Goal: Task Accomplishment & Management: Use online tool/utility

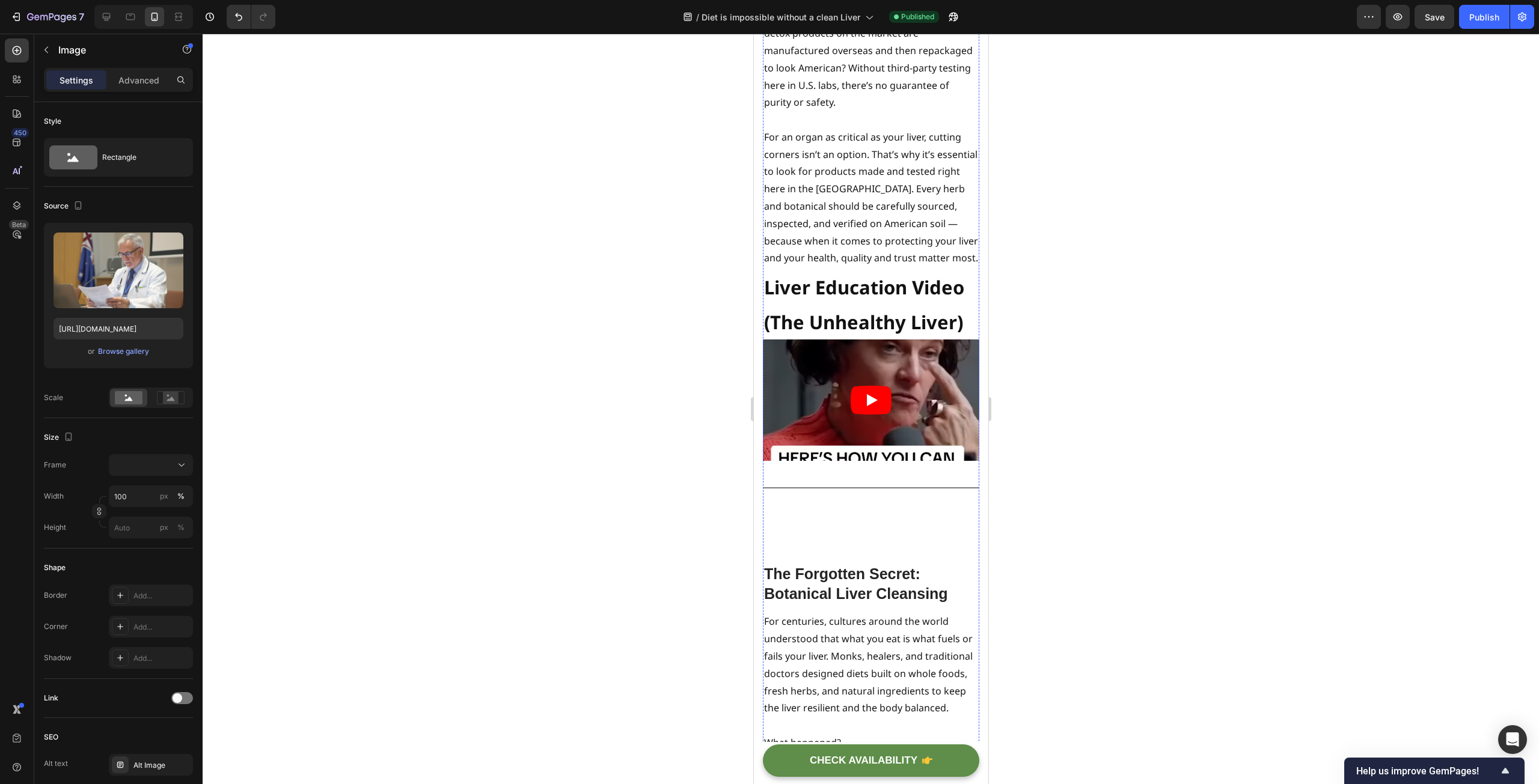
scroll to position [4265, 0]
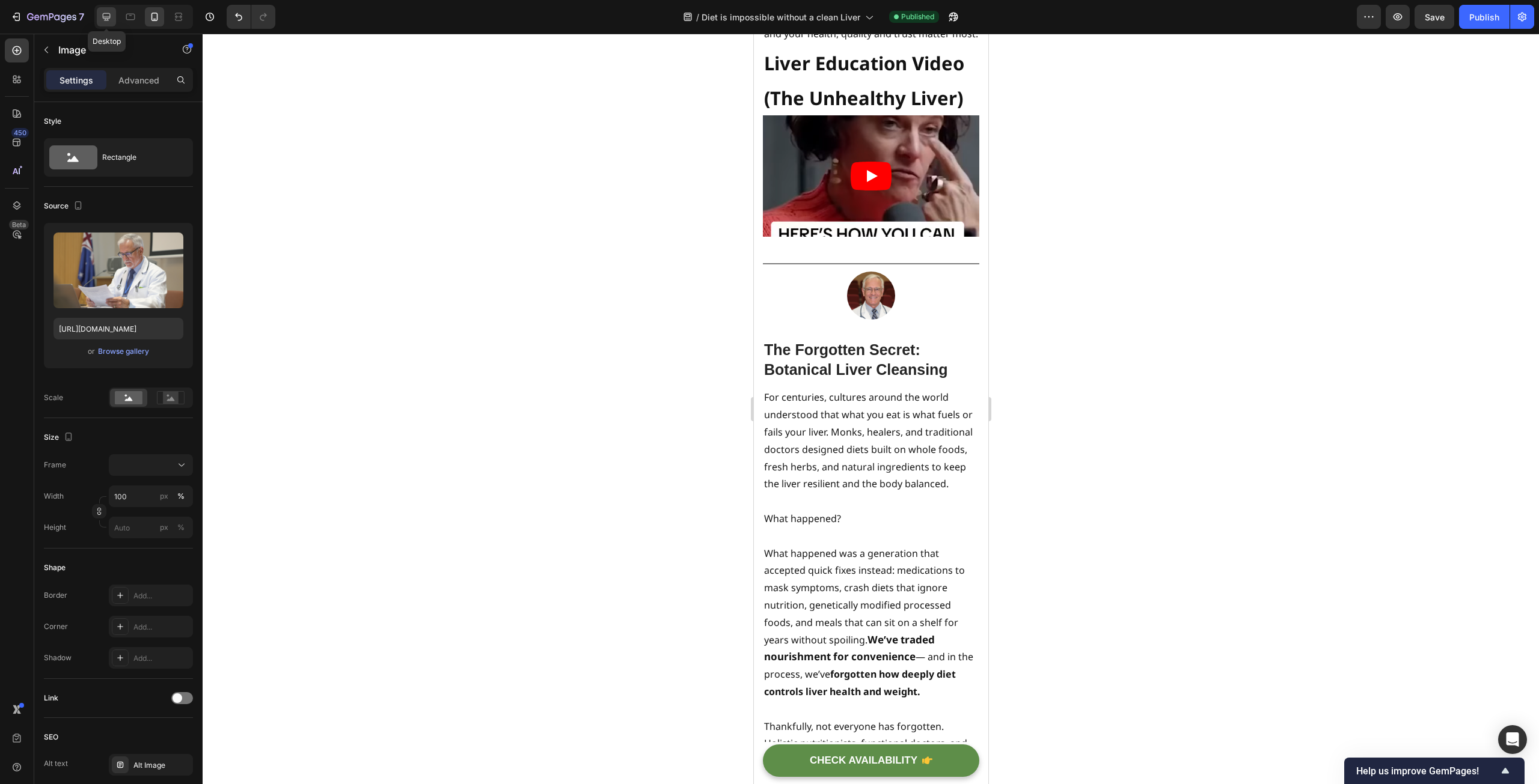
click at [106, 14] on icon at bounding box center [106, 17] width 7 height 7
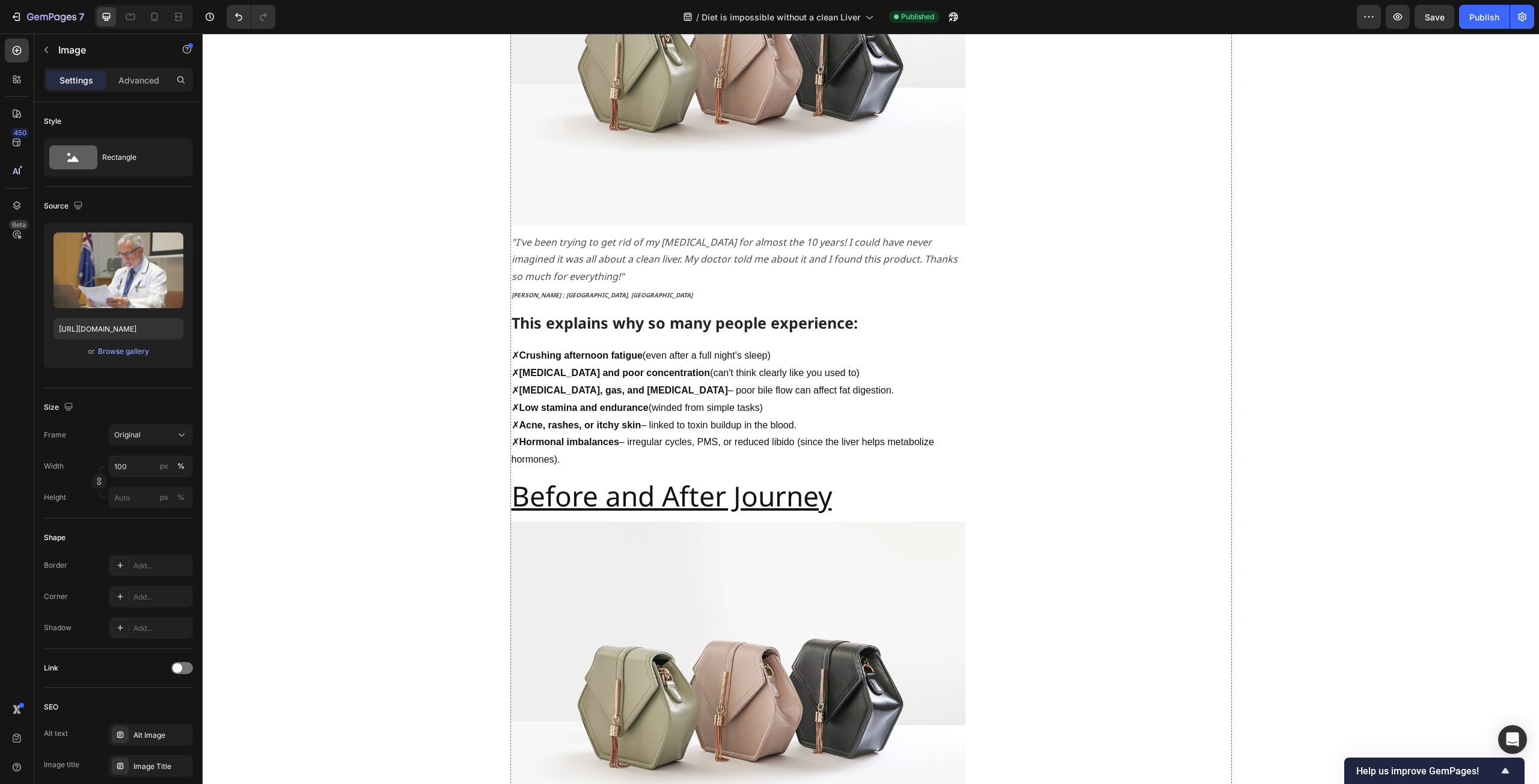
scroll to position [1225, 0]
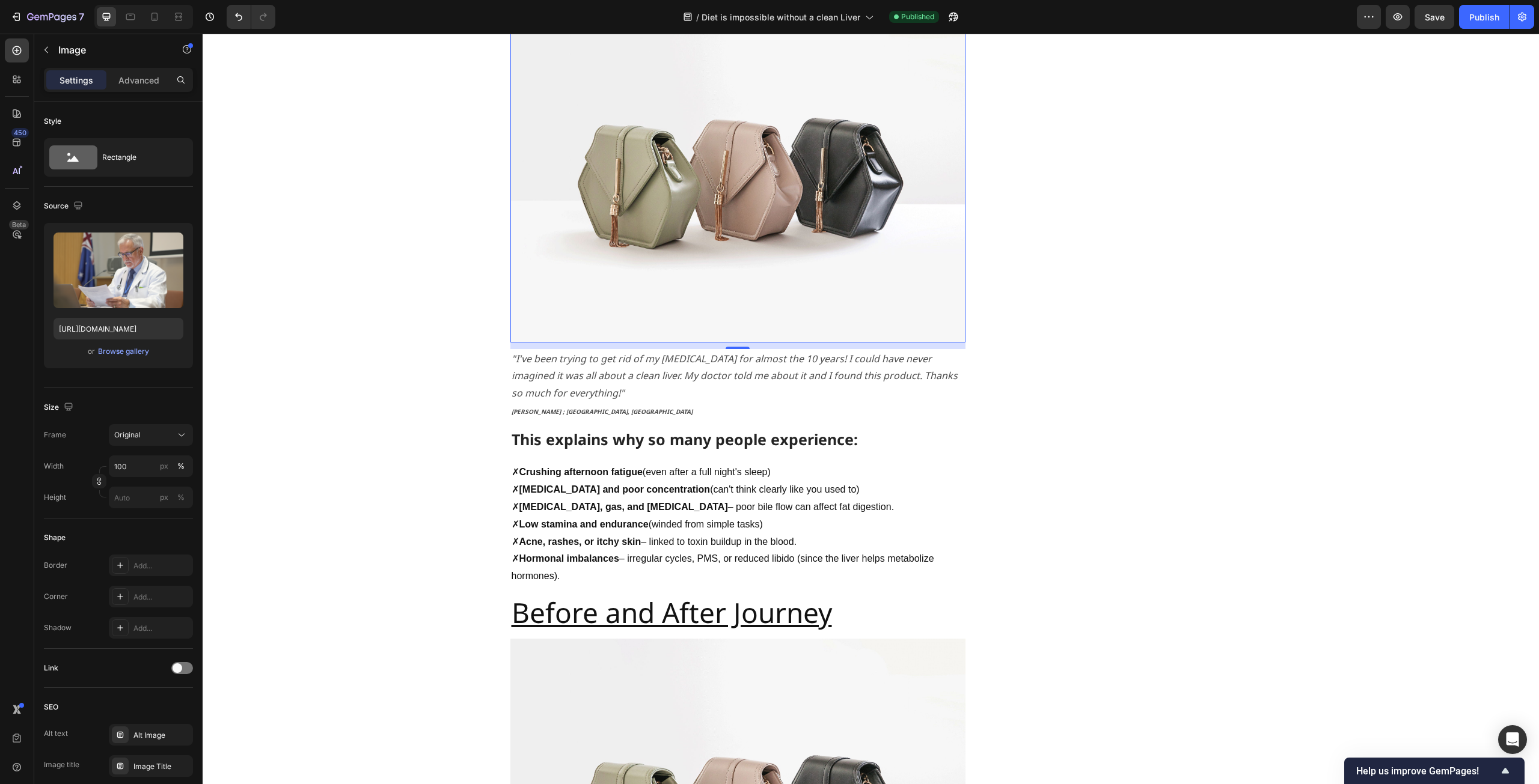
click at [677, 231] on img at bounding box center [738, 171] width 455 height 341
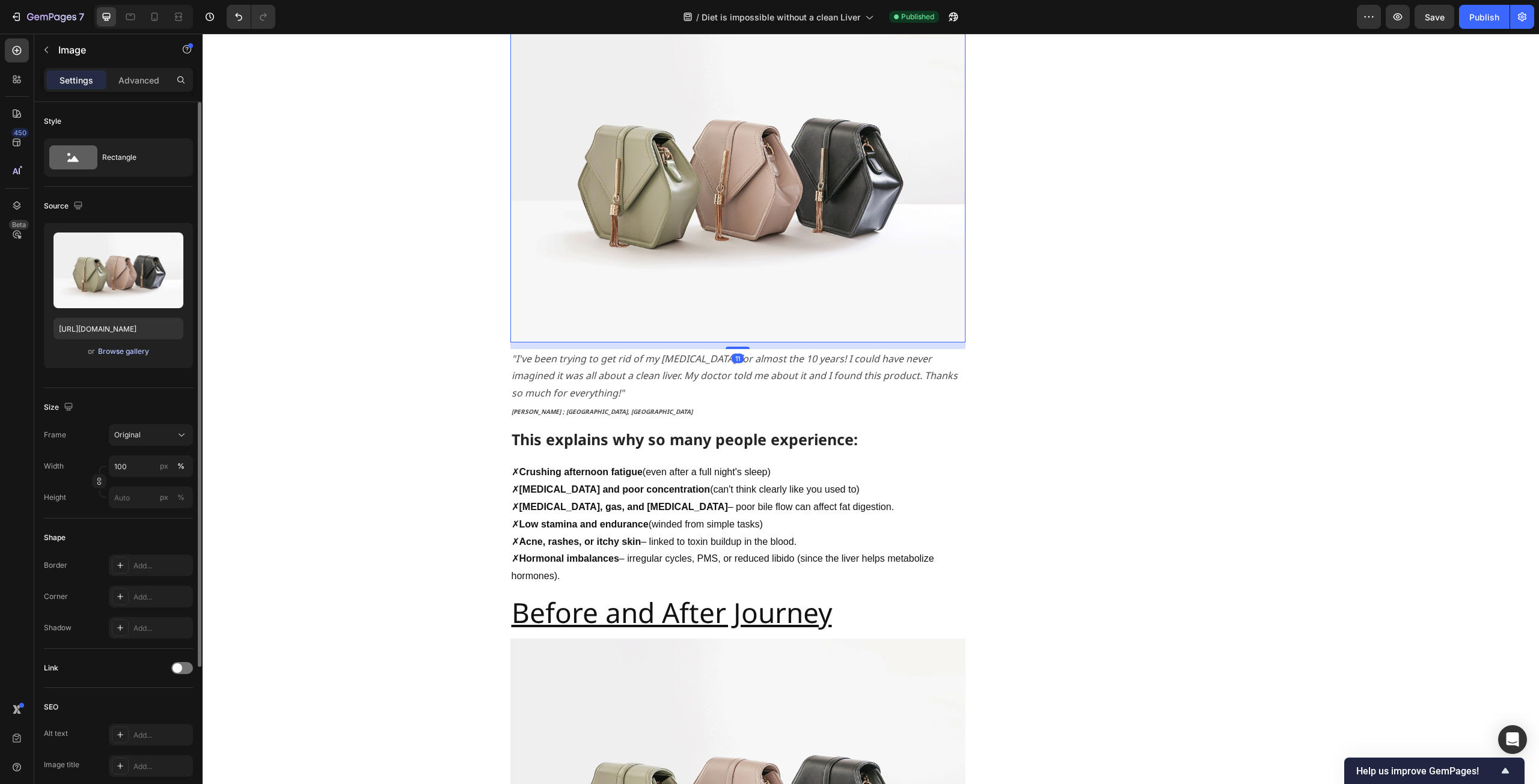
click at [136, 350] on div "Browse gallery" at bounding box center [124, 351] width 51 height 11
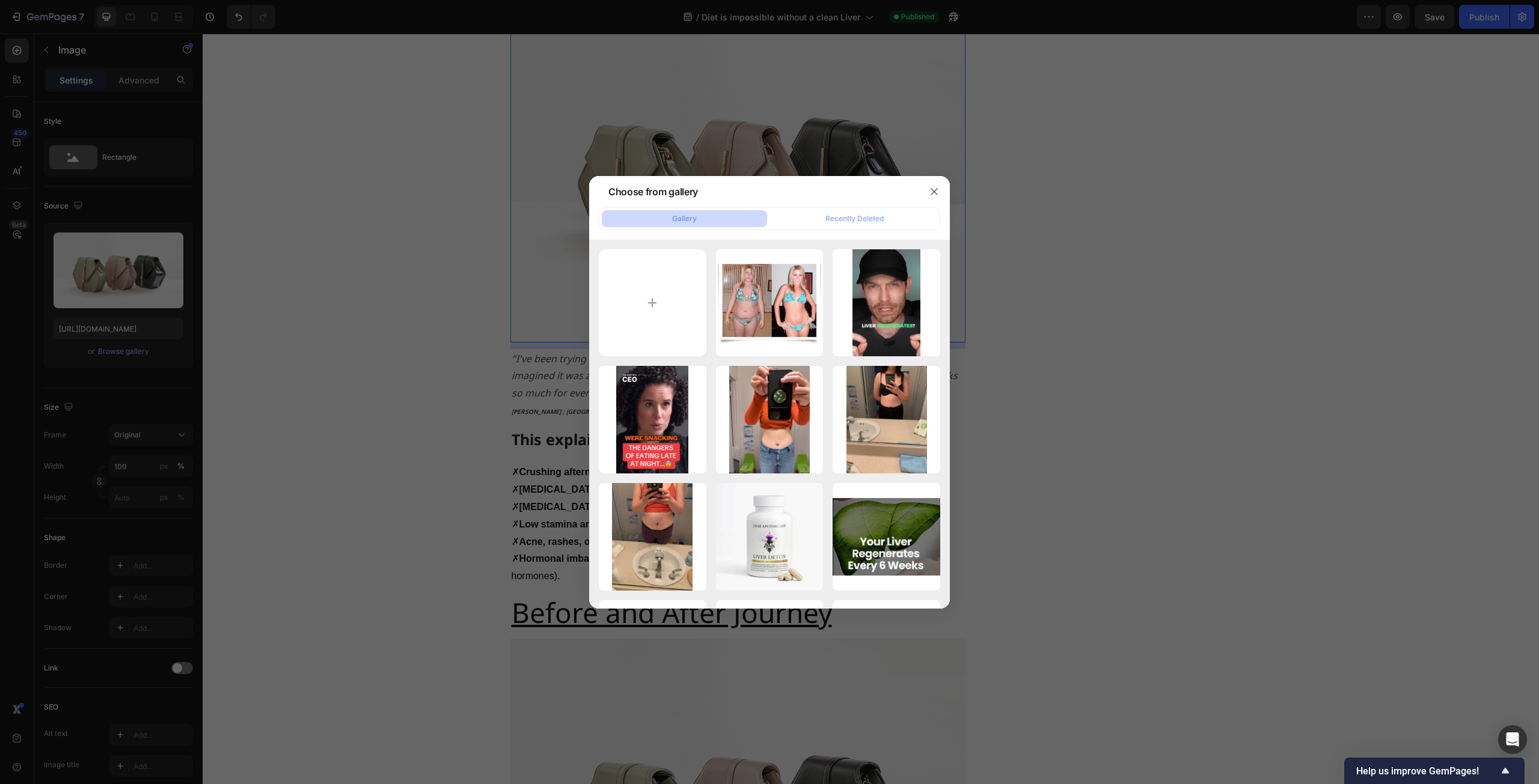
click at [300, 356] on div at bounding box center [770, 392] width 1539 height 784
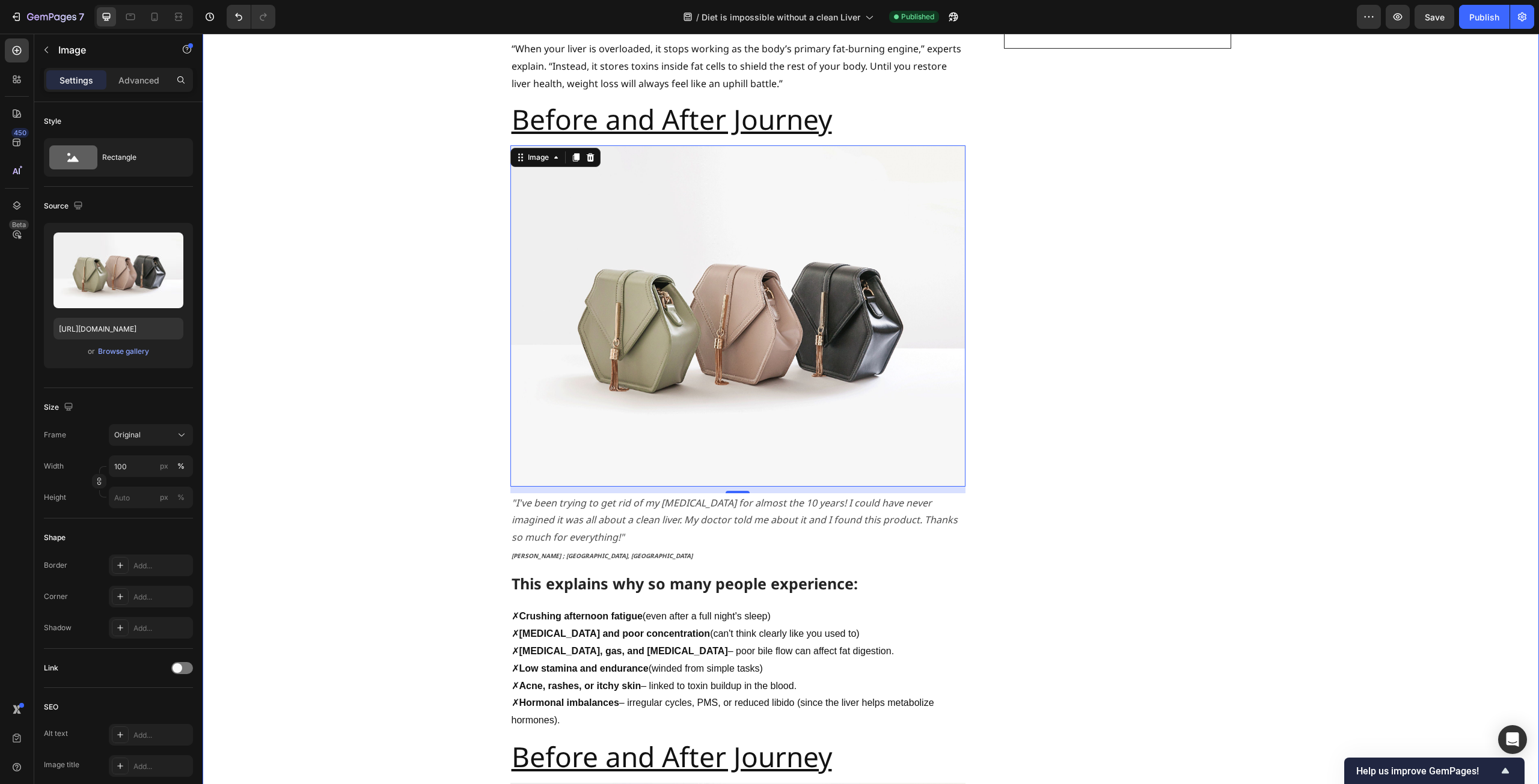
scroll to position [1081, 0]
click at [137, 349] on div "Browse gallery" at bounding box center [124, 351] width 51 height 11
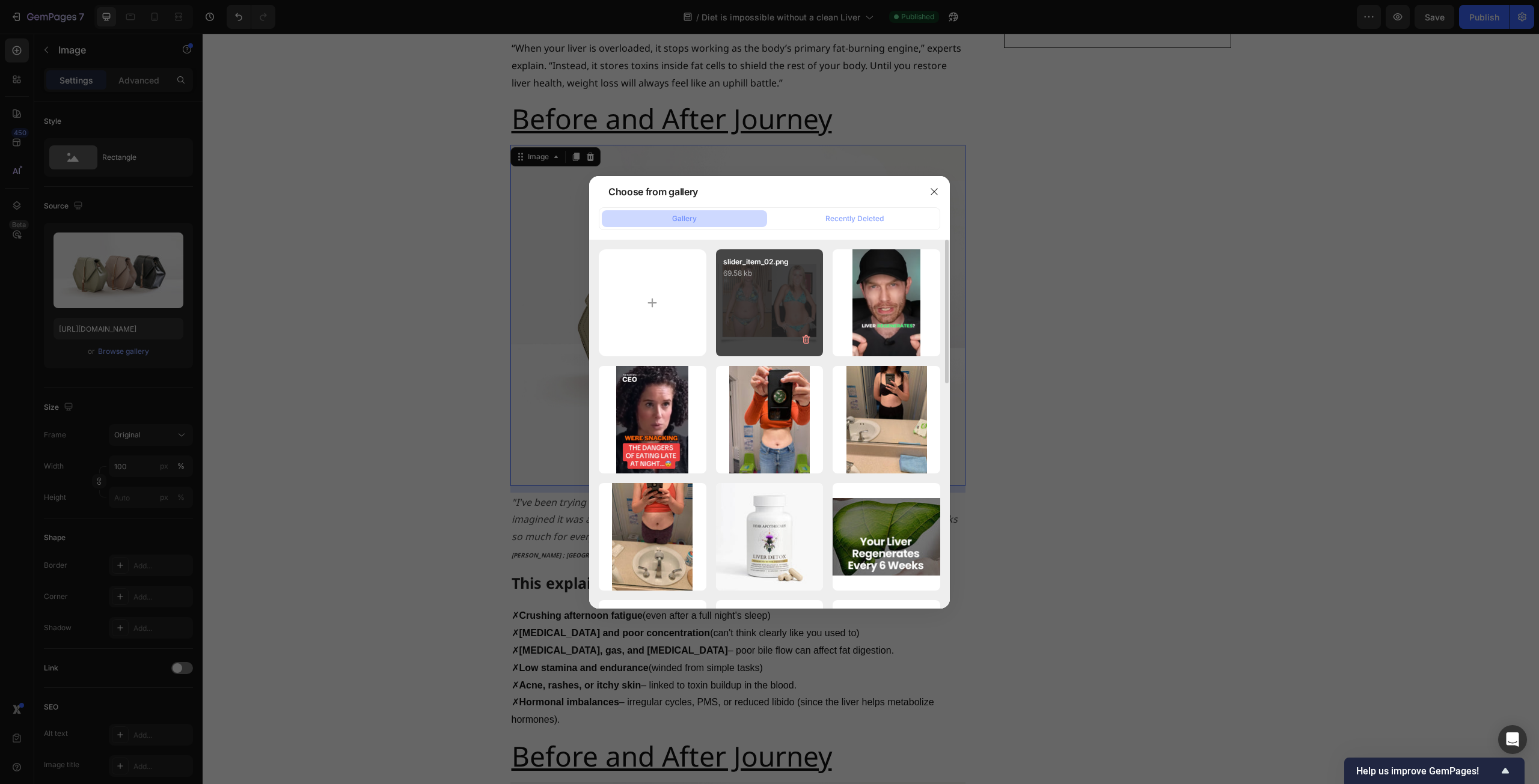
click at [762, 308] on div "slider_item_02.png 69.58 kb" at bounding box center [770, 303] width 108 height 108
type input "[URL][DOMAIN_NAME]"
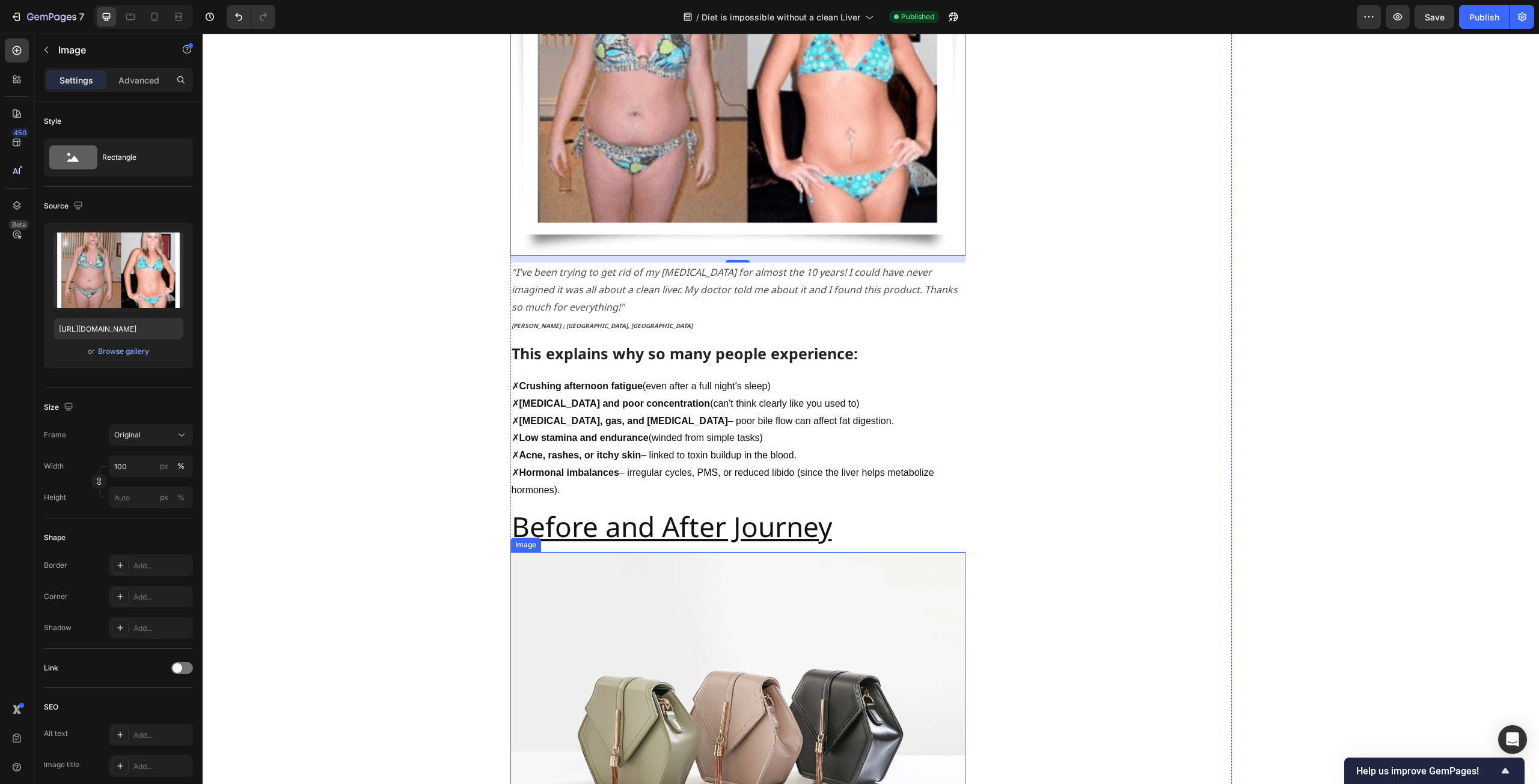
scroll to position [1502, 0]
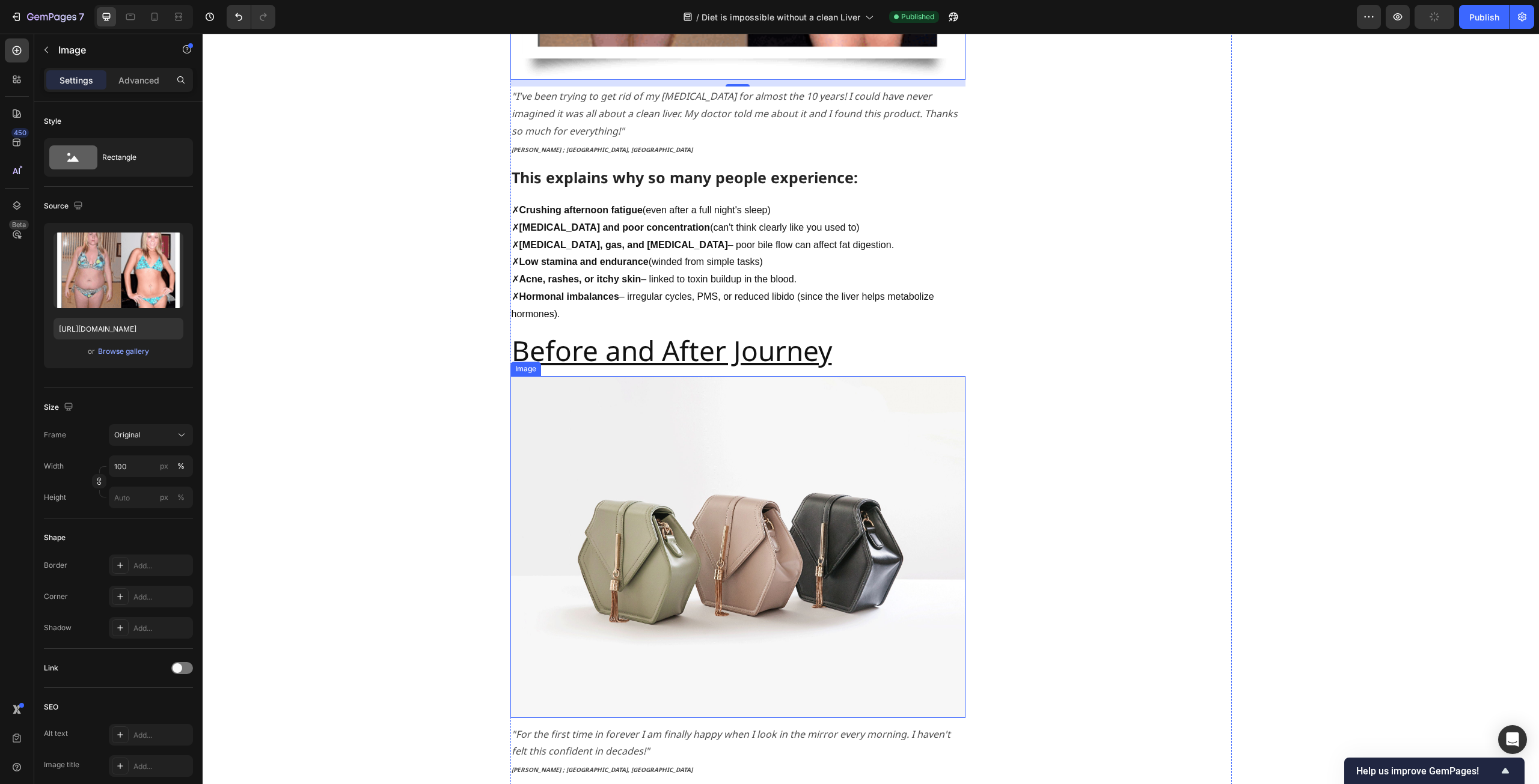
click at [746, 419] on img at bounding box center [738, 546] width 455 height 341
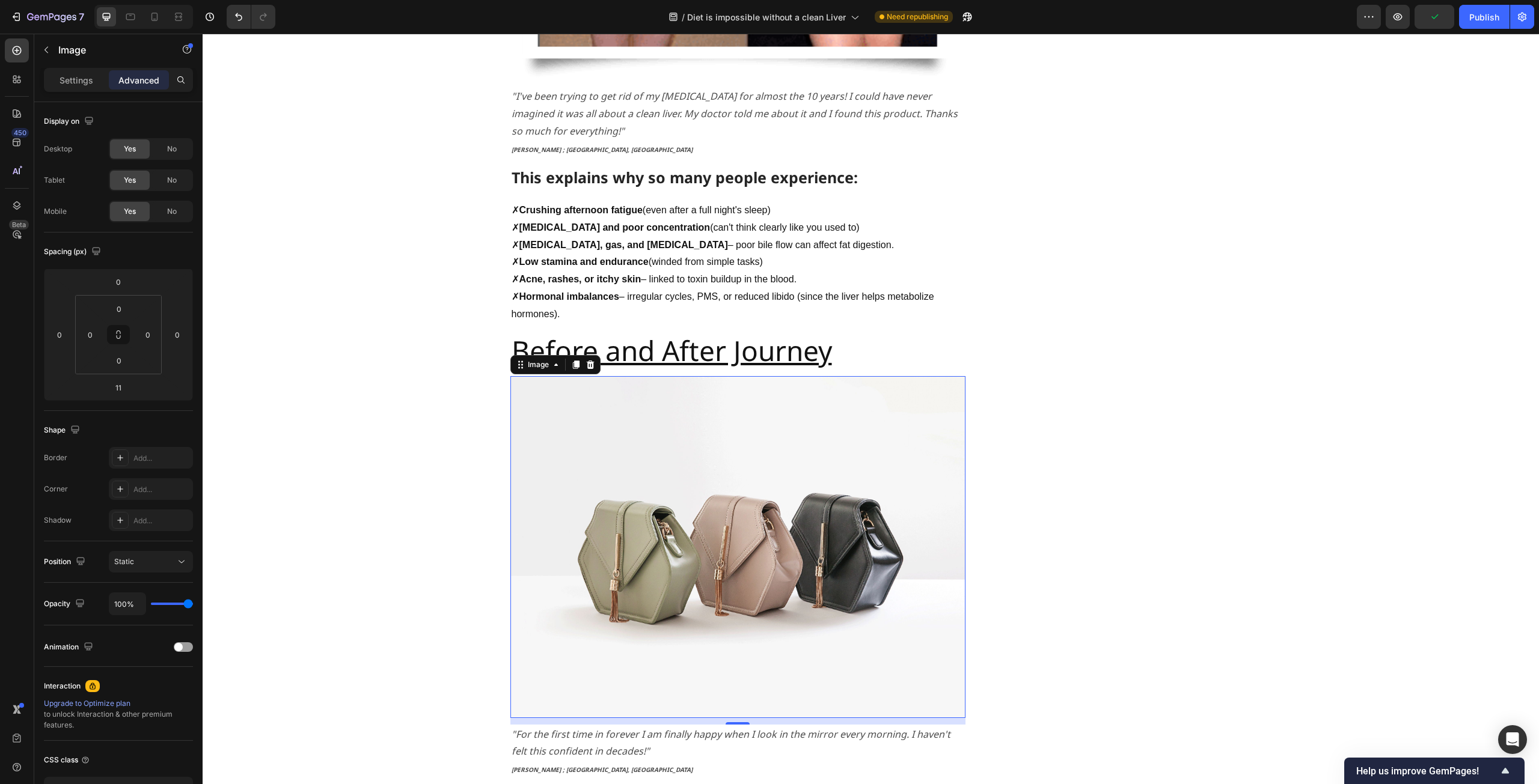
click at [556, 430] on img at bounding box center [738, 546] width 455 height 341
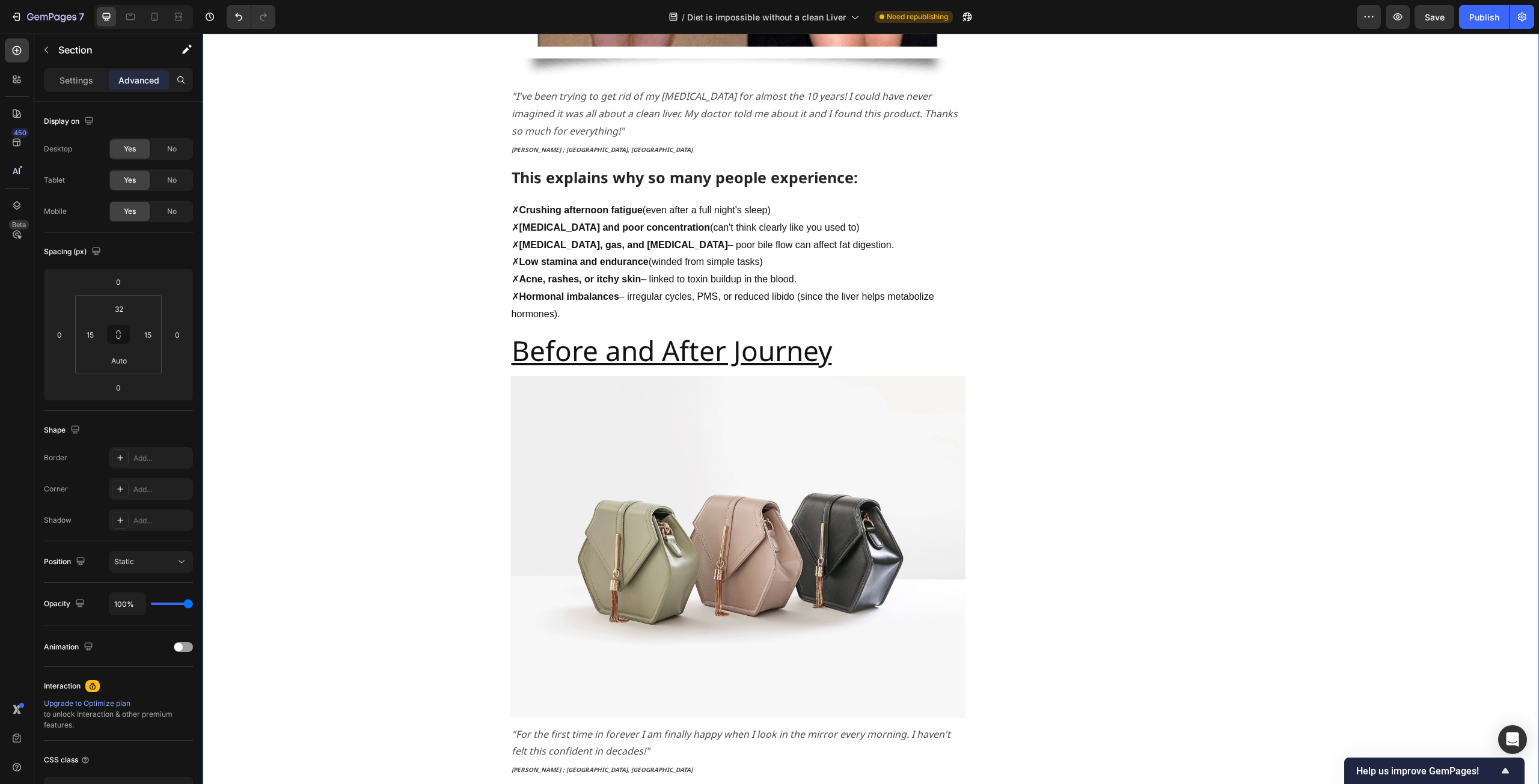
click at [611, 465] on img at bounding box center [738, 546] width 455 height 341
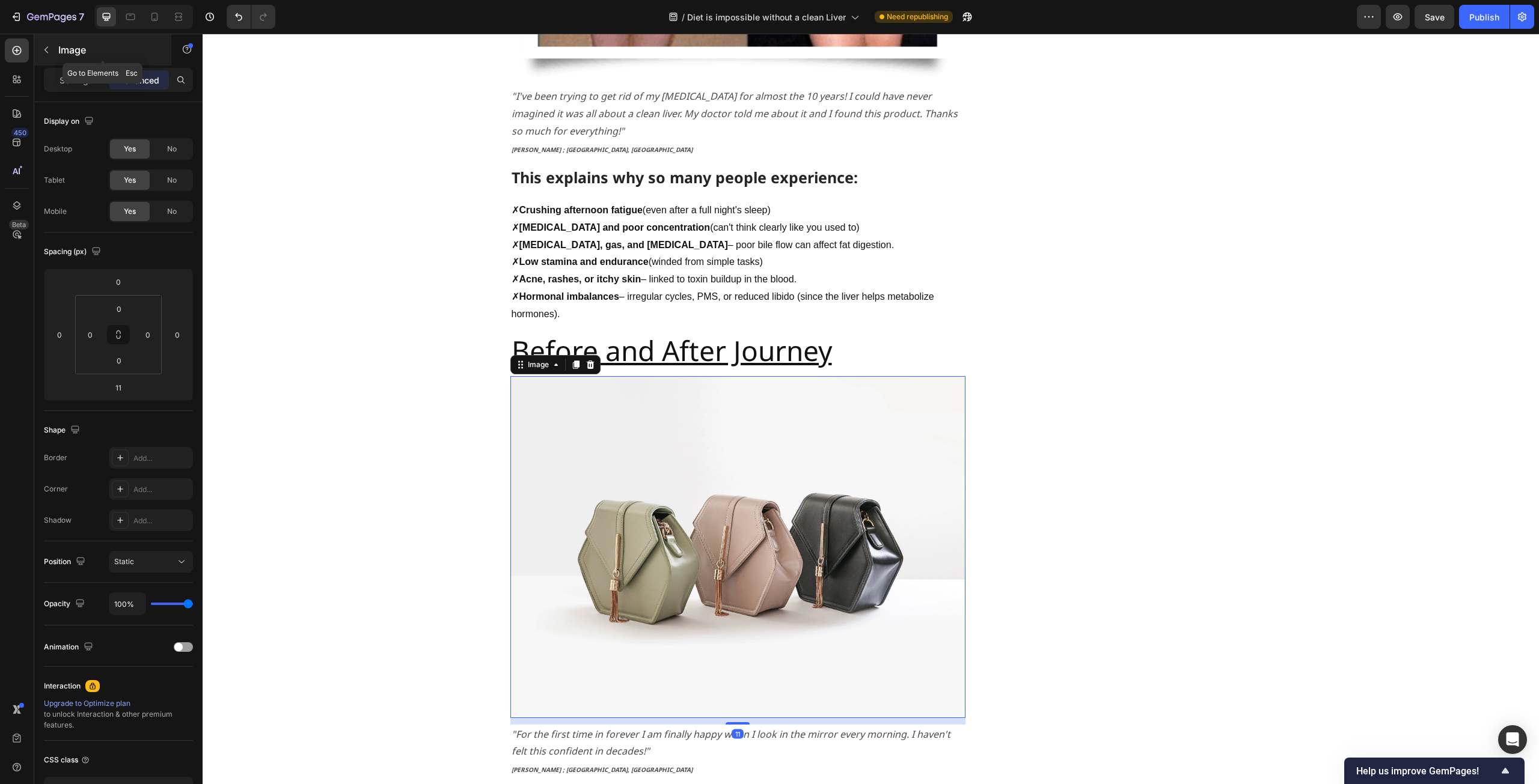
click at [68, 51] on p "Image" at bounding box center [109, 49] width 102 height 14
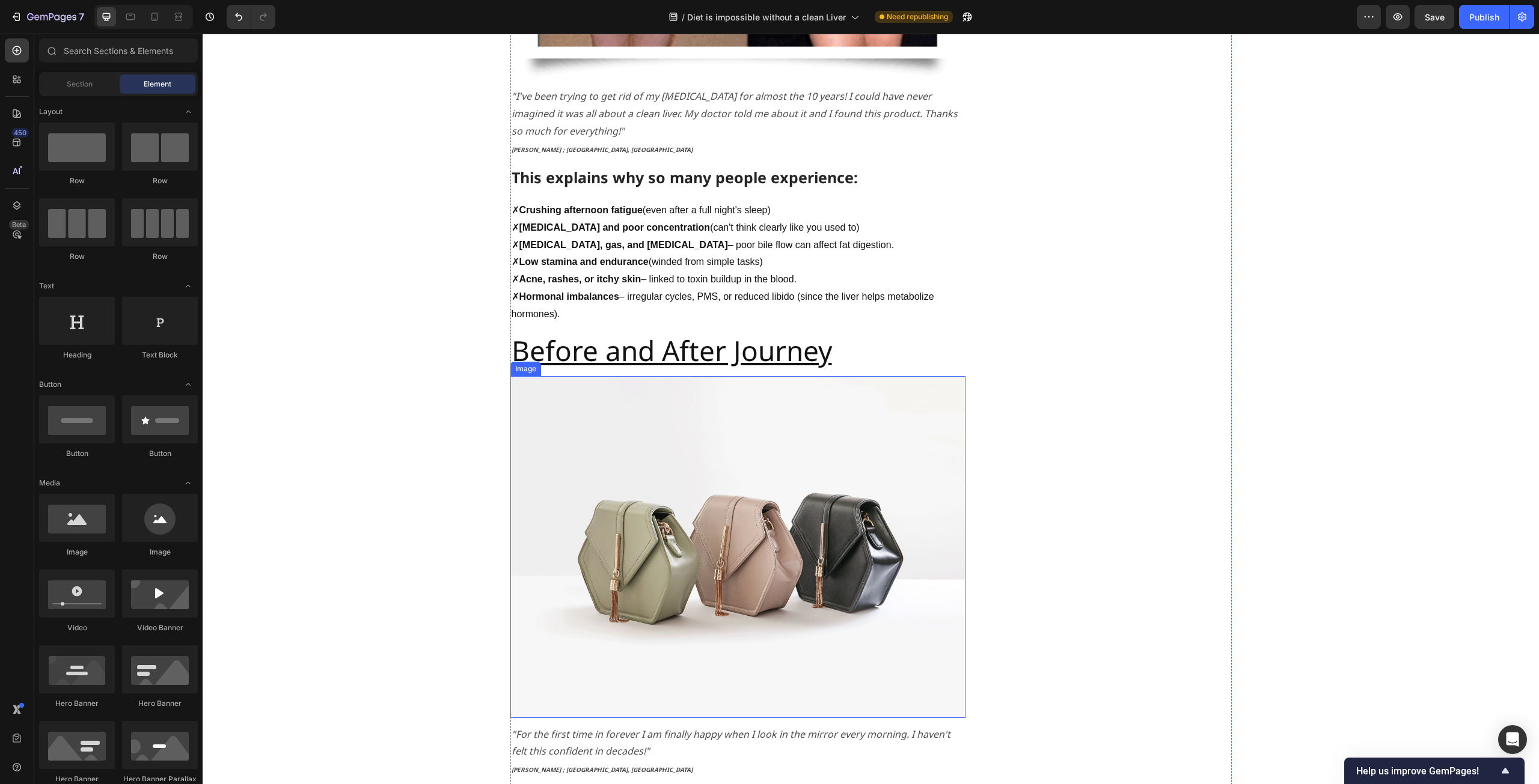
click at [585, 451] on img at bounding box center [738, 546] width 455 height 341
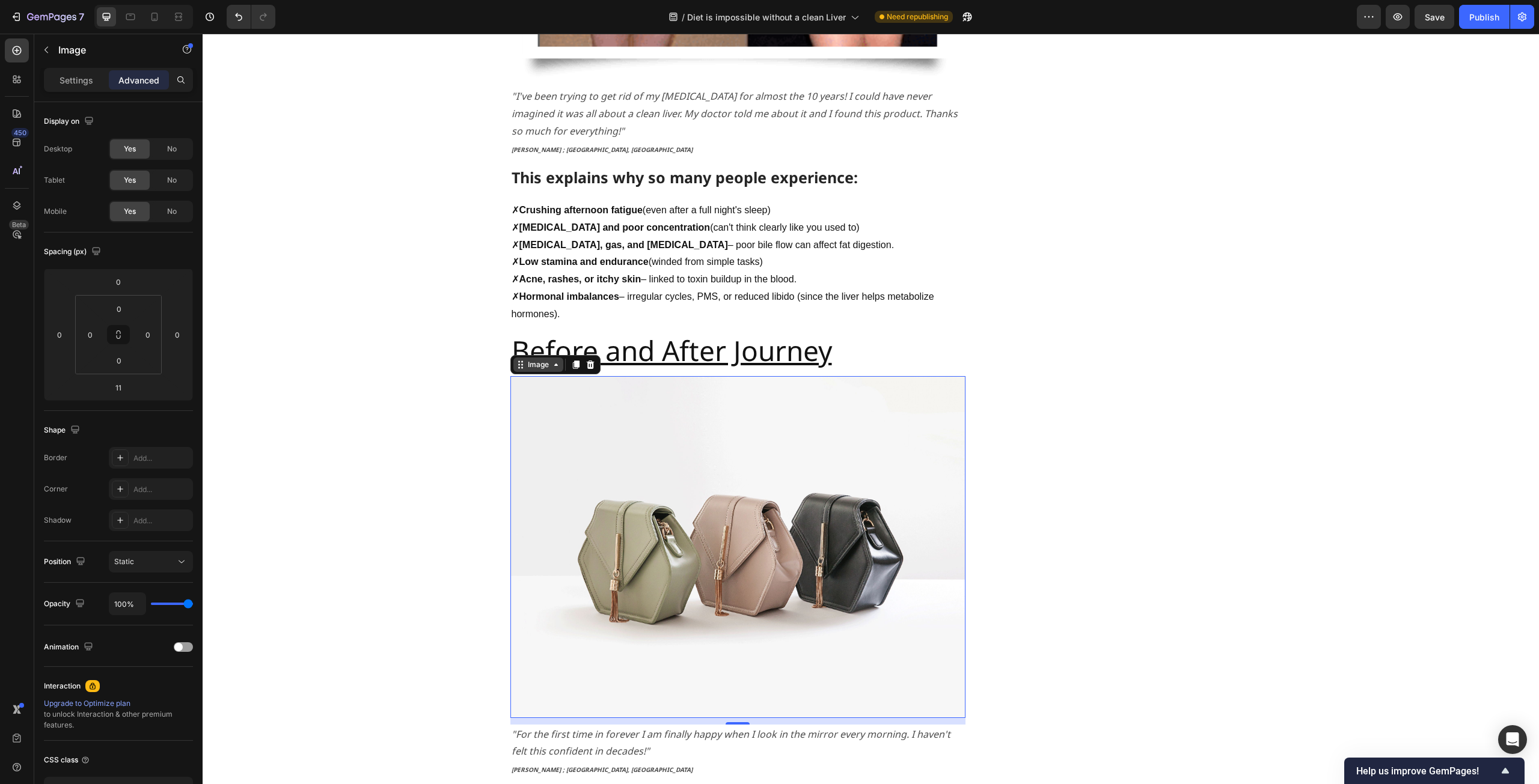
click at [541, 359] on div "Image" at bounding box center [538, 364] width 26 height 11
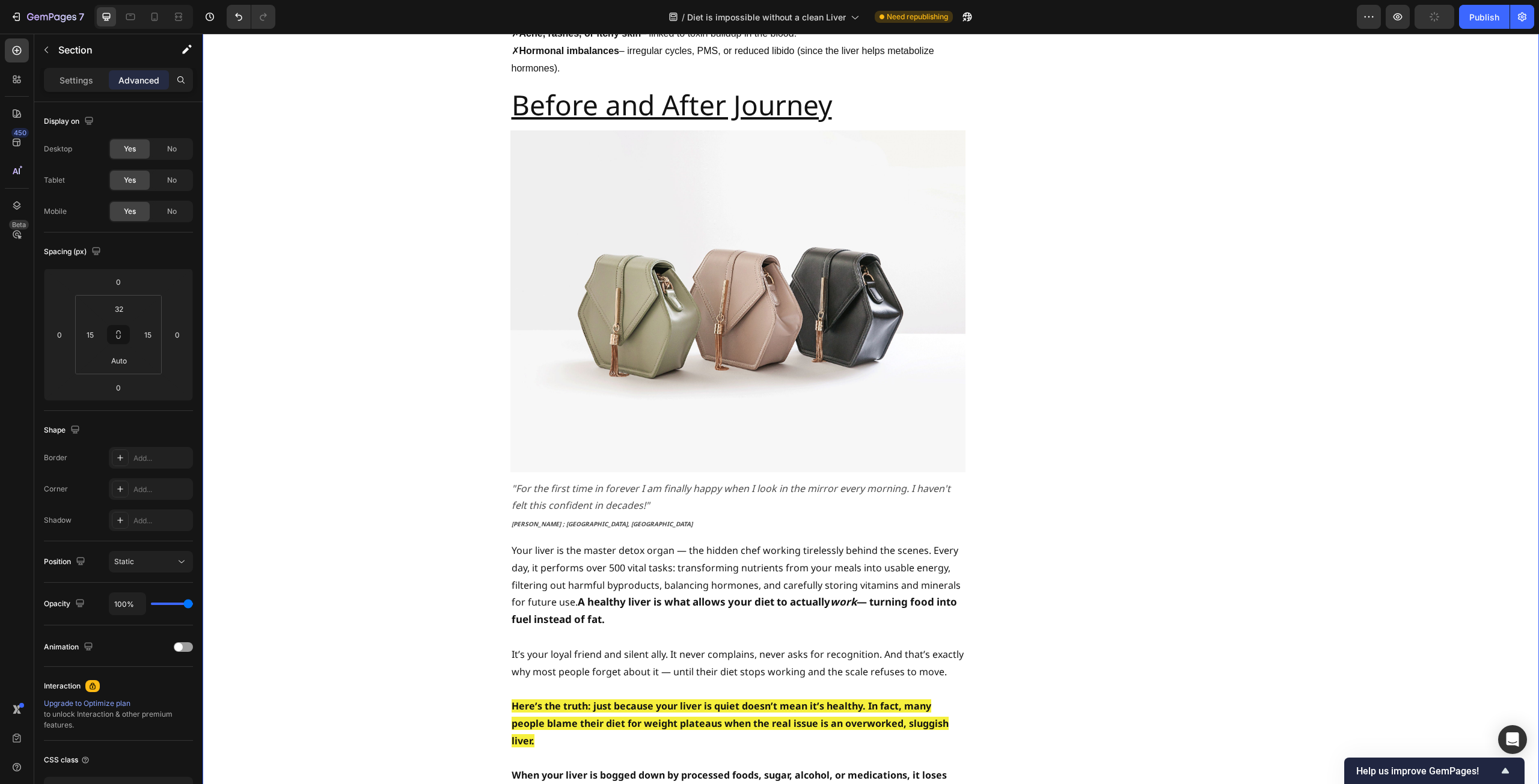
scroll to position [1682, 0]
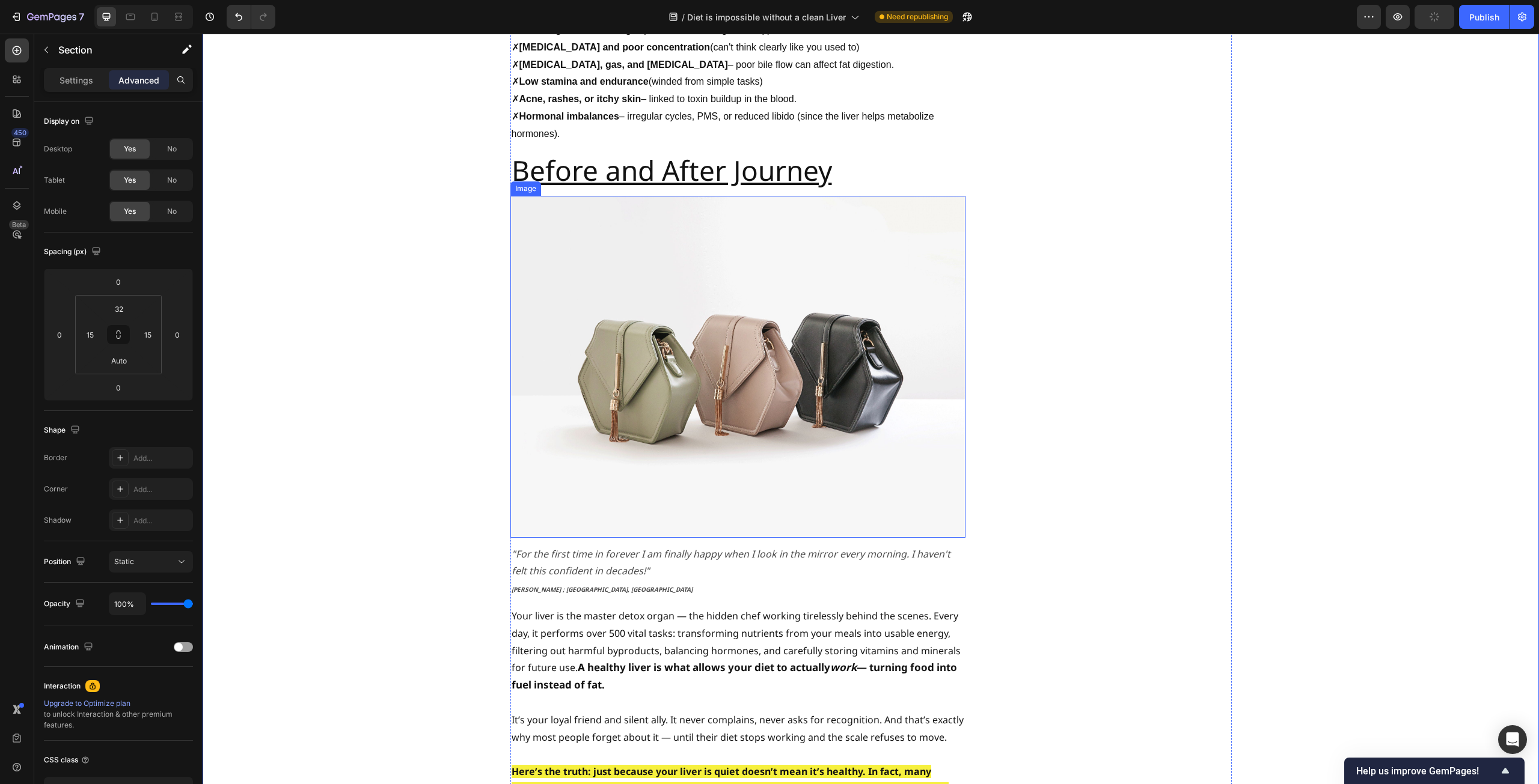
click at [700, 372] on img at bounding box center [738, 366] width 455 height 341
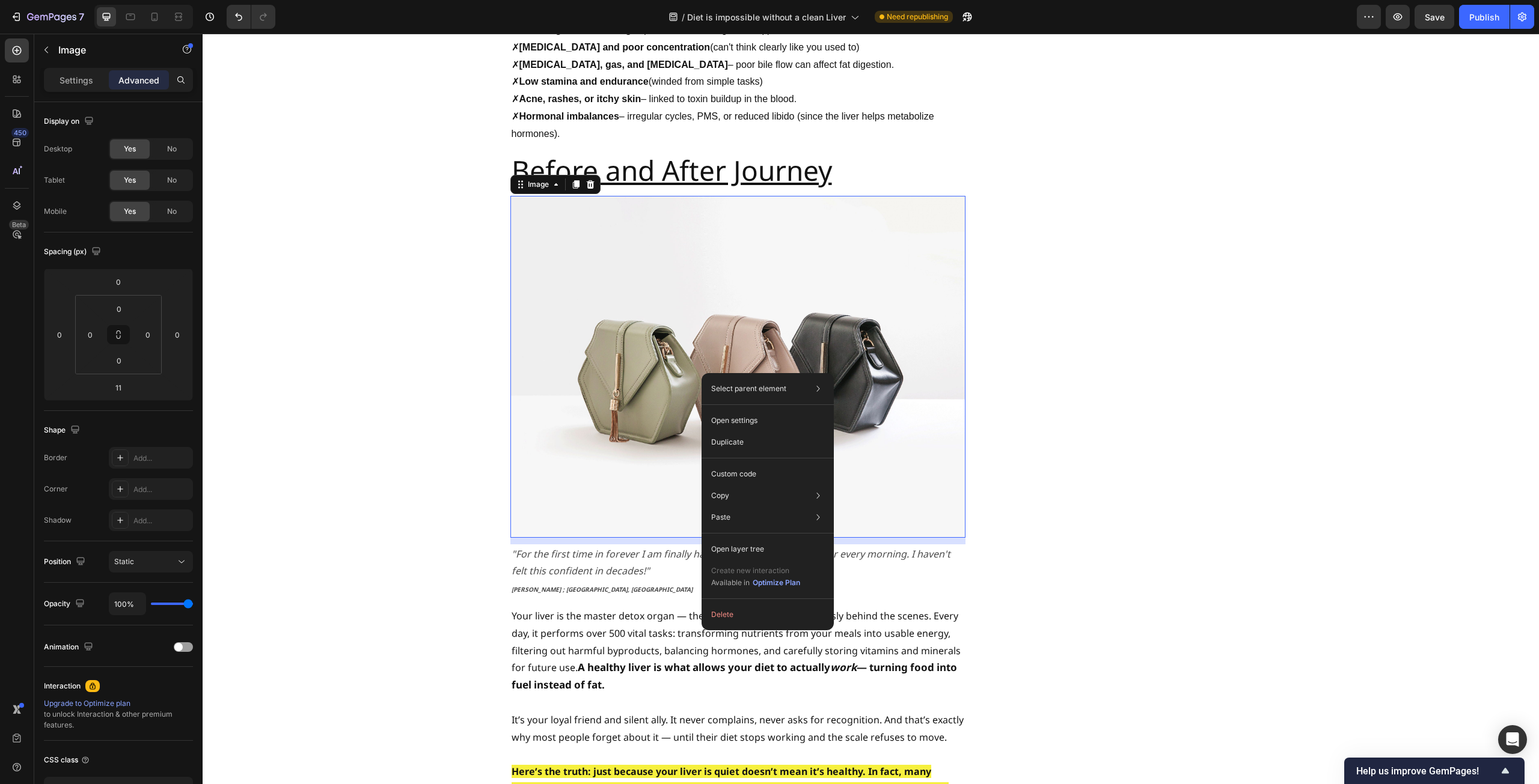
click at [626, 363] on img at bounding box center [738, 366] width 455 height 341
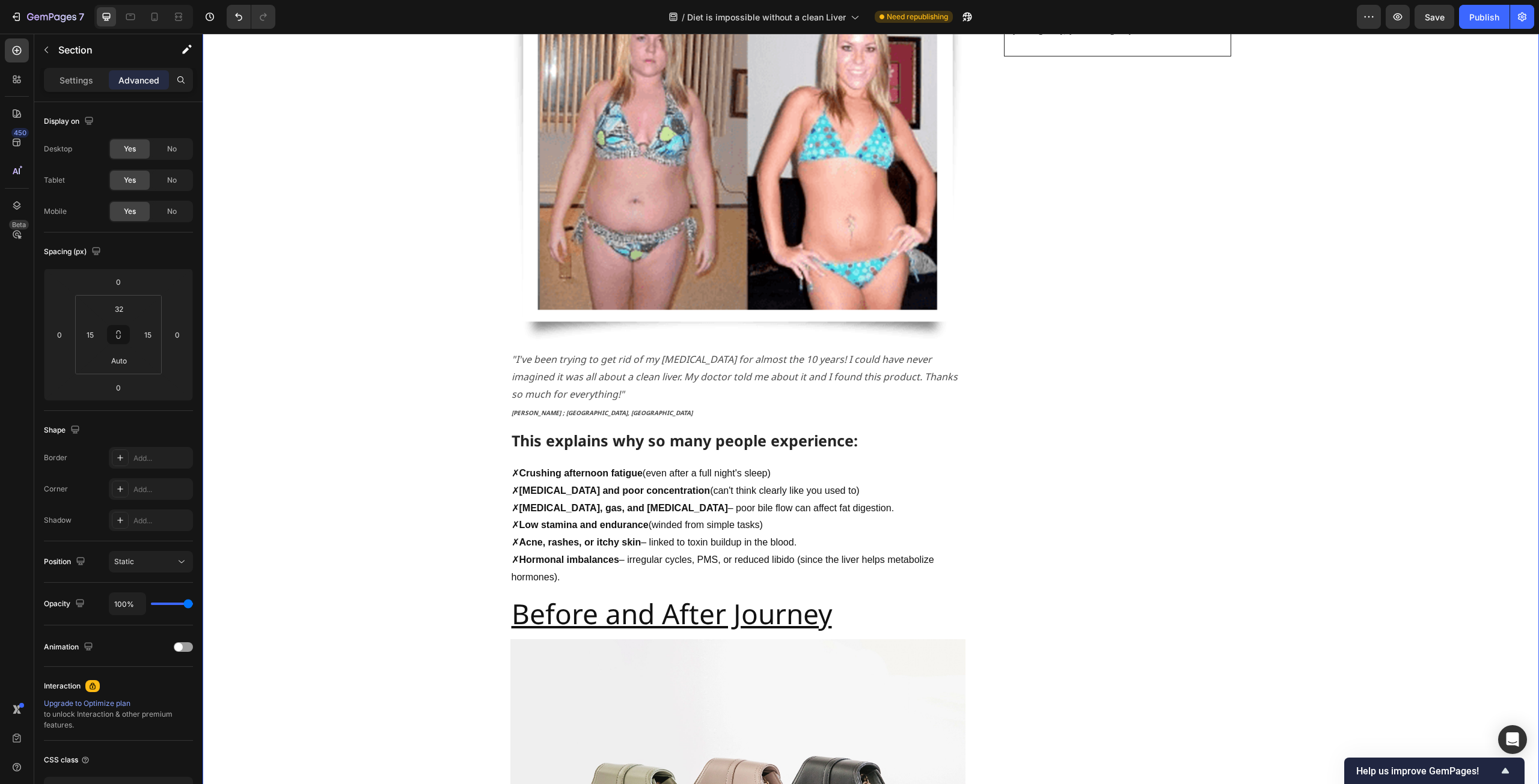
scroll to position [1142, 0]
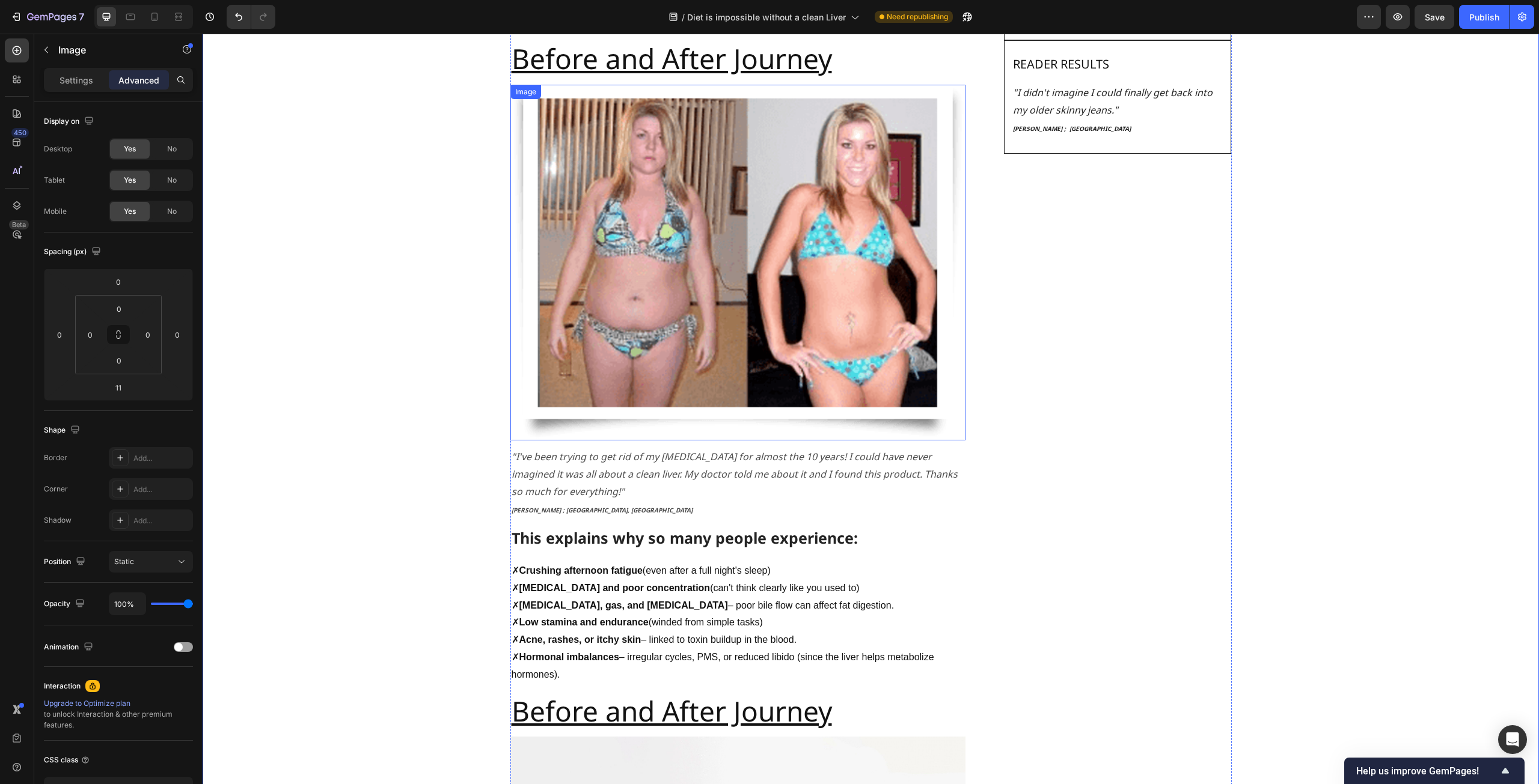
click at [660, 278] on img at bounding box center [738, 262] width 455 height 356
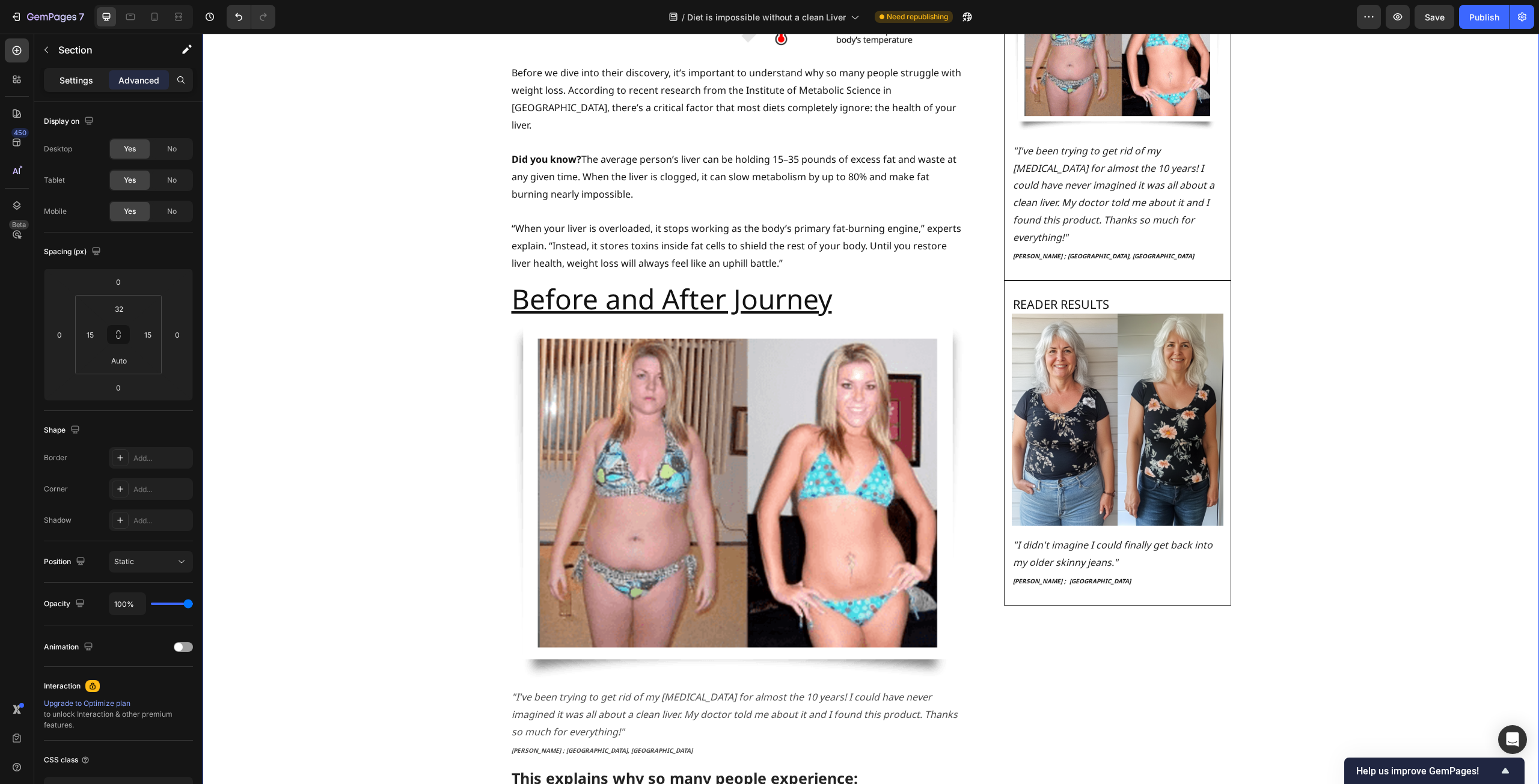
scroll to position [841, 0]
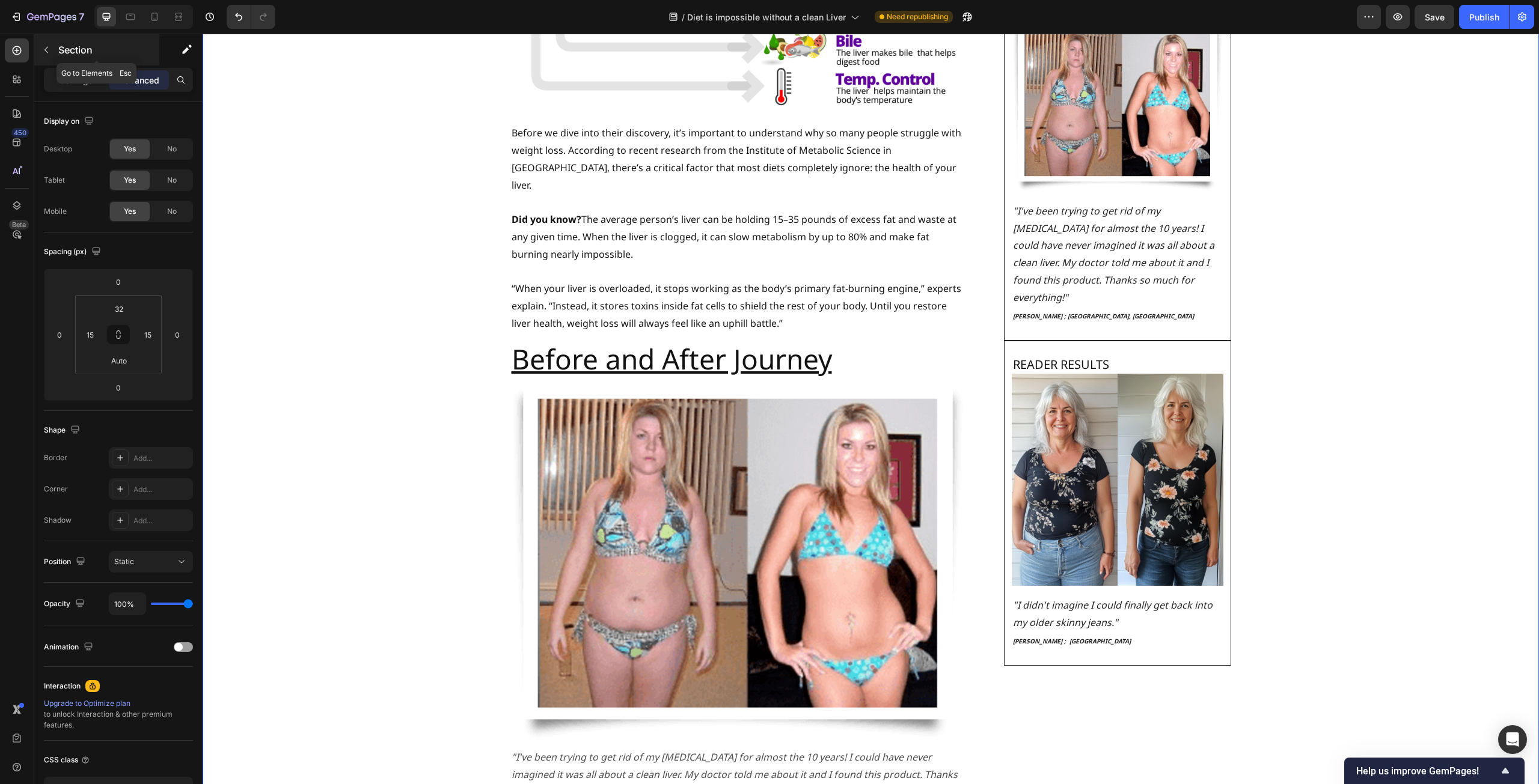
click at [65, 47] on p "Section" at bounding box center [107, 49] width 99 height 14
click at [624, 412] on img at bounding box center [738, 562] width 455 height 356
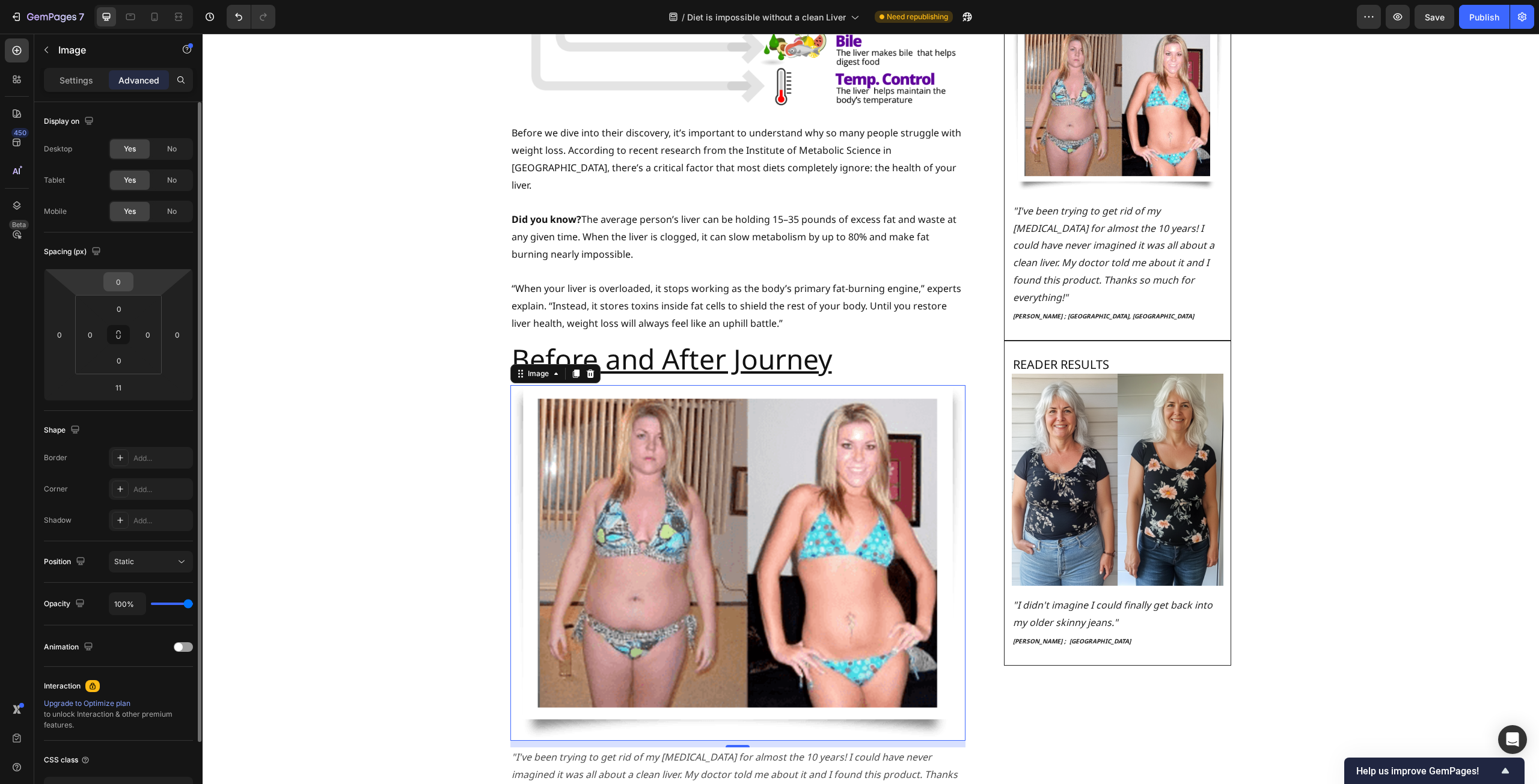
scroll to position [85, 0]
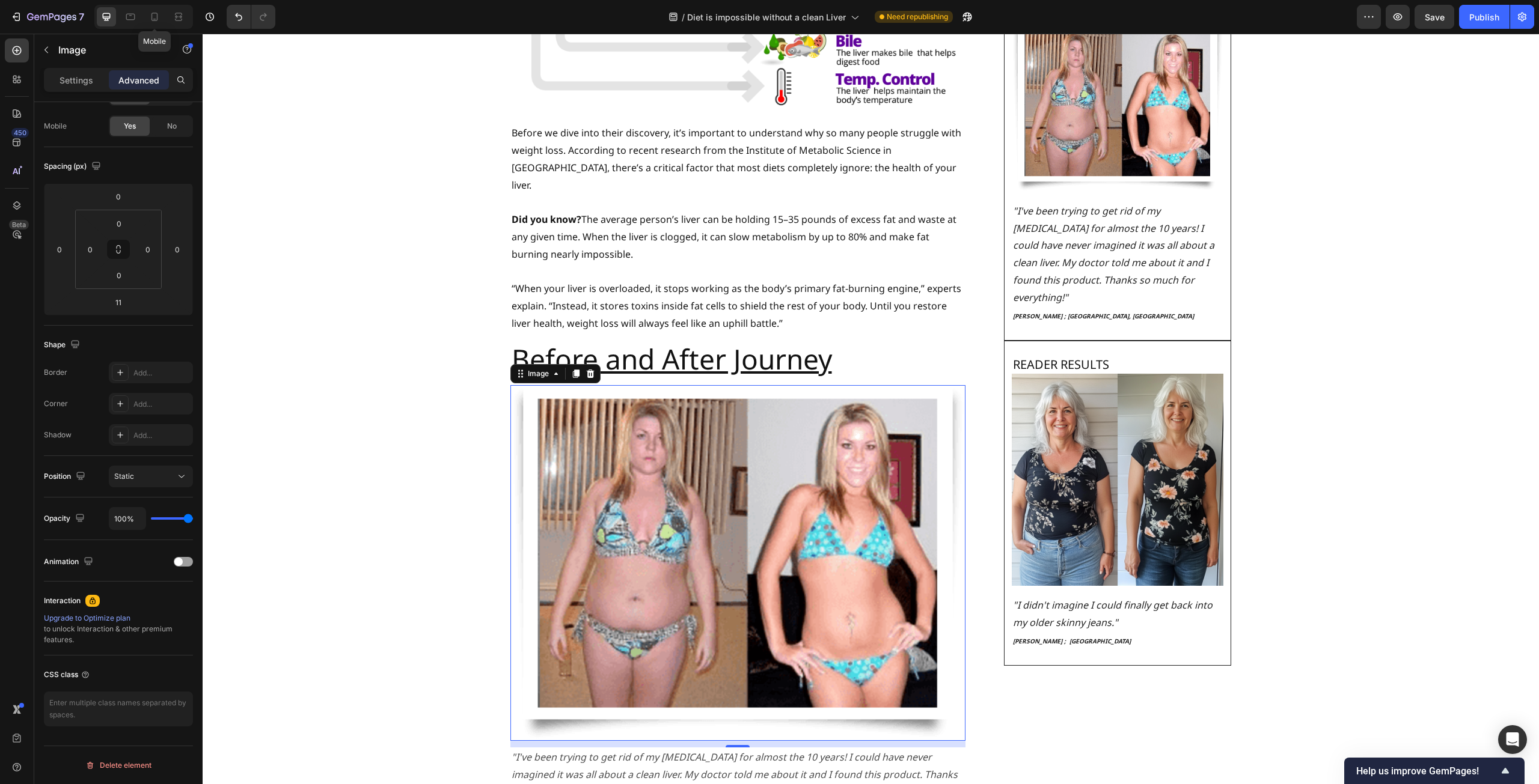
click at [151, 19] on icon at bounding box center [154, 17] width 7 height 8
type input "0"
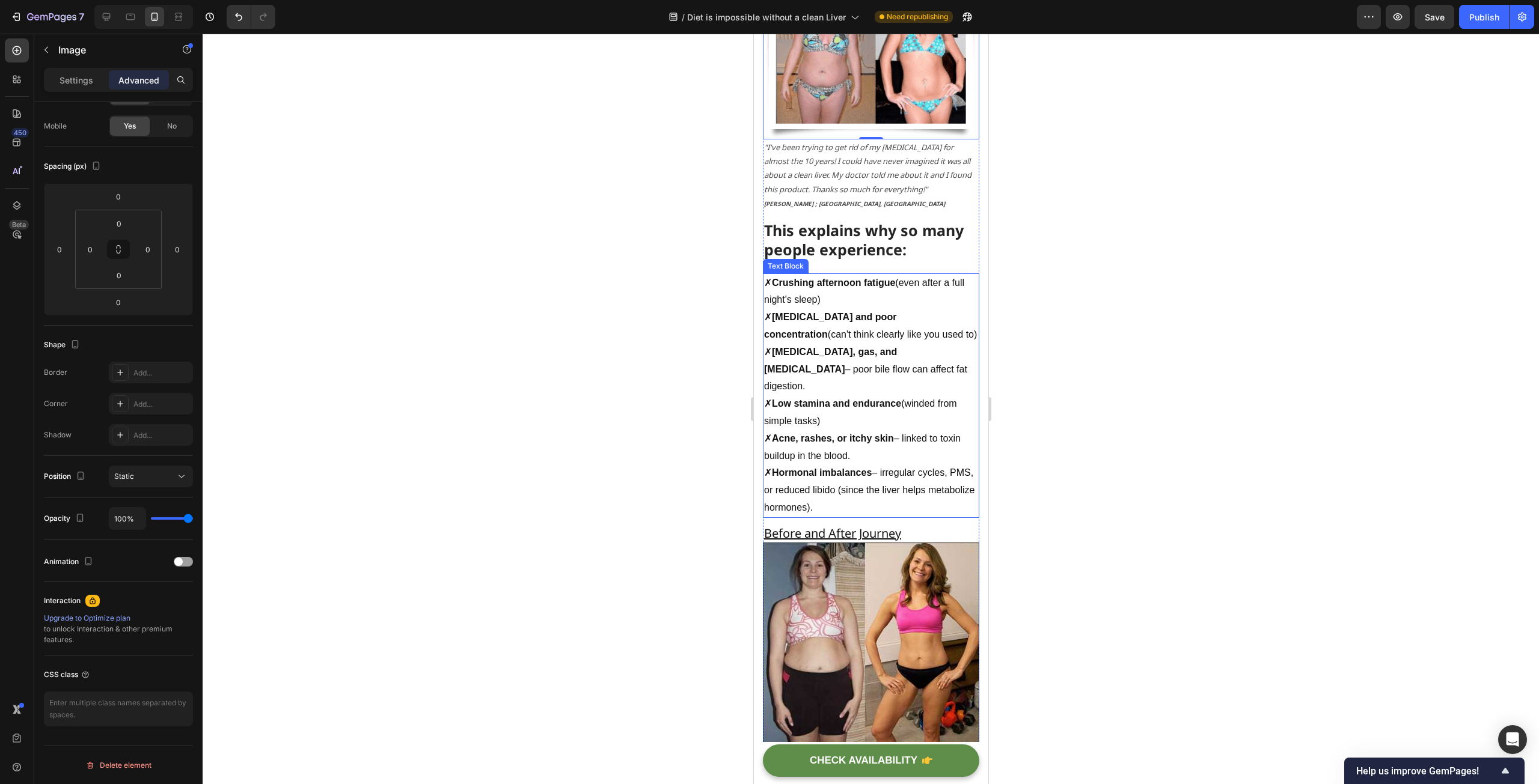
scroll to position [1415, 0]
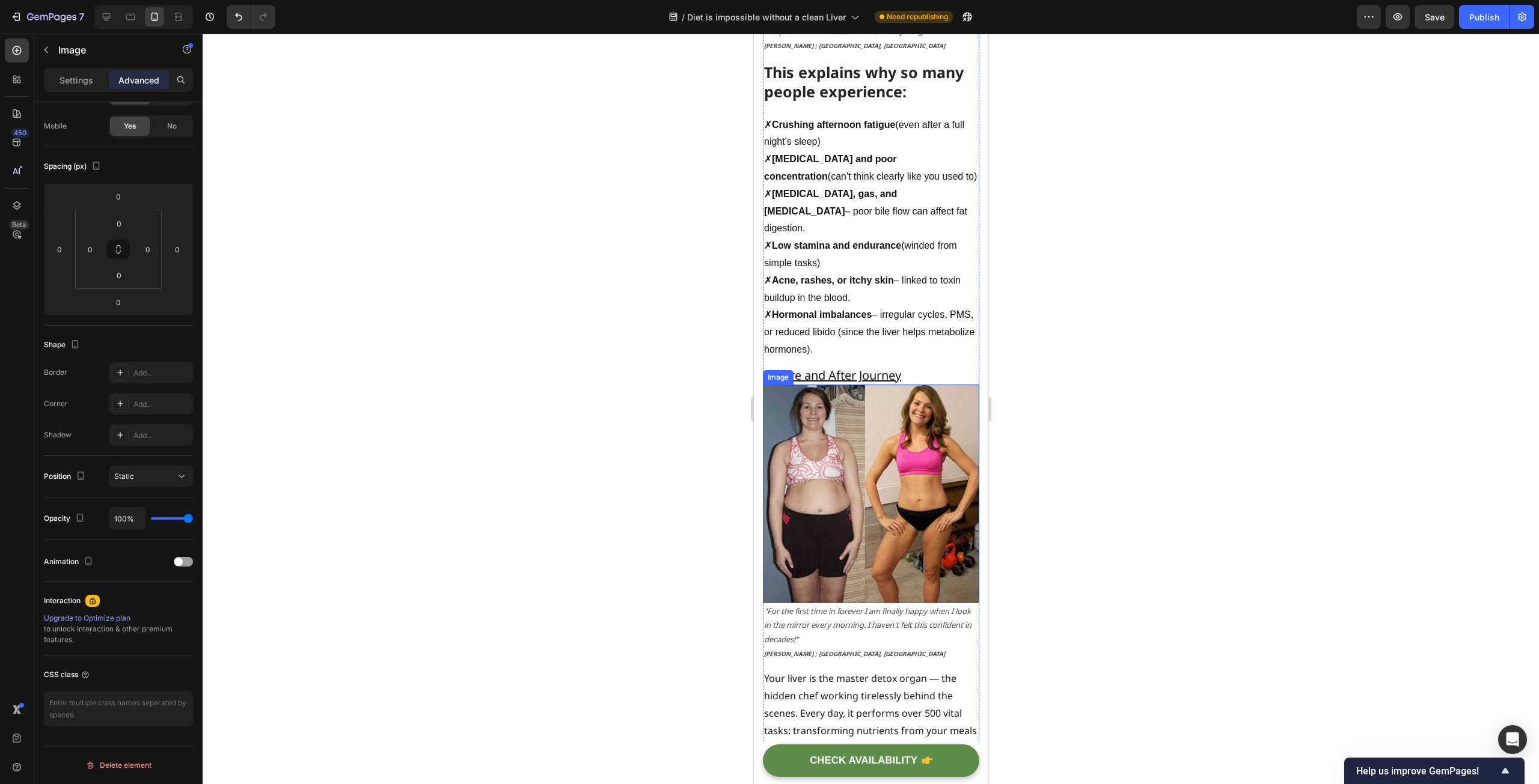
click at [877, 447] on img at bounding box center [870, 494] width 217 height 219
click at [99, 16] on div at bounding box center [106, 17] width 19 height 19
type input "11"
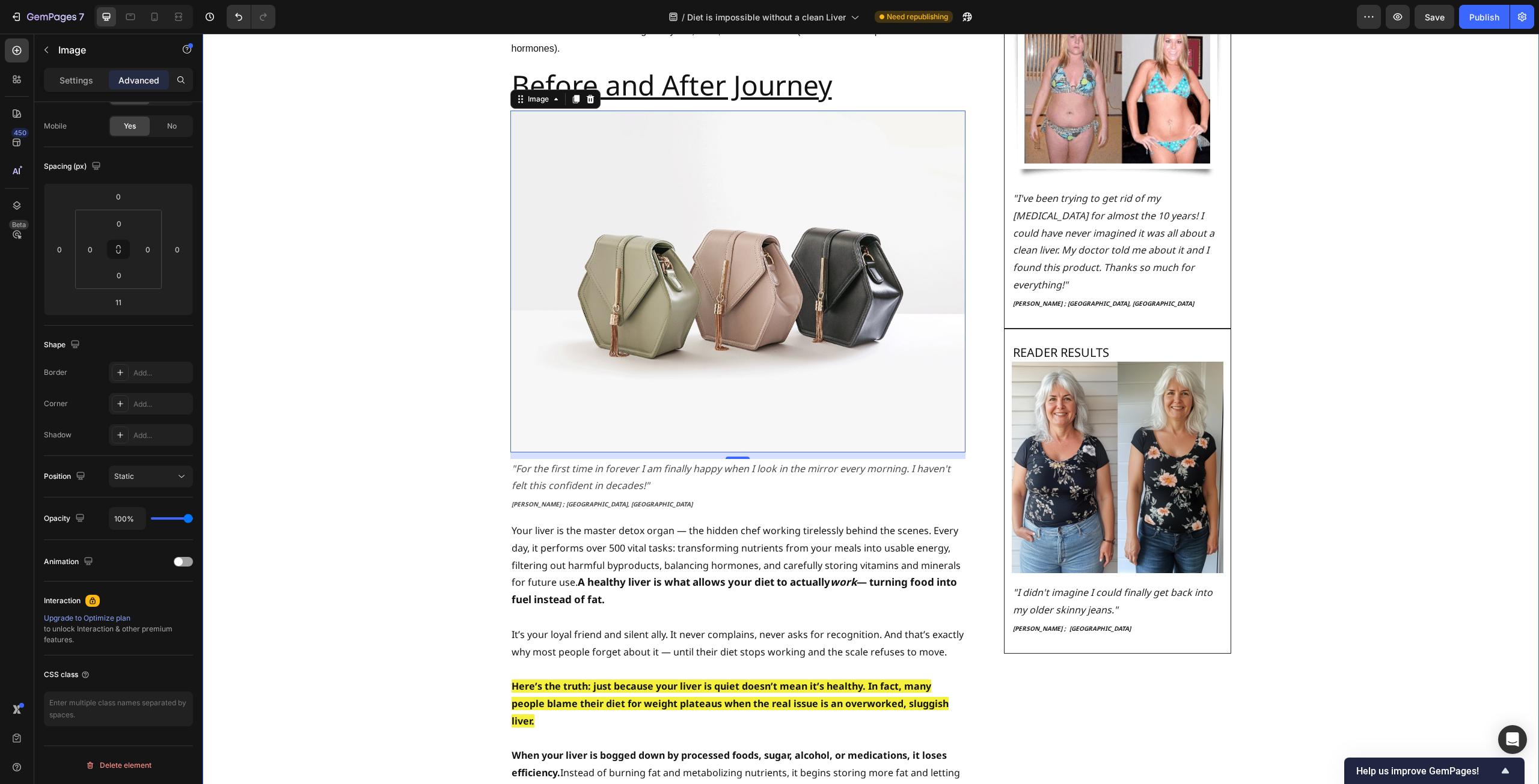
scroll to position [1768, 0]
click at [765, 276] on img at bounding box center [738, 280] width 455 height 341
click at [579, 526] on p "Your liver is the master detox organ — the hidden chef working tirelessly behin…" at bounding box center [737, 565] width 452 height 86
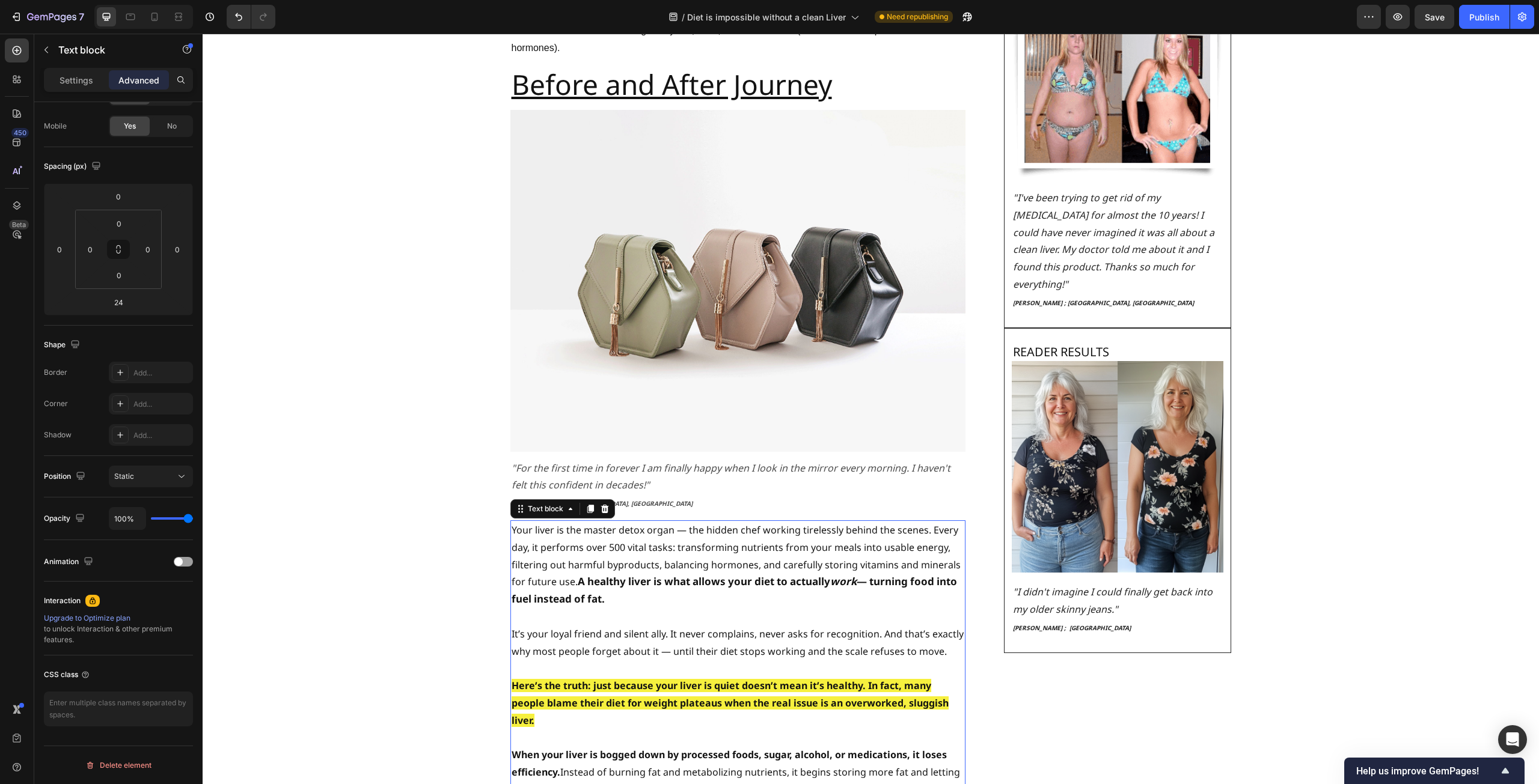
scroll to position [0, 0]
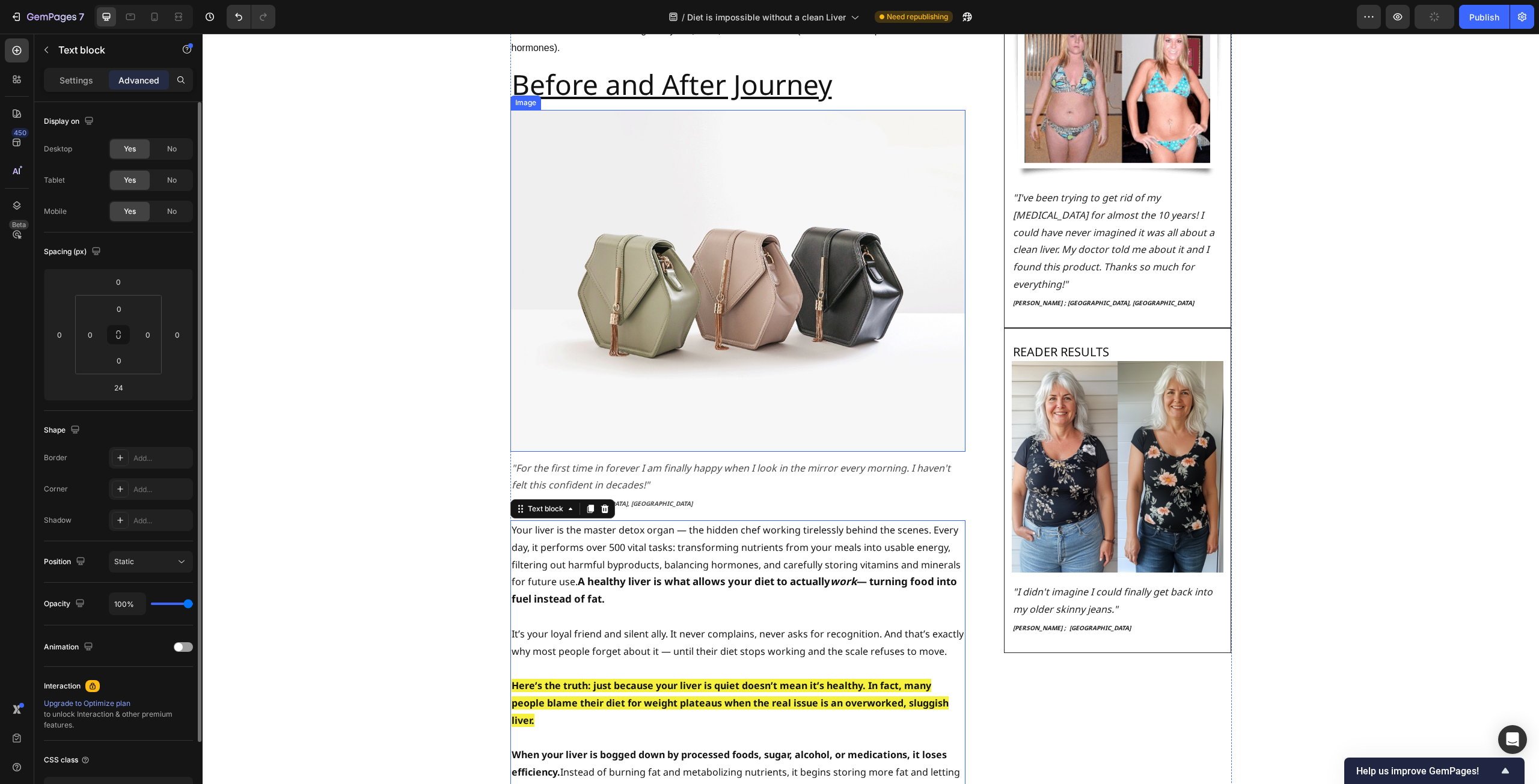
click at [631, 328] on img at bounding box center [738, 280] width 455 height 341
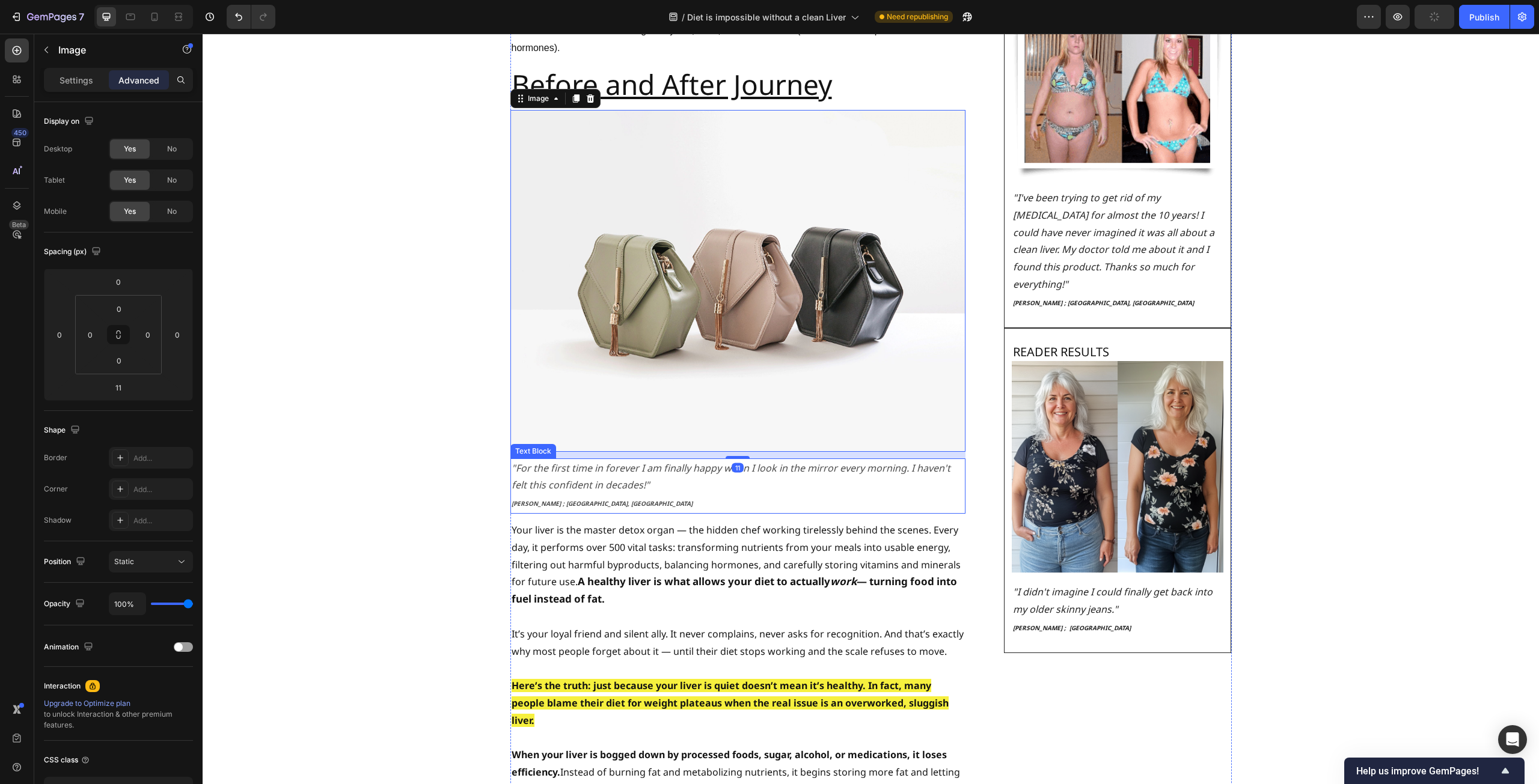
click at [567, 460] on p ""For the first time in forever I am finally happy when I look in the mirror eve…" at bounding box center [737, 477] width 452 height 35
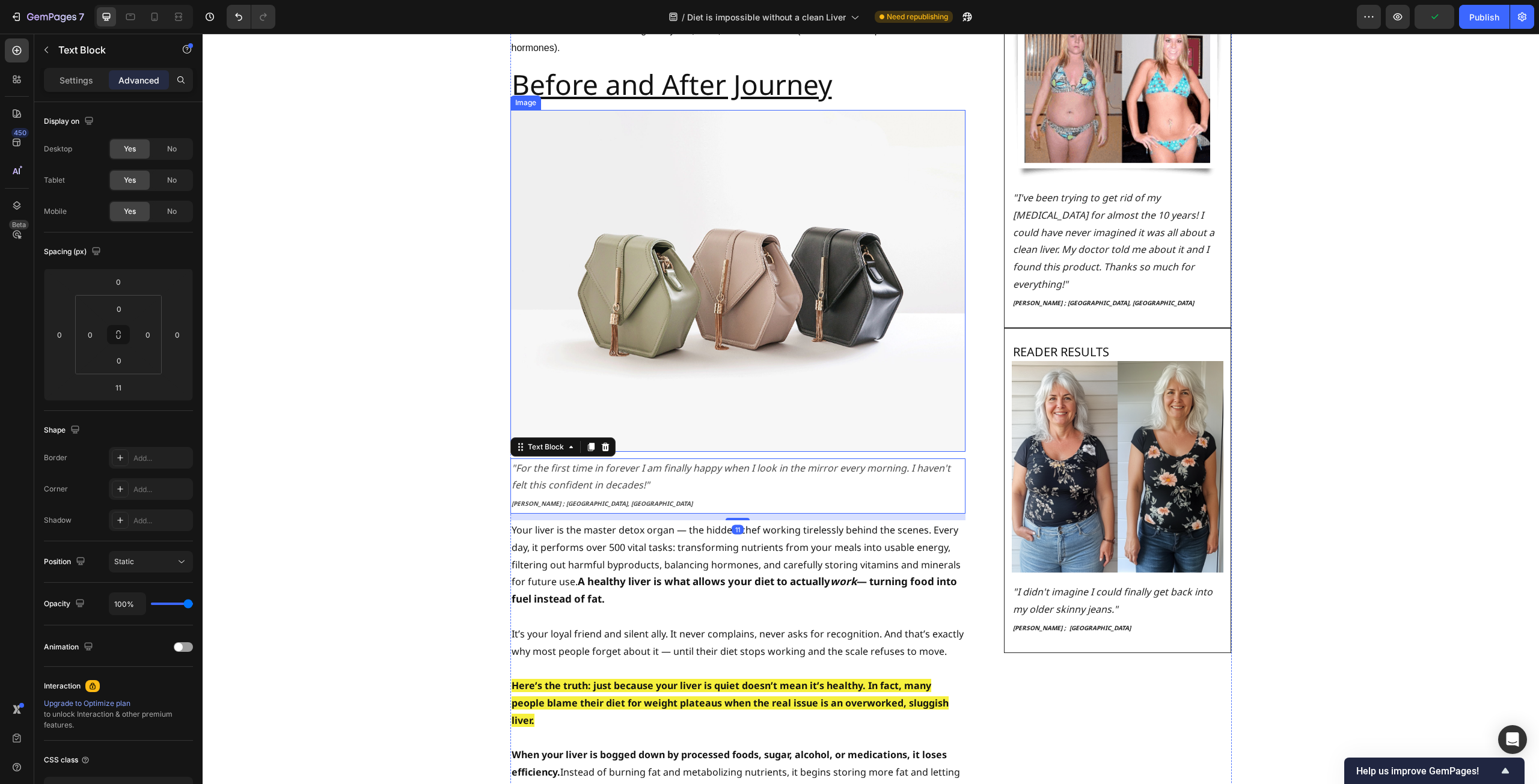
click at [610, 305] on img at bounding box center [738, 280] width 455 height 341
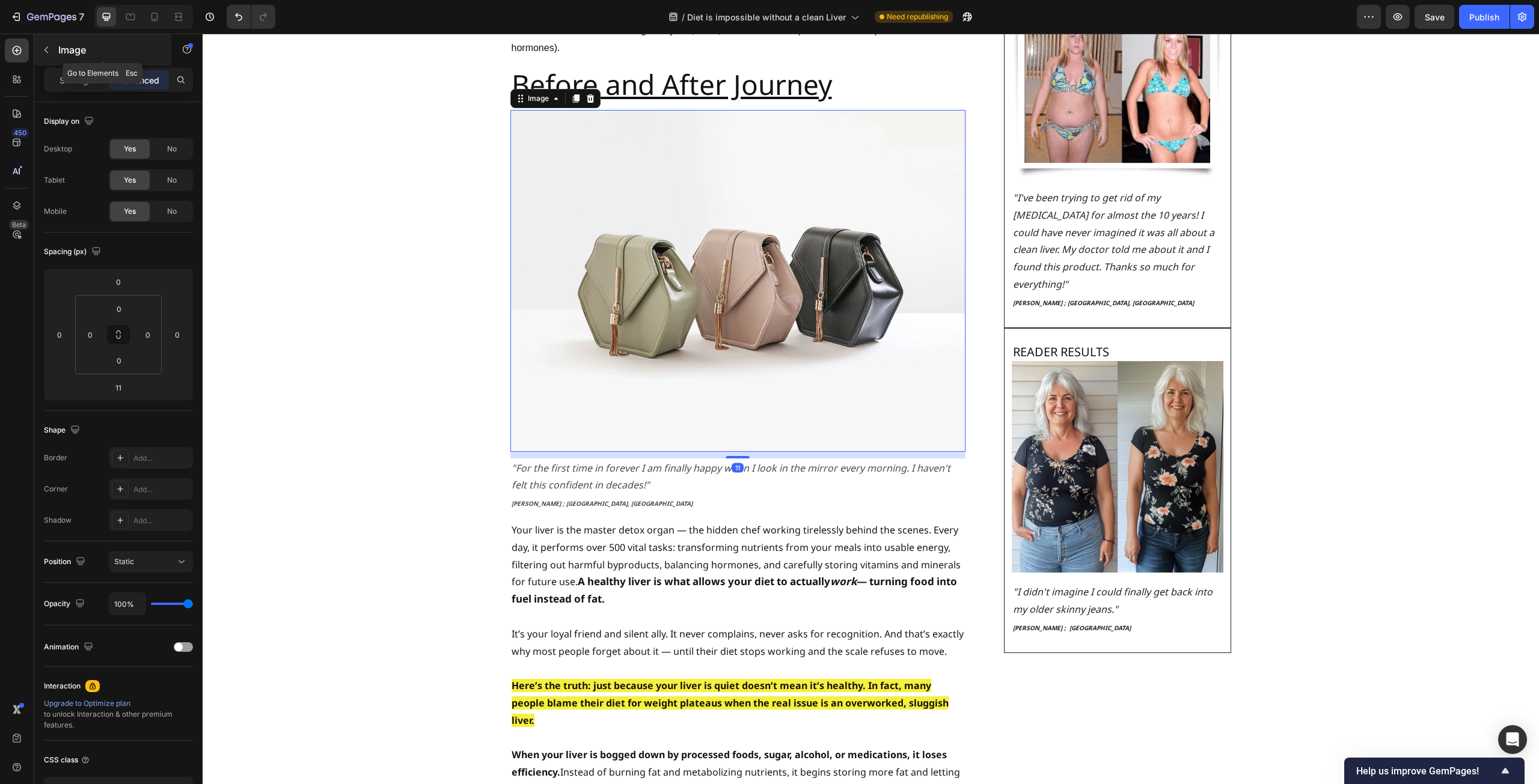
click at [68, 44] on p "Image" at bounding box center [109, 49] width 102 height 14
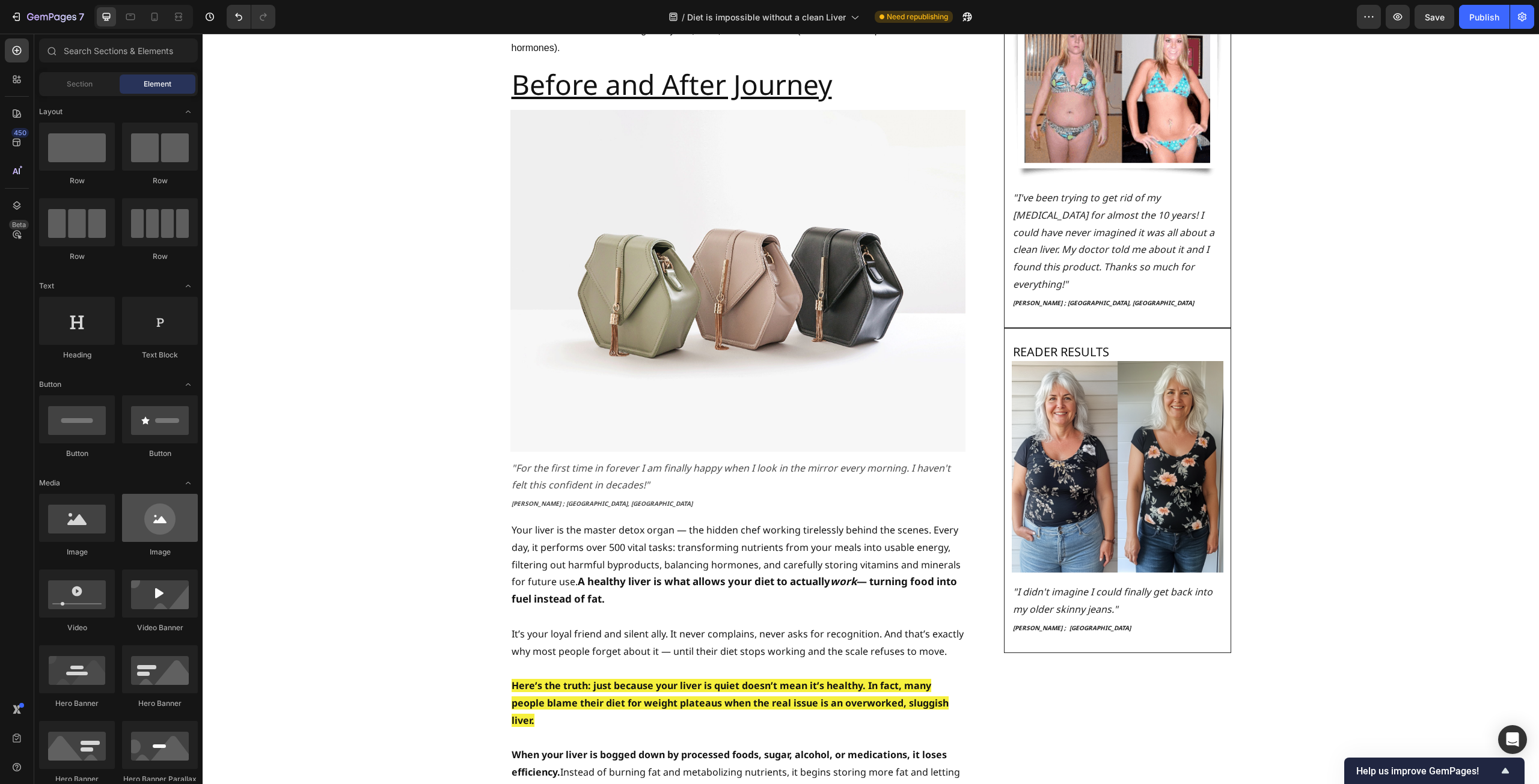
click at [154, 523] on div at bounding box center [159, 518] width 76 height 48
click at [699, 213] on img at bounding box center [738, 280] width 455 height 341
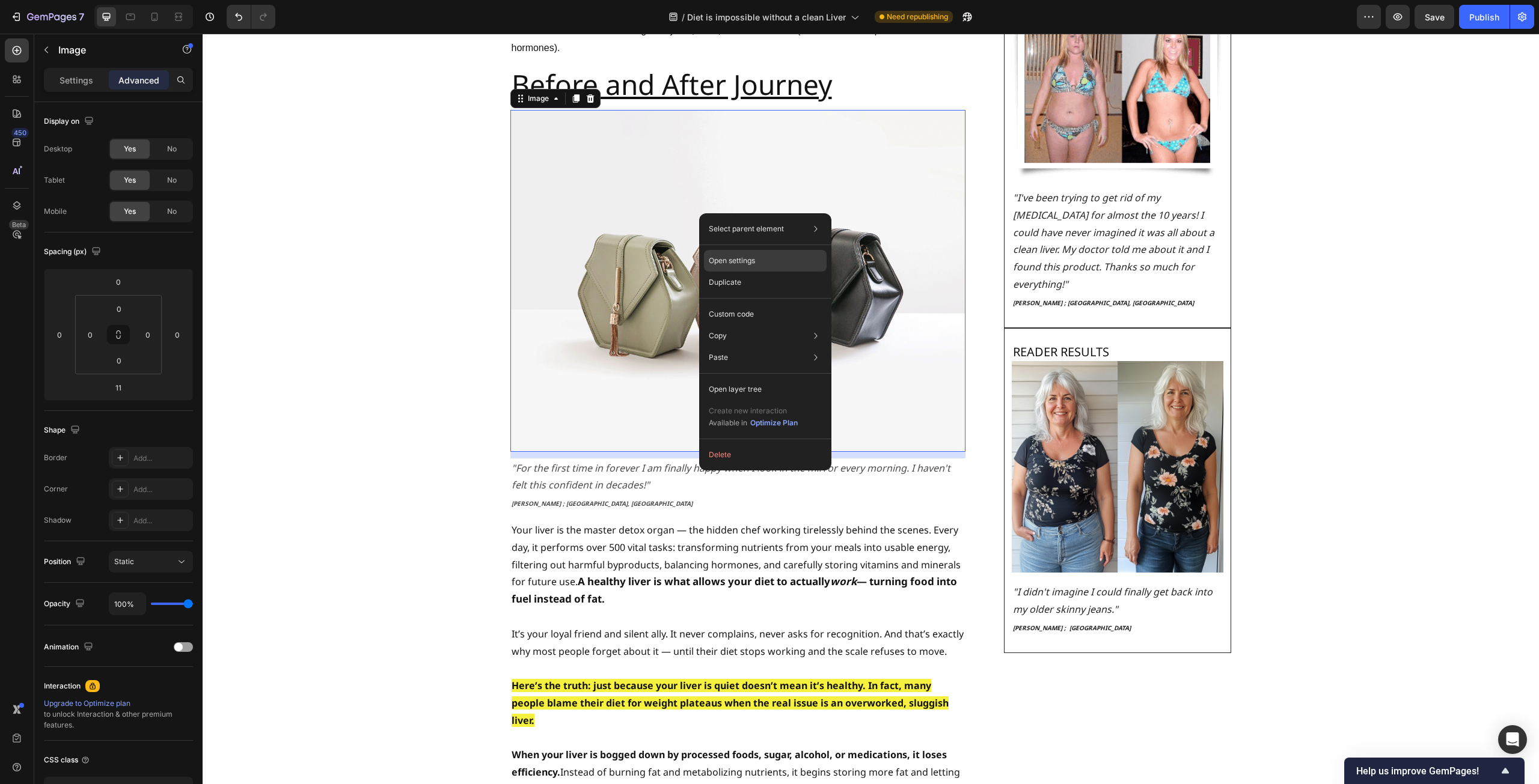
click at [726, 265] on p "Open settings" at bounding box center [732, 261] width 46 height 11
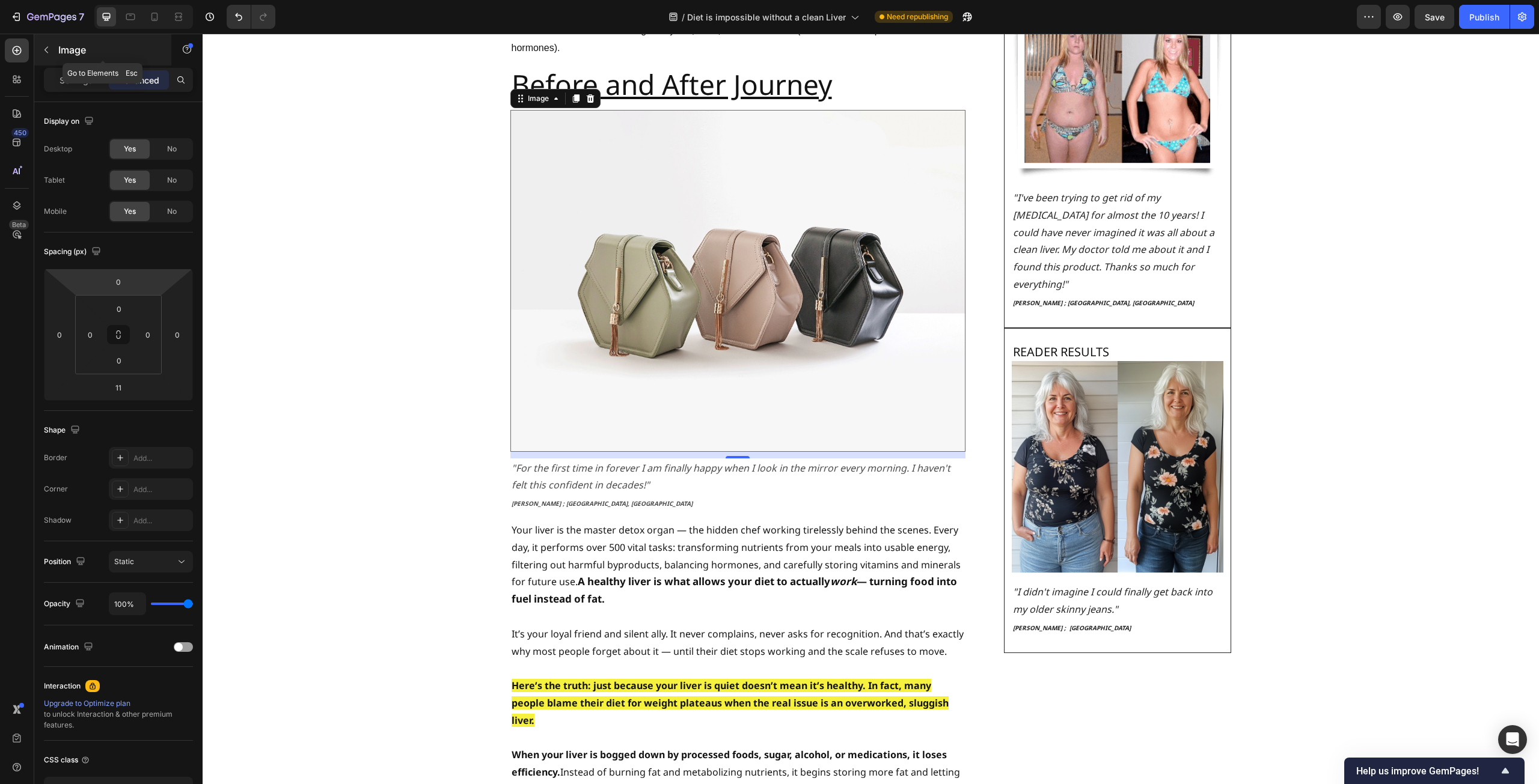
click at [60, 60] on div "Image" at bounding box center [102, 50] width 137 height 32
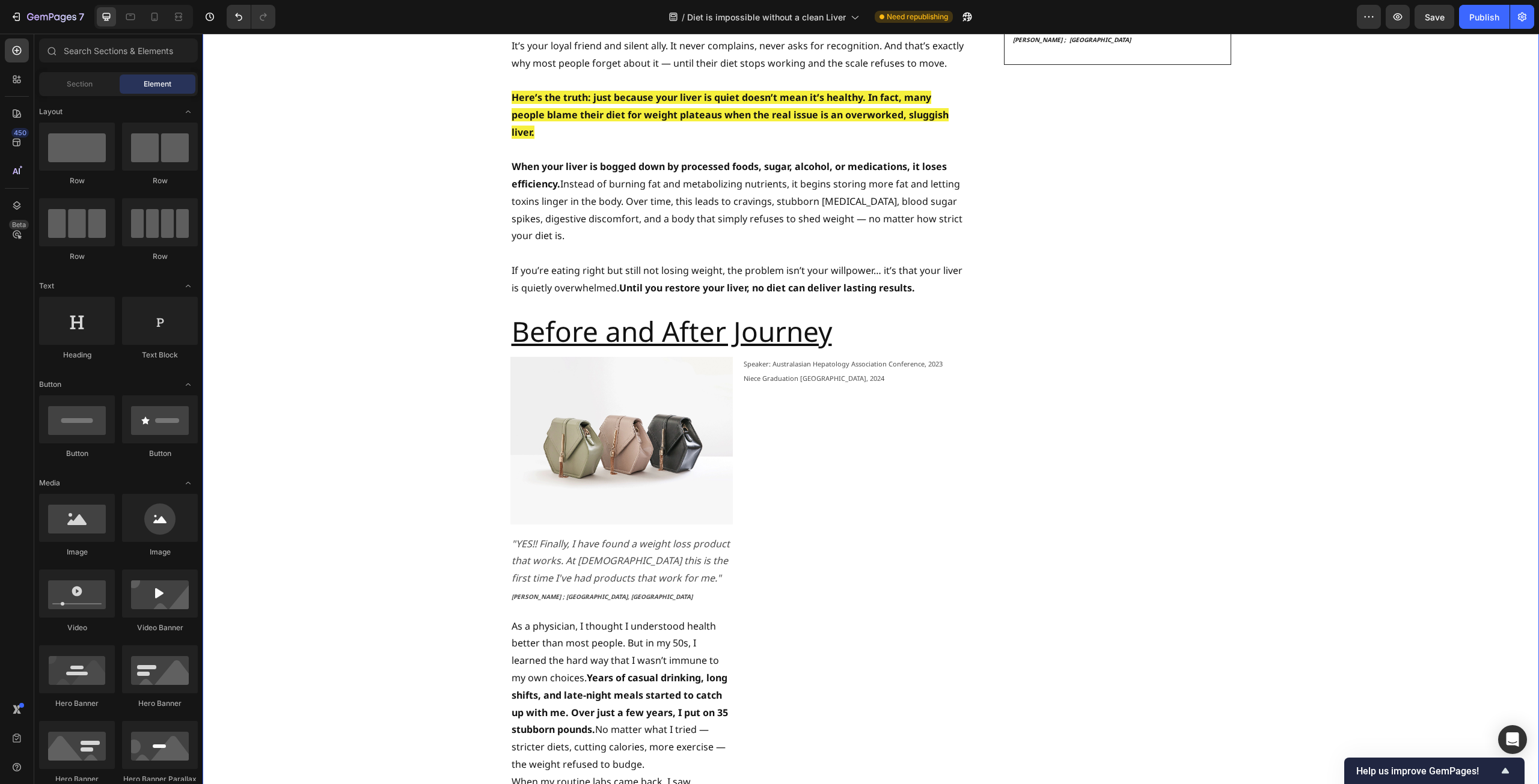
scroll to position [2489, 0]
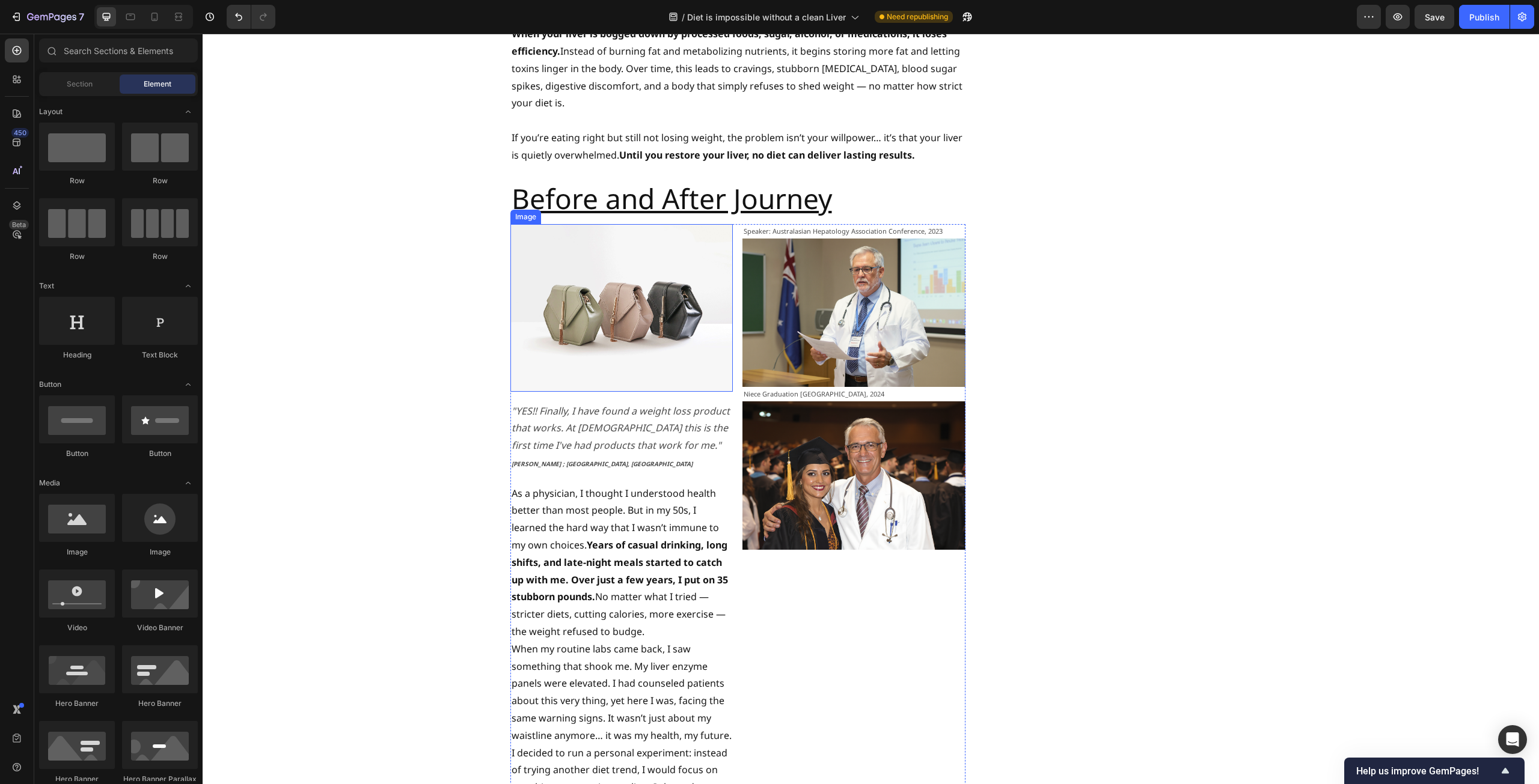
click at [587, 253] on img at bounding box center [622, 307] width 223 height 167
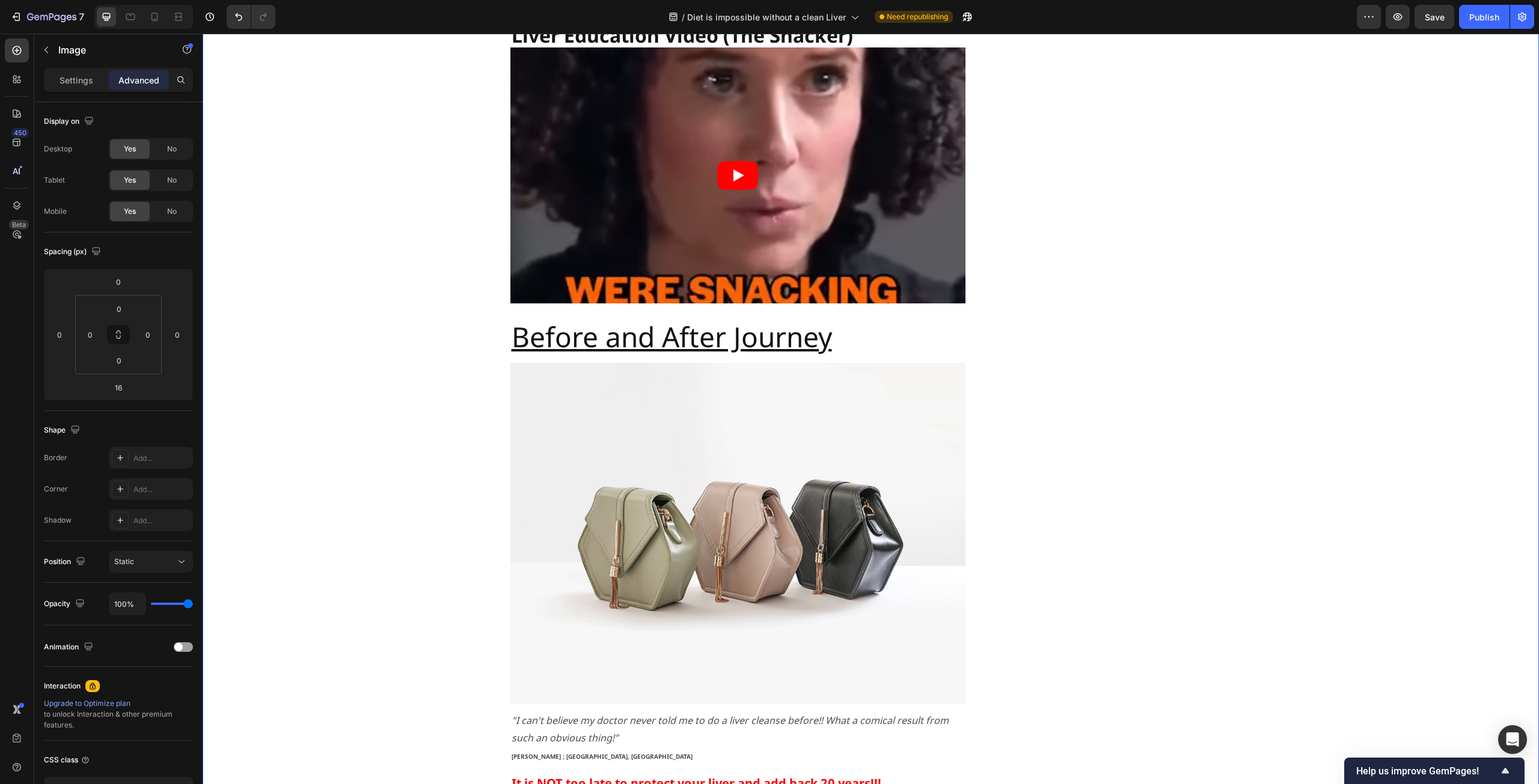
scroll to position [3630, 0]
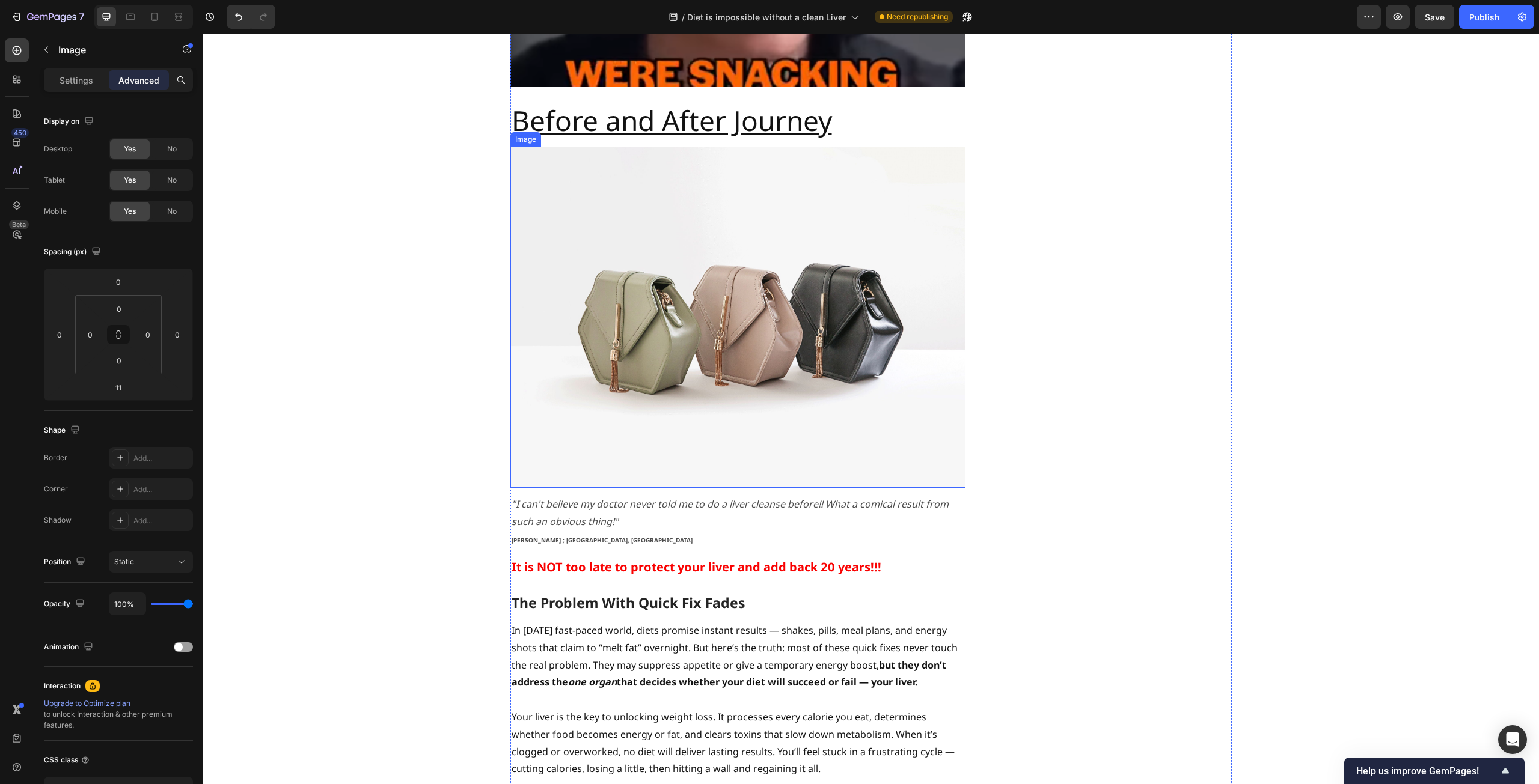
click at [647, 252] on img at bounding box center [738, 317] width 455 height 341
click at [413, 261] on div "Studies Reveal - Liver Function Magnifies Weight Loss Heading By [PERSON_NAME] …" at bounding box center [871, 534] width 1318 height 8174
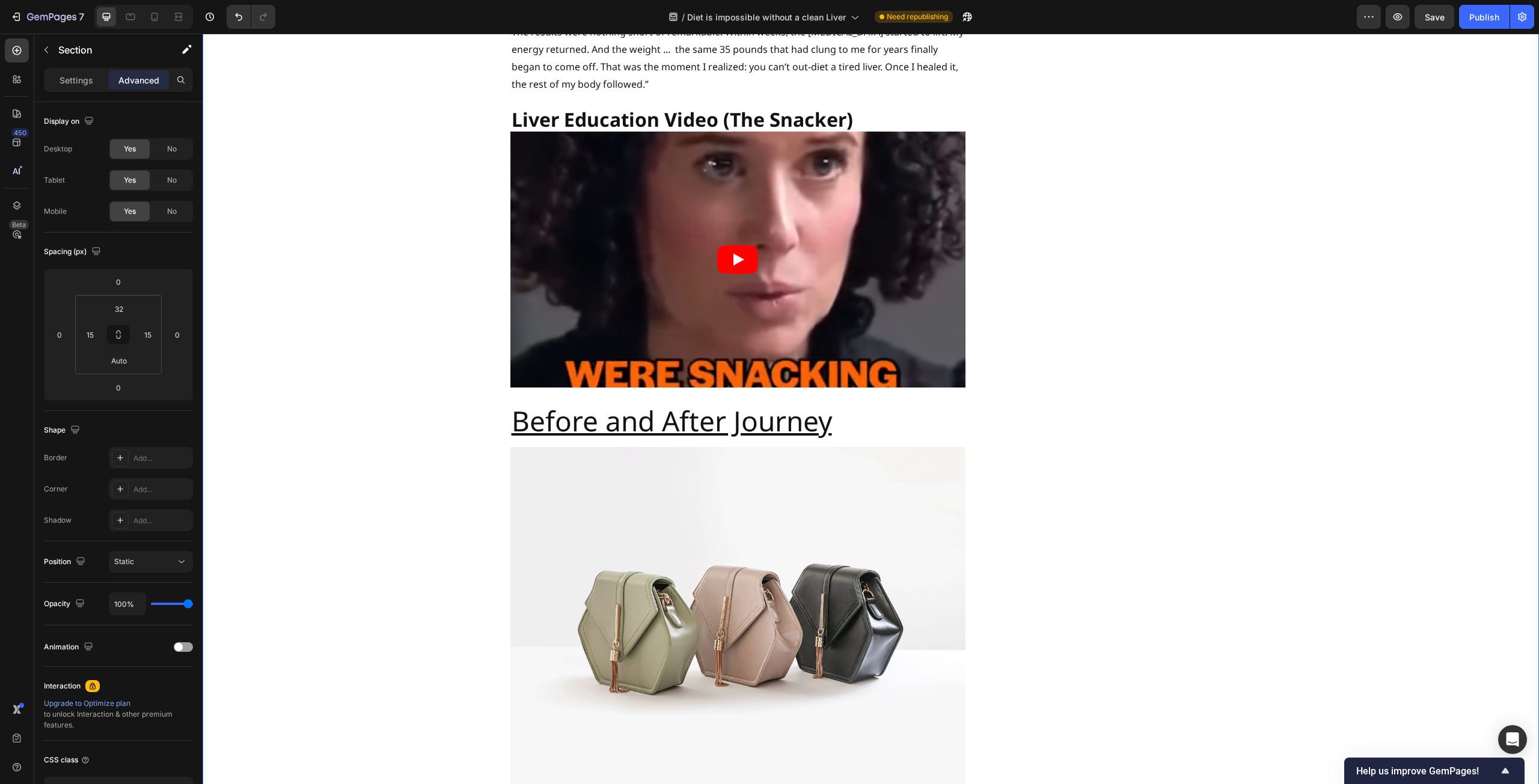
scroll to position [3450, 0]
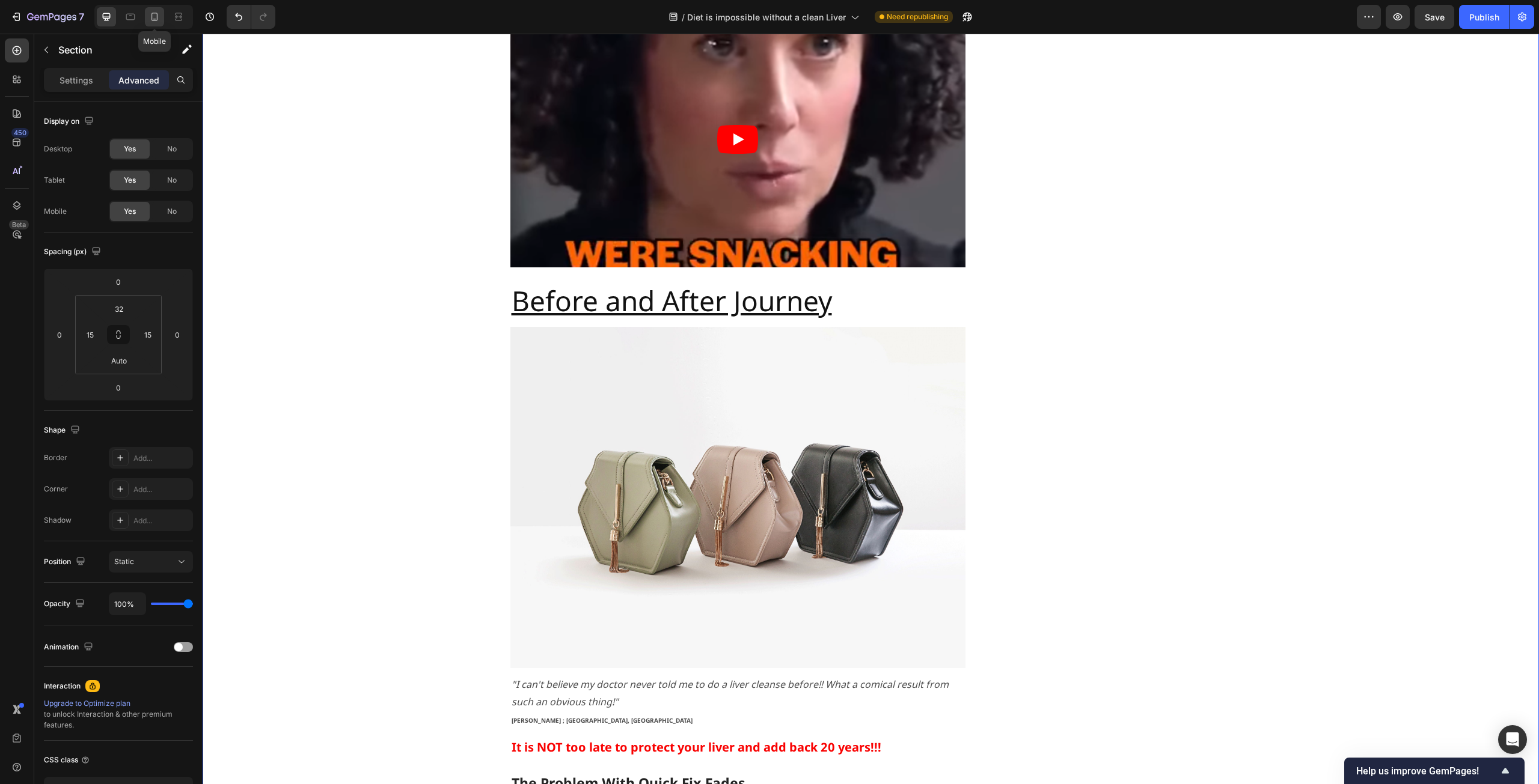
click at [155, 21] on icon at bounding box center [154, 17] width 7 height 8
type input "30"
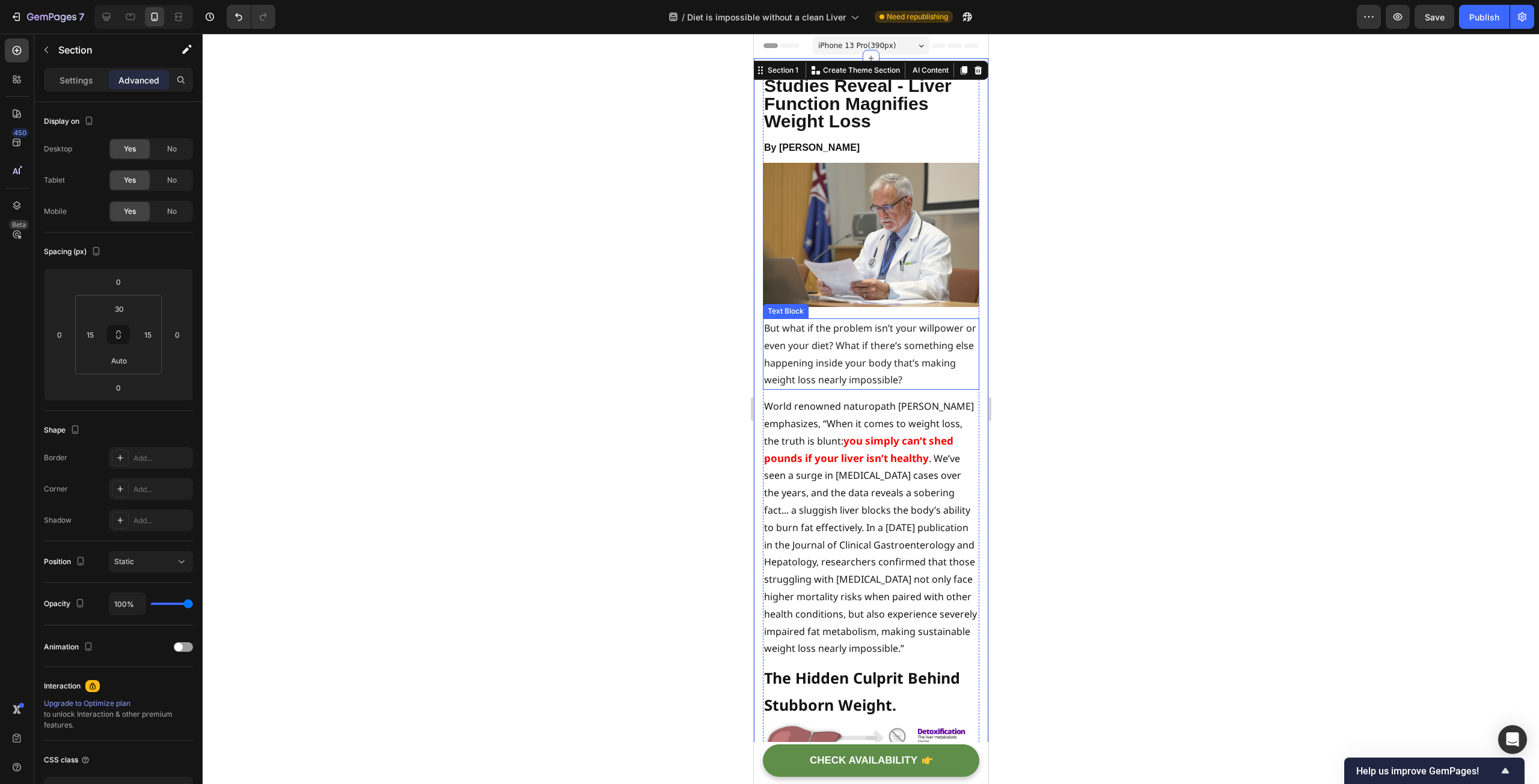
click at [610, 338] on div at bounding box center [871, 409] width 1336 height 750
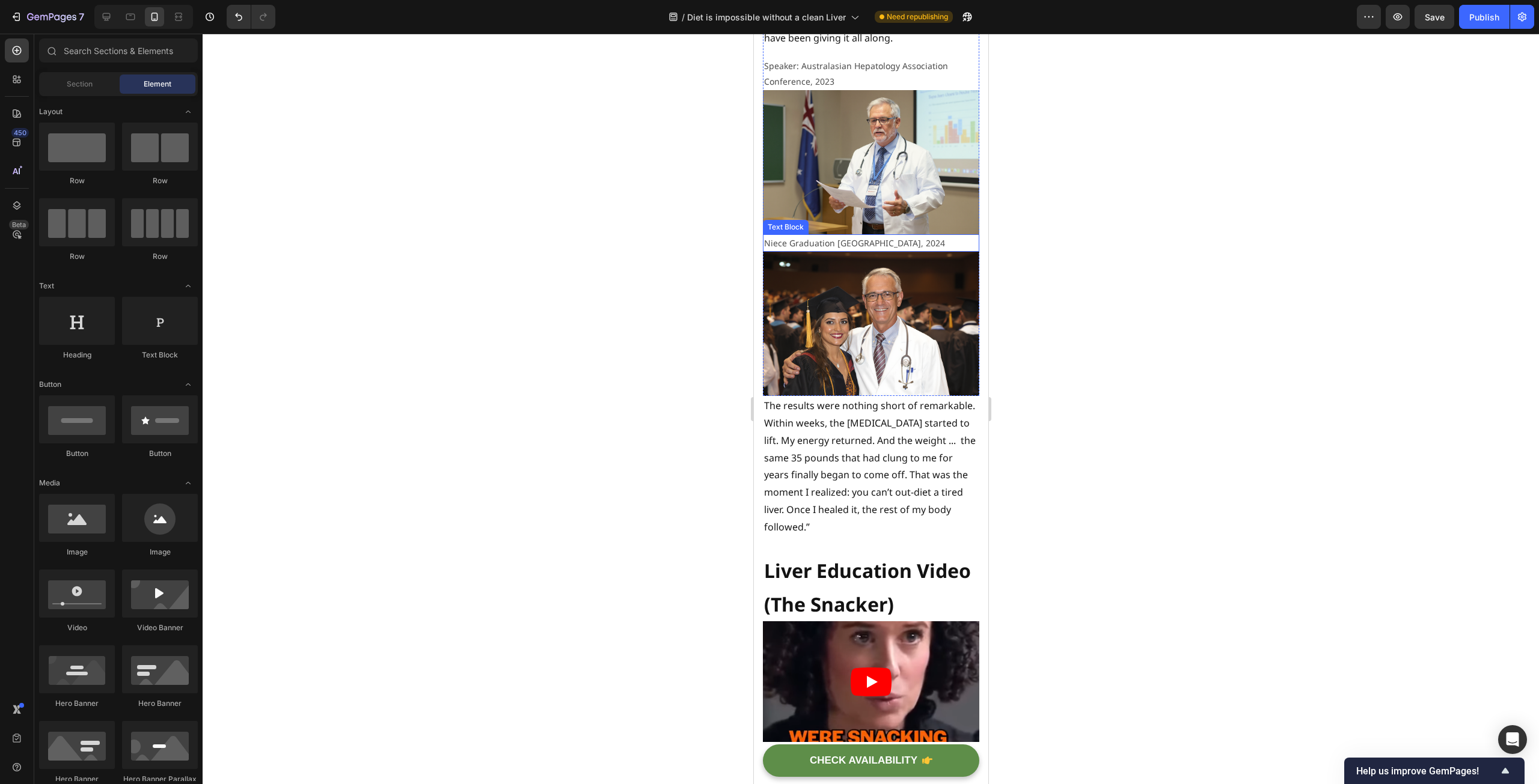
scroll to position [3544, 0]
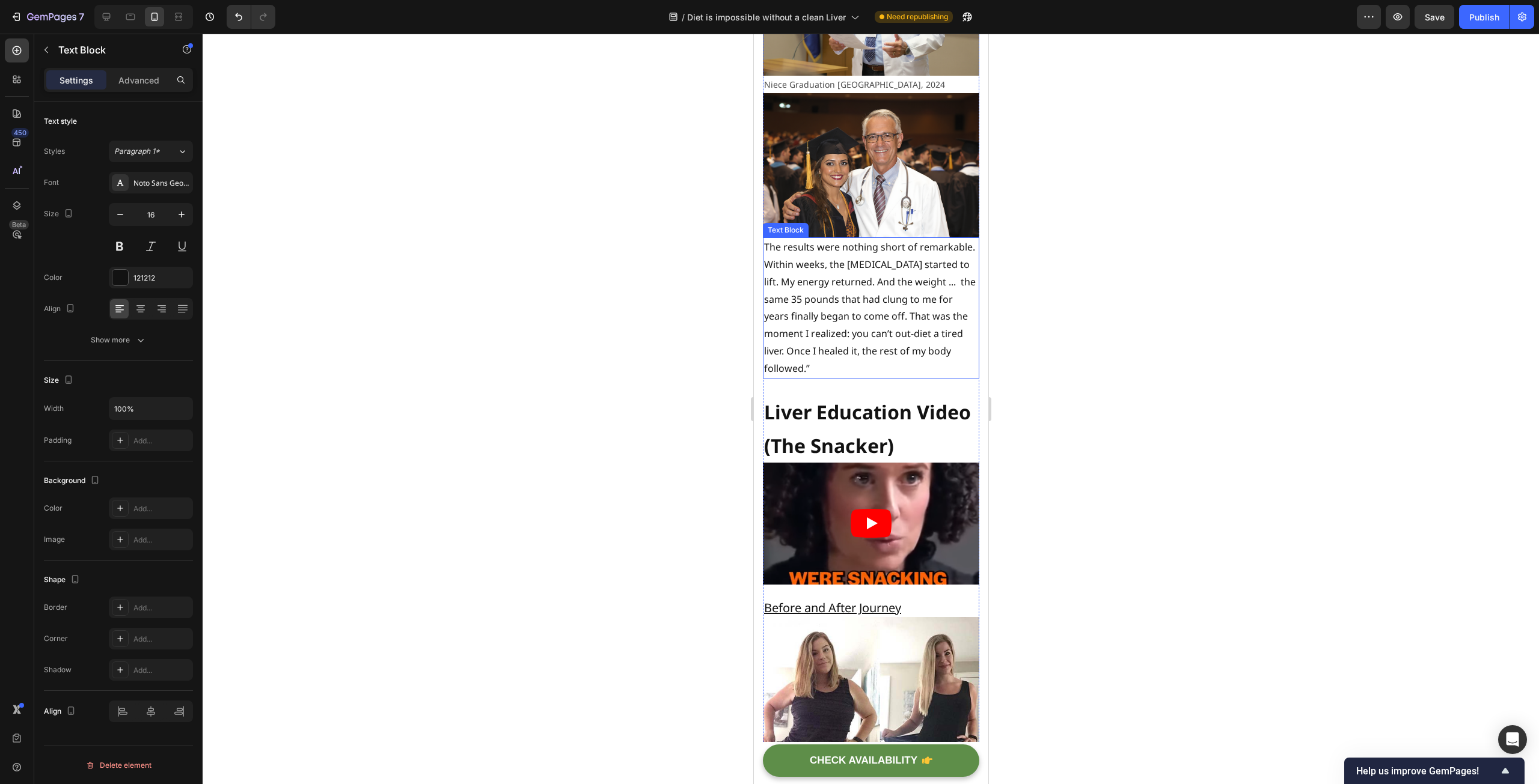
click at [853, 363] on p "The results were nothing short of remarkable. Within weeks, the [MEDICAL_DATA] …" at bounding box center [871, 307] width 214 height 139
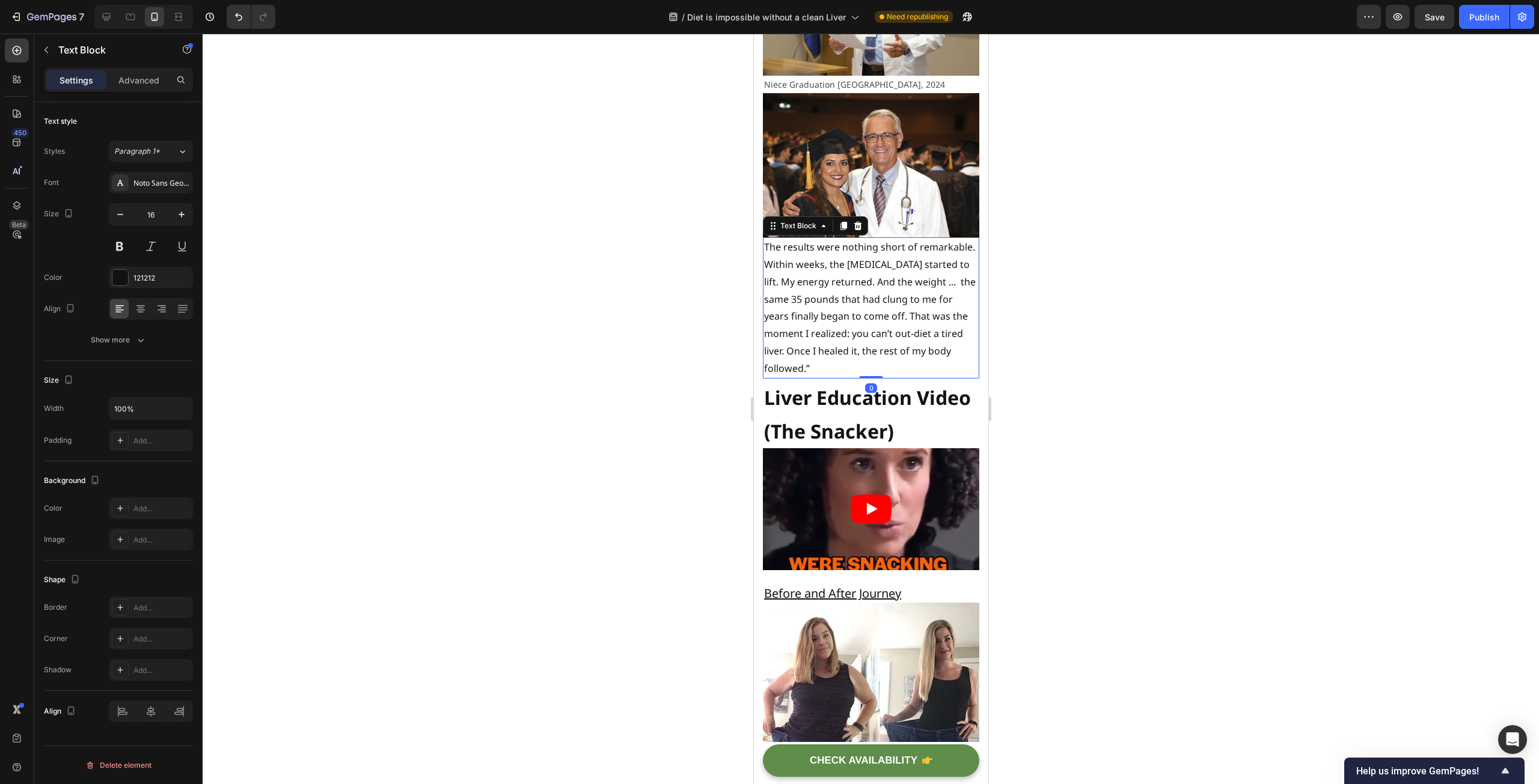
drag, startPoint x: 868, startPoint y: 395, endPoint x: 868, endPoint y: 376, distance: 19.0
click at [868, 376] on div "The results were nothing short of remarkable. Within weeks, the [MEDICAL_DATA] …" at bounding box center [870, 307] width 217 height 140
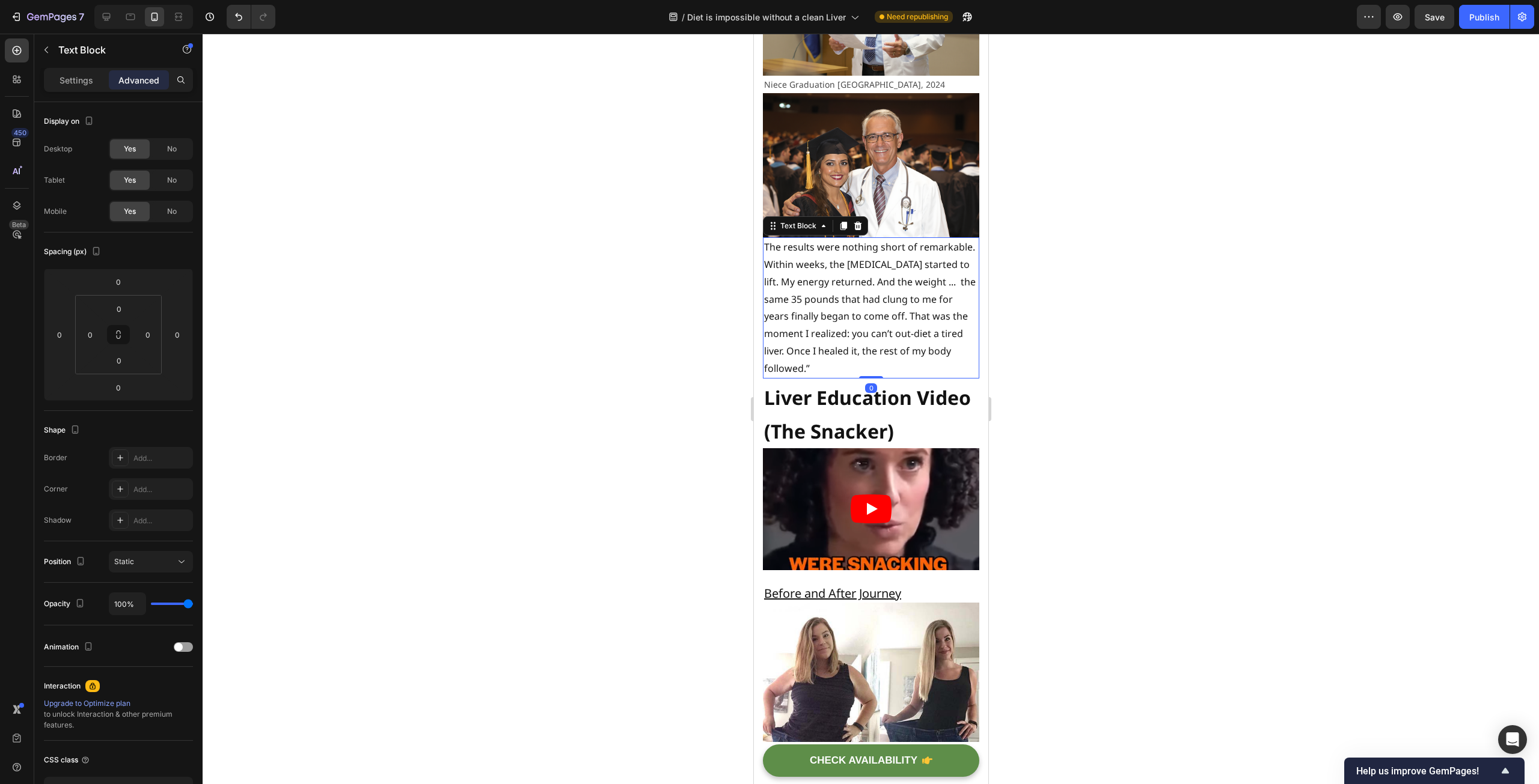
click at [612, 375] on div at bounding box center [871, 409] width 1336 height 750
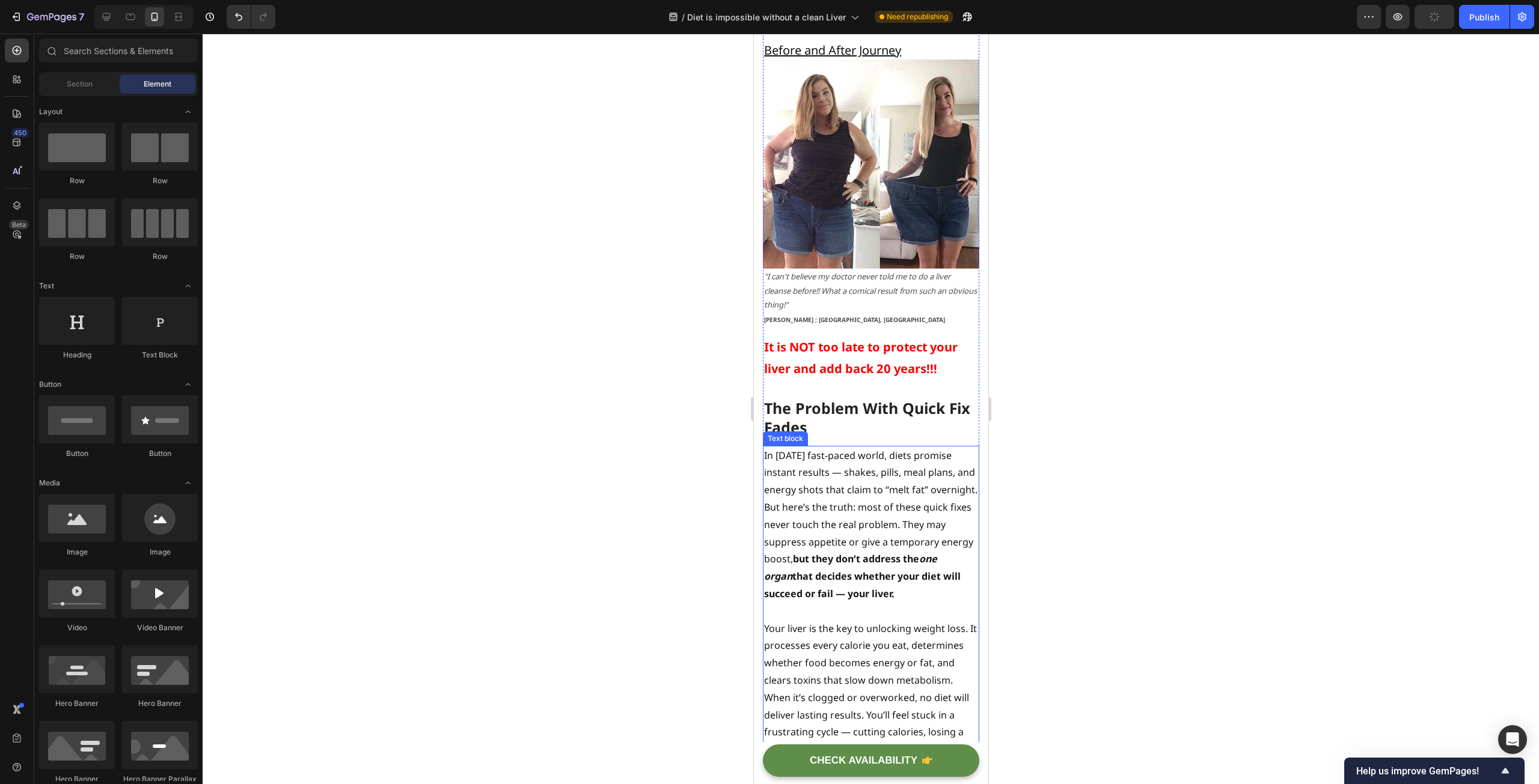
scroll to position [4085, 0]
click at [873, 356] on span "It is NOT too late to protect your liver and add back 20 years!!!" at bounding box center [860, 360] width 193 height 38
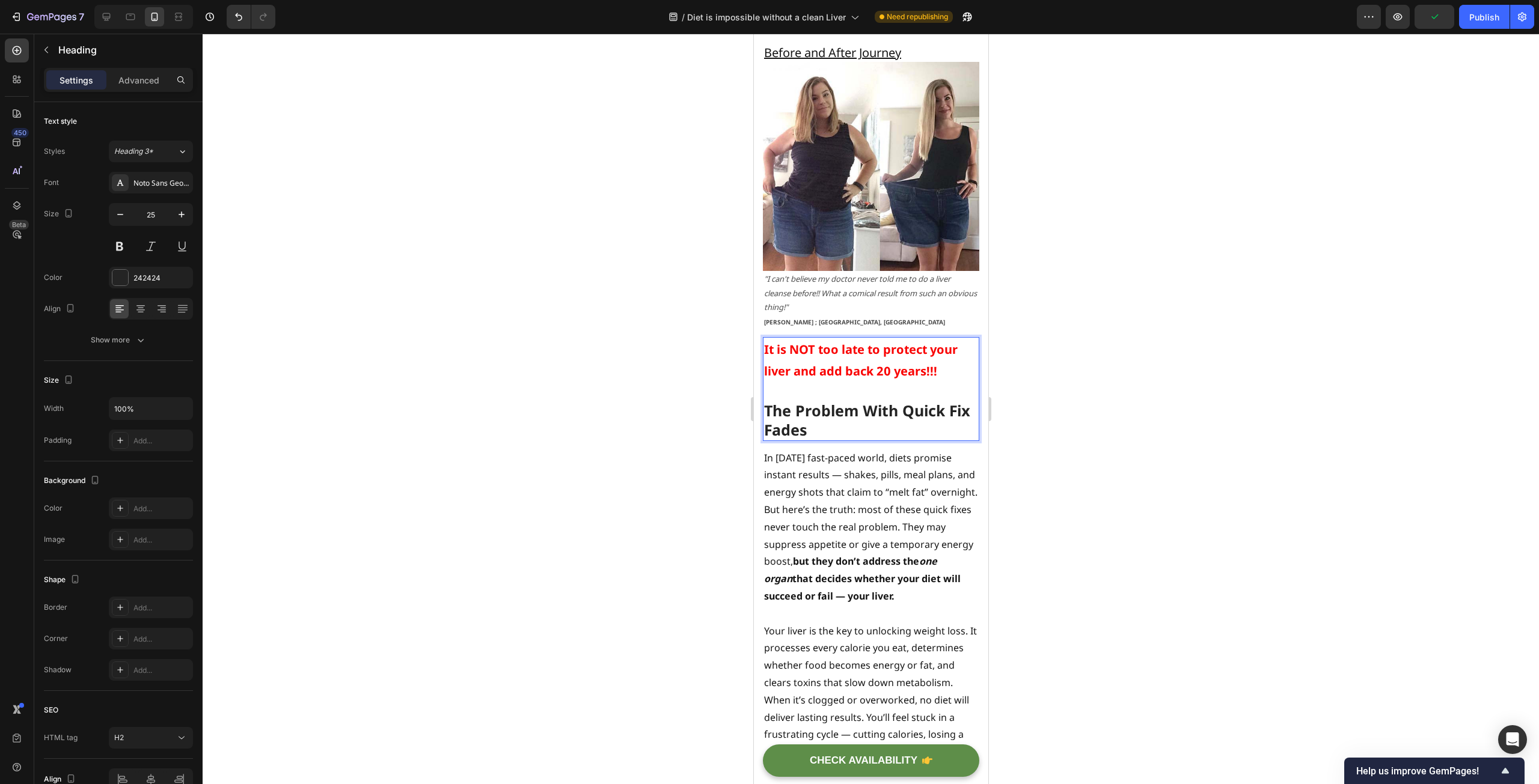
click at [843, 363] on span "It is NOT too late to protect your liver and add back 20 years!!!" at bounding box center [860, 360] width 193 height 38
click at [805, 360] on span "It is NOT too late to protect your liver and add back 20 years!!!" at bounding box center [860, 360] width 193 height 38
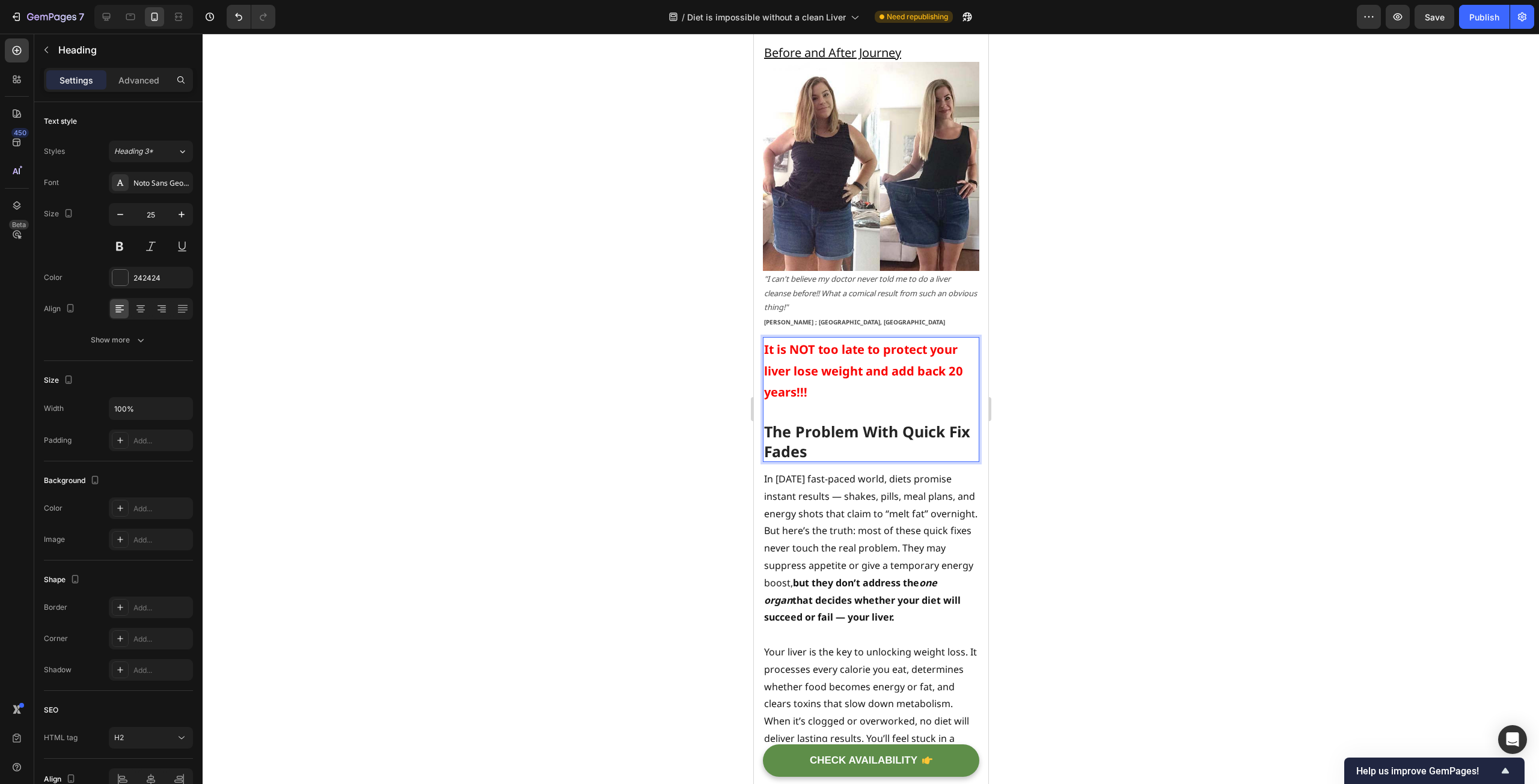
click at [830, 377] on p "It is NOT too late to protect your liver lose weight and add back 20 years!!! T…" at bounding box center [871, 400] width 214 height 123
drag, startPoint x: 820, startPoint y: 382, endPoint x: 764, endPoint y: 343, distance: 68.2
click at [764, 343] on p "It is NOT too late to protect your liver lose weight and add back 20 years!!! T…" at bounding box center [871, 400] width 214 height 123
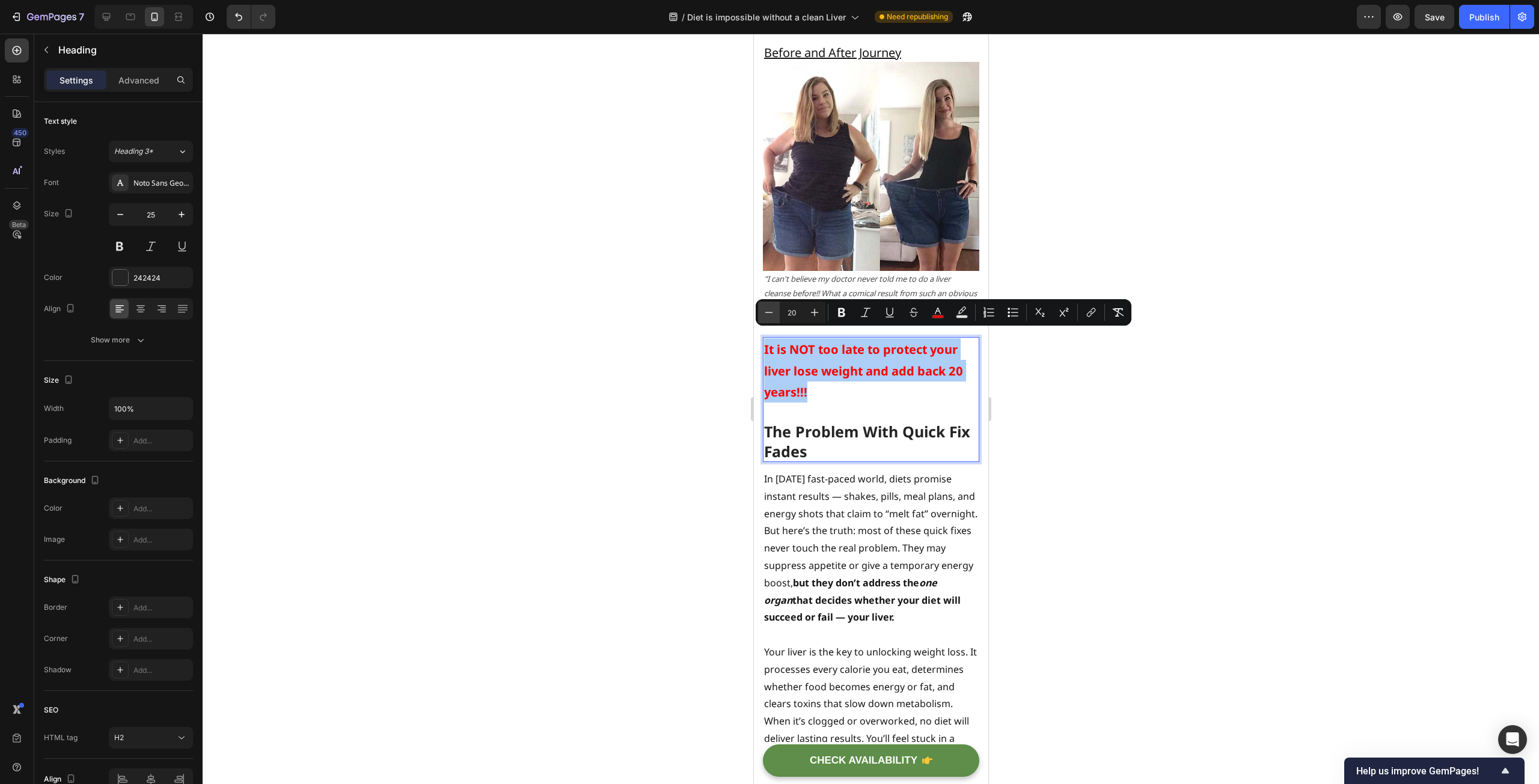
click at [768, 308] on icon "Editor contextual toolbar" at bounding box center [769, 312] width 12 height 12
type input "18"
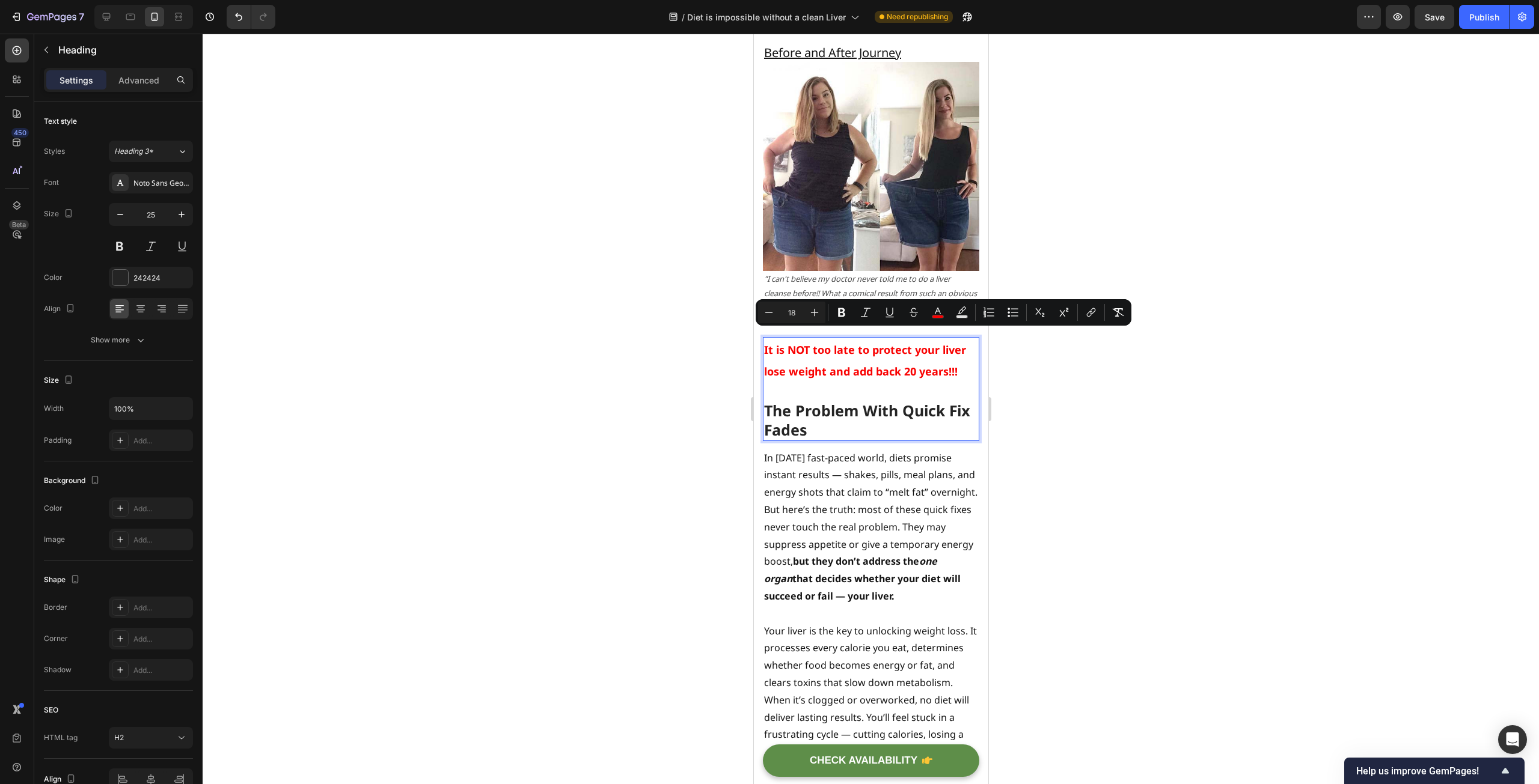
click at [620, 388] on div at bounding box center [871, 409] width 1336 height 750
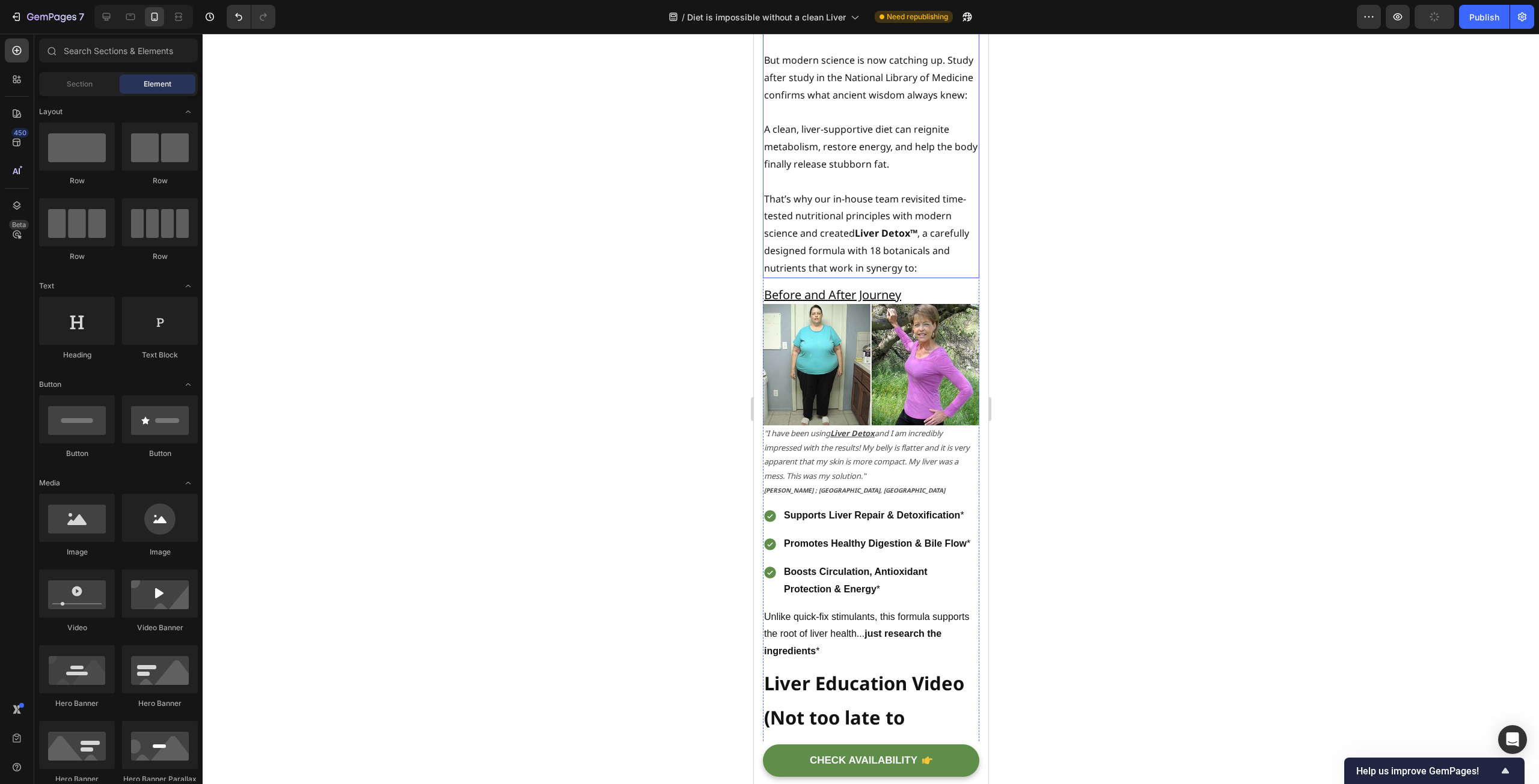
scroll to position [6488, 0]
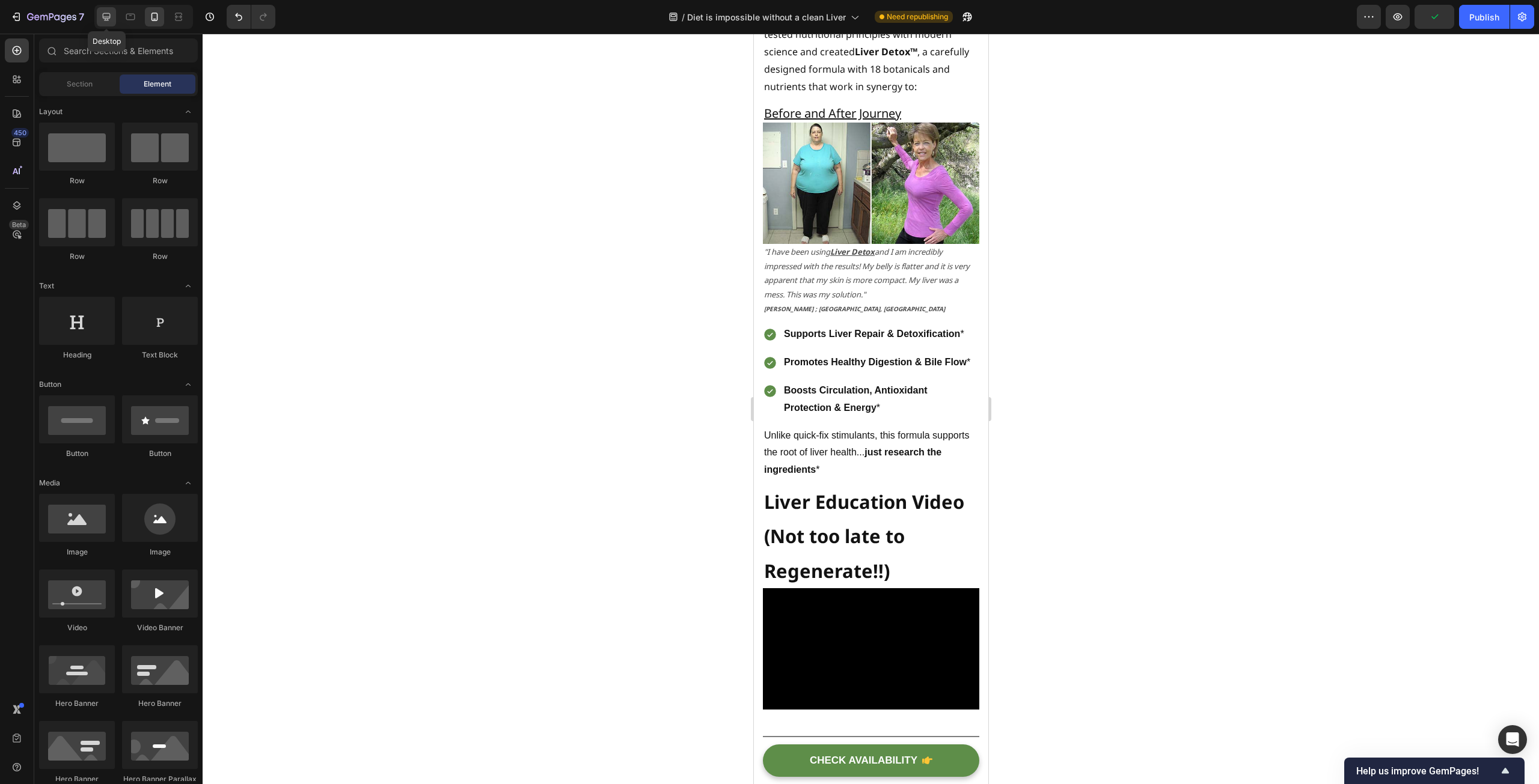
click at [106, 15] on icon at bounding box center [106, 17] width 12 height 12
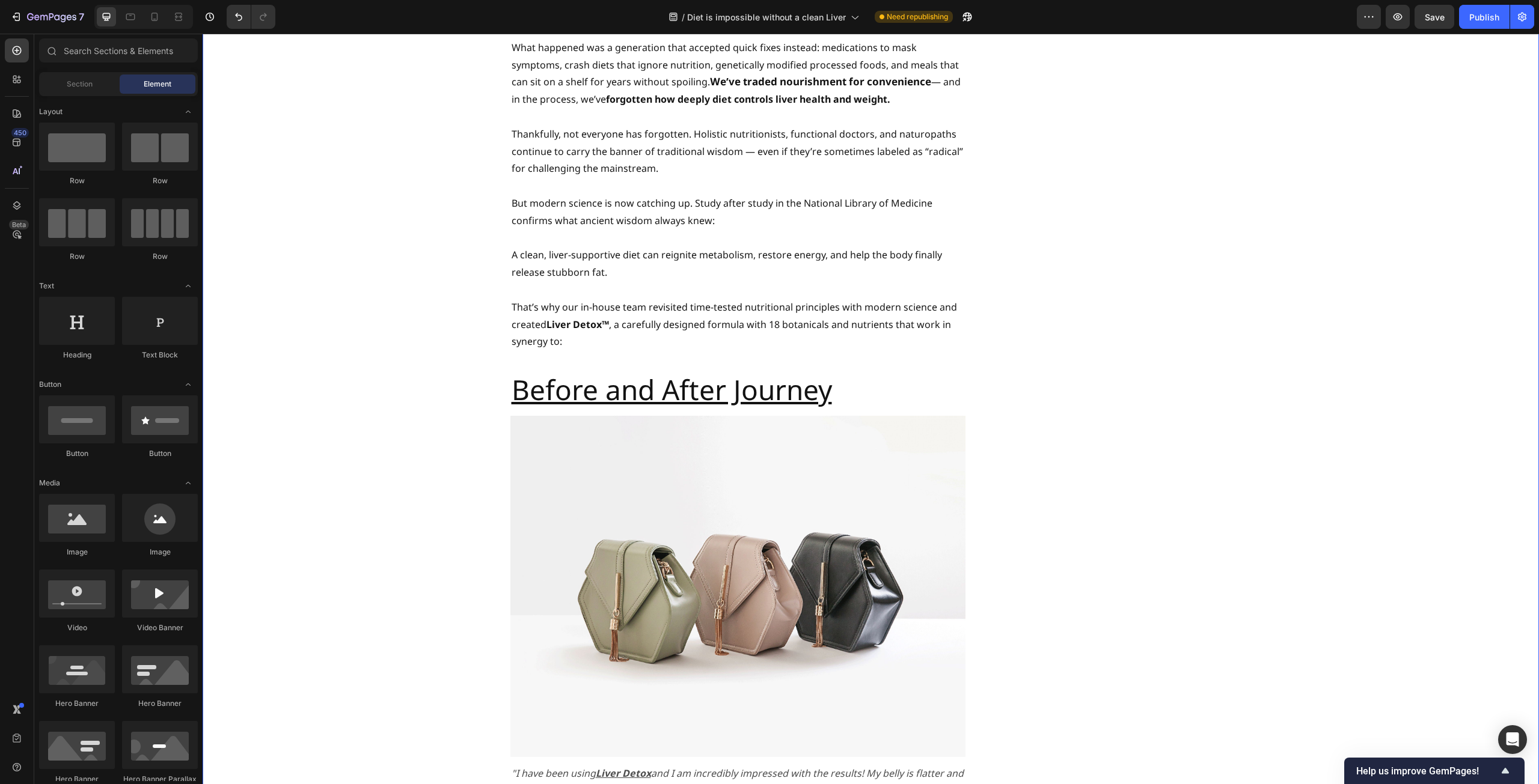
scroll to position [5563, 0]
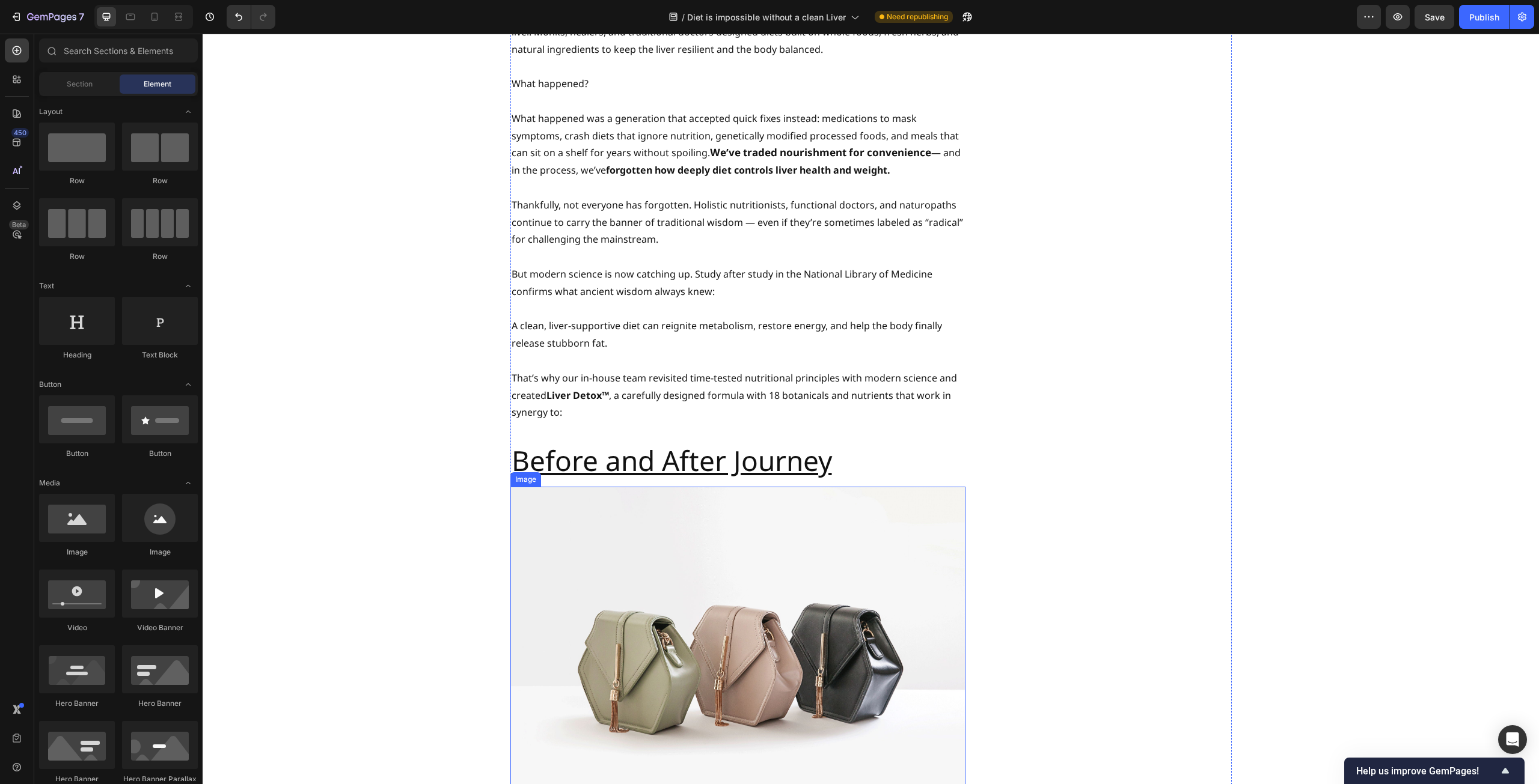
click at [784, 514] on img at bounding box center [738, 657] width 455 height 341
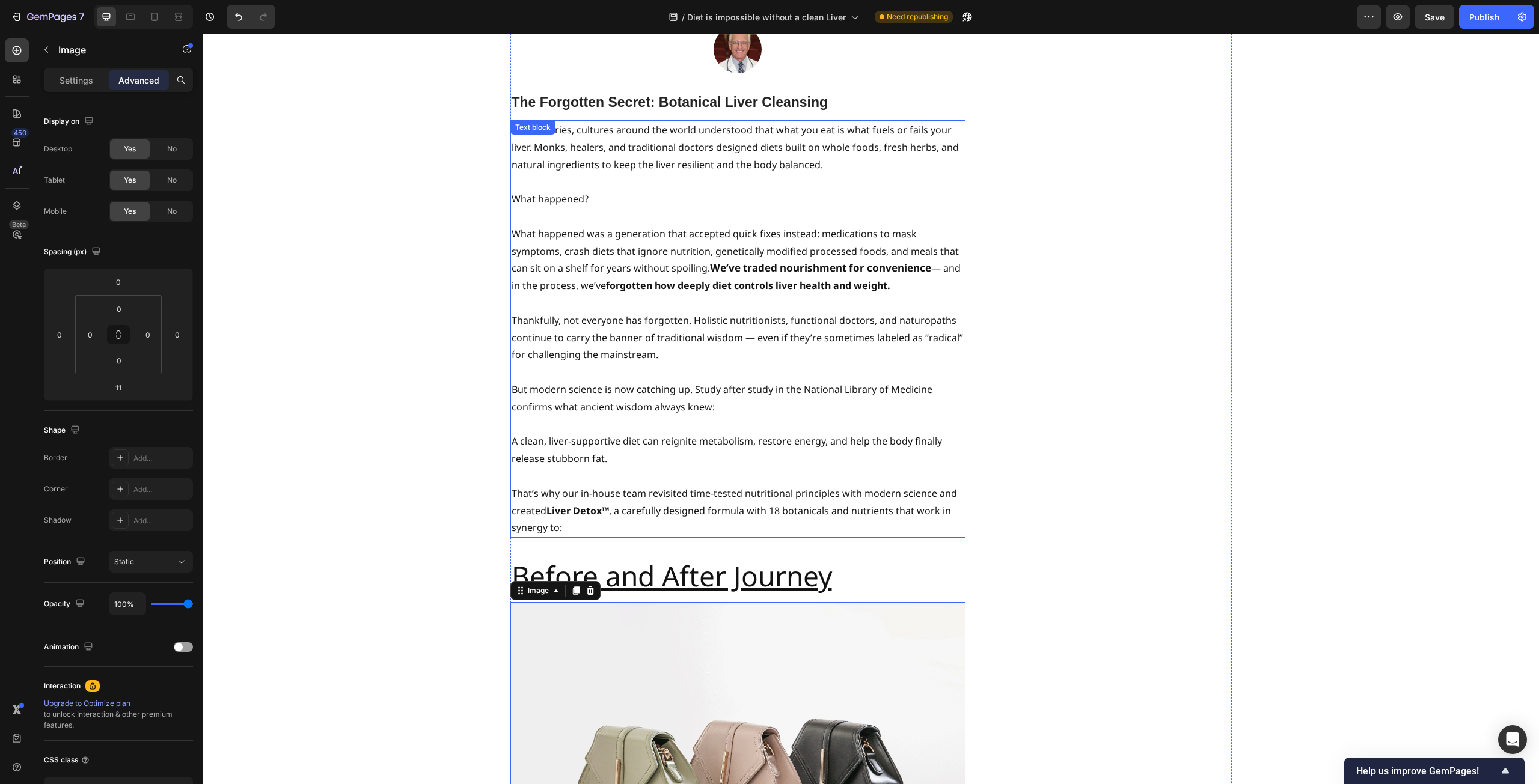
scroll to position [5203, 0]
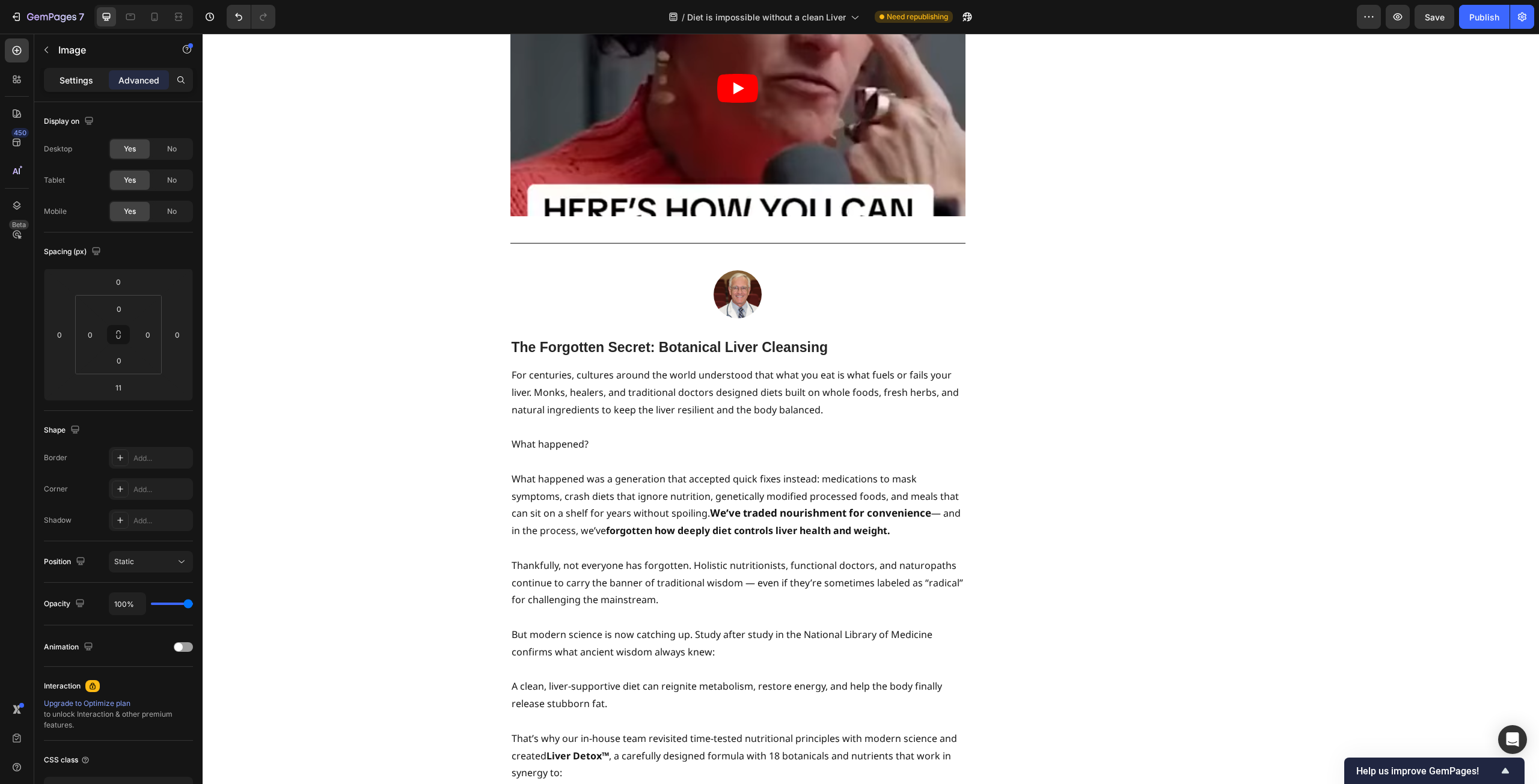
click at [90, 84] on p "Settings" at bounding box center [76, 80] width 34 height 12
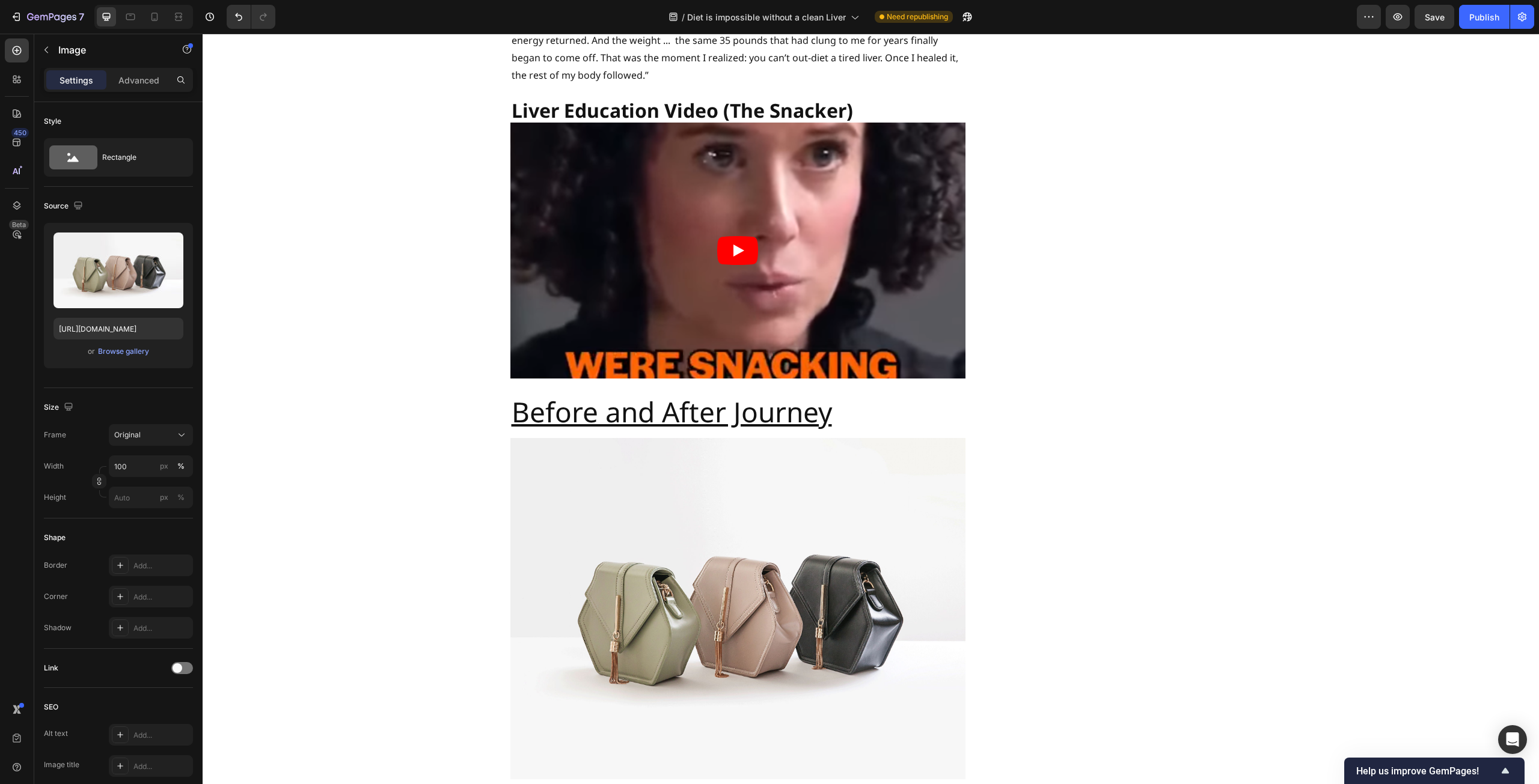
scroll to position [3544, 0]
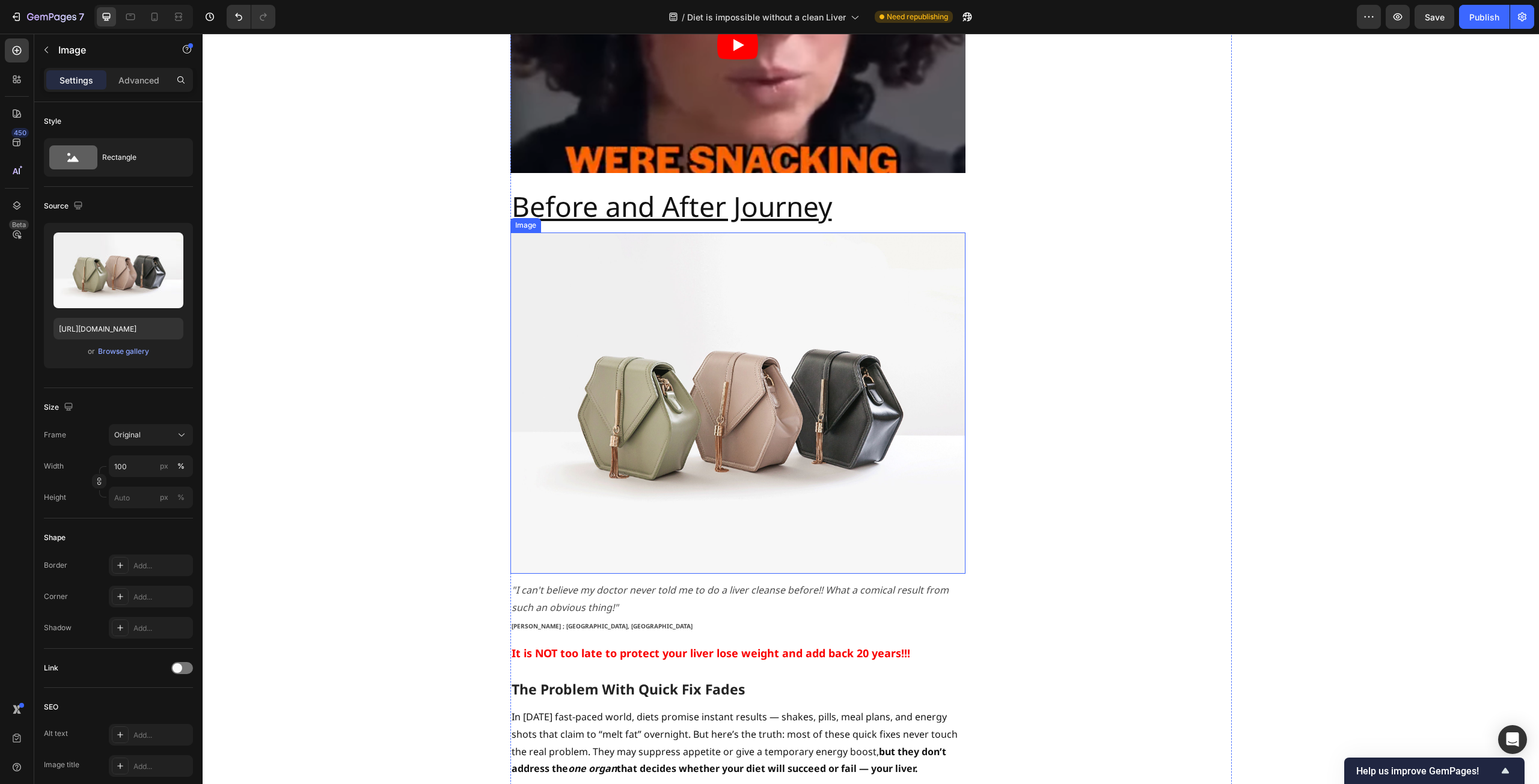
click at [593, 382] on img at bounding box center [738, 402] width 455 height 341
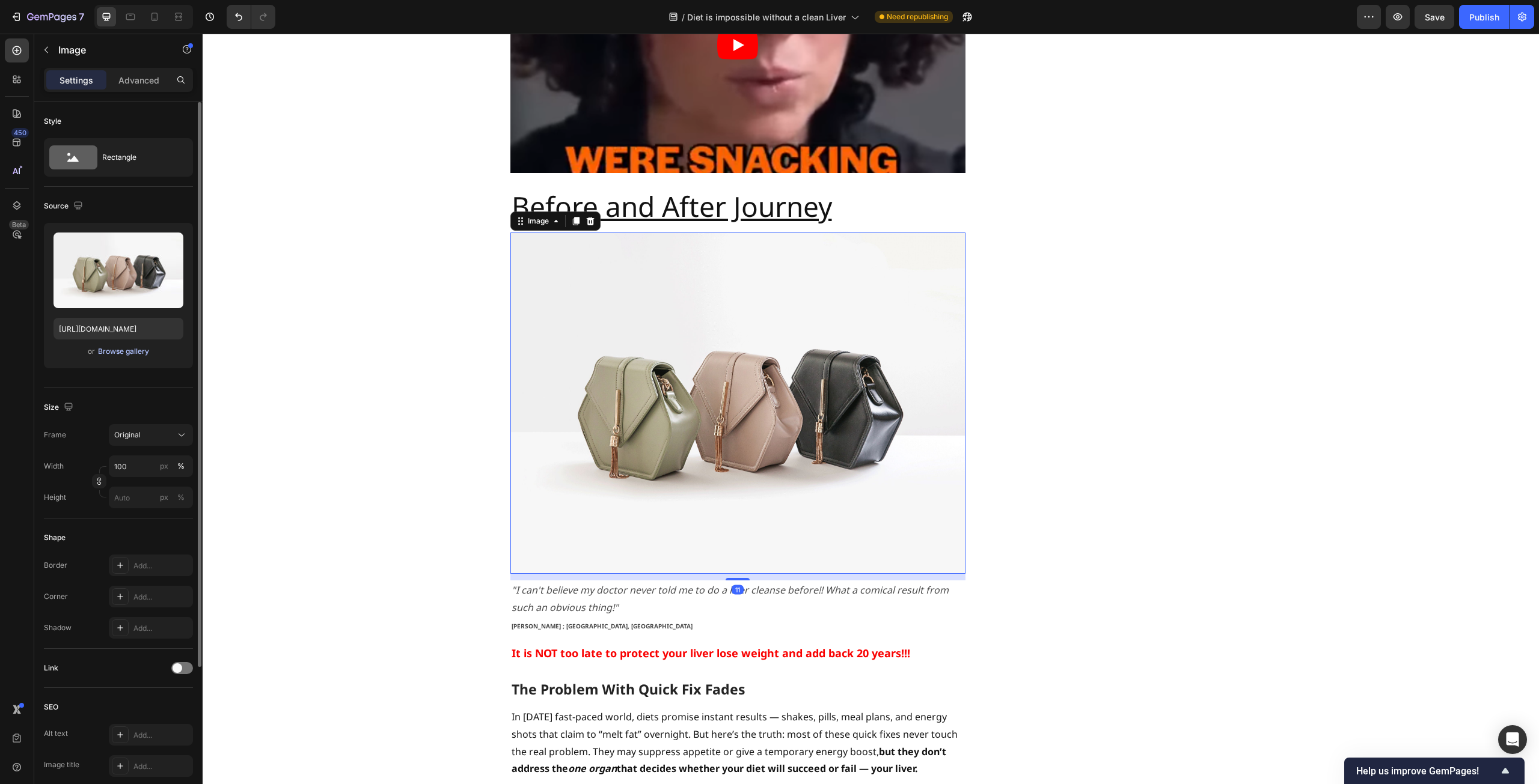
click at [140, 354] on div "Browse gallery" at bounding box center [124, 351] width 51 height 11
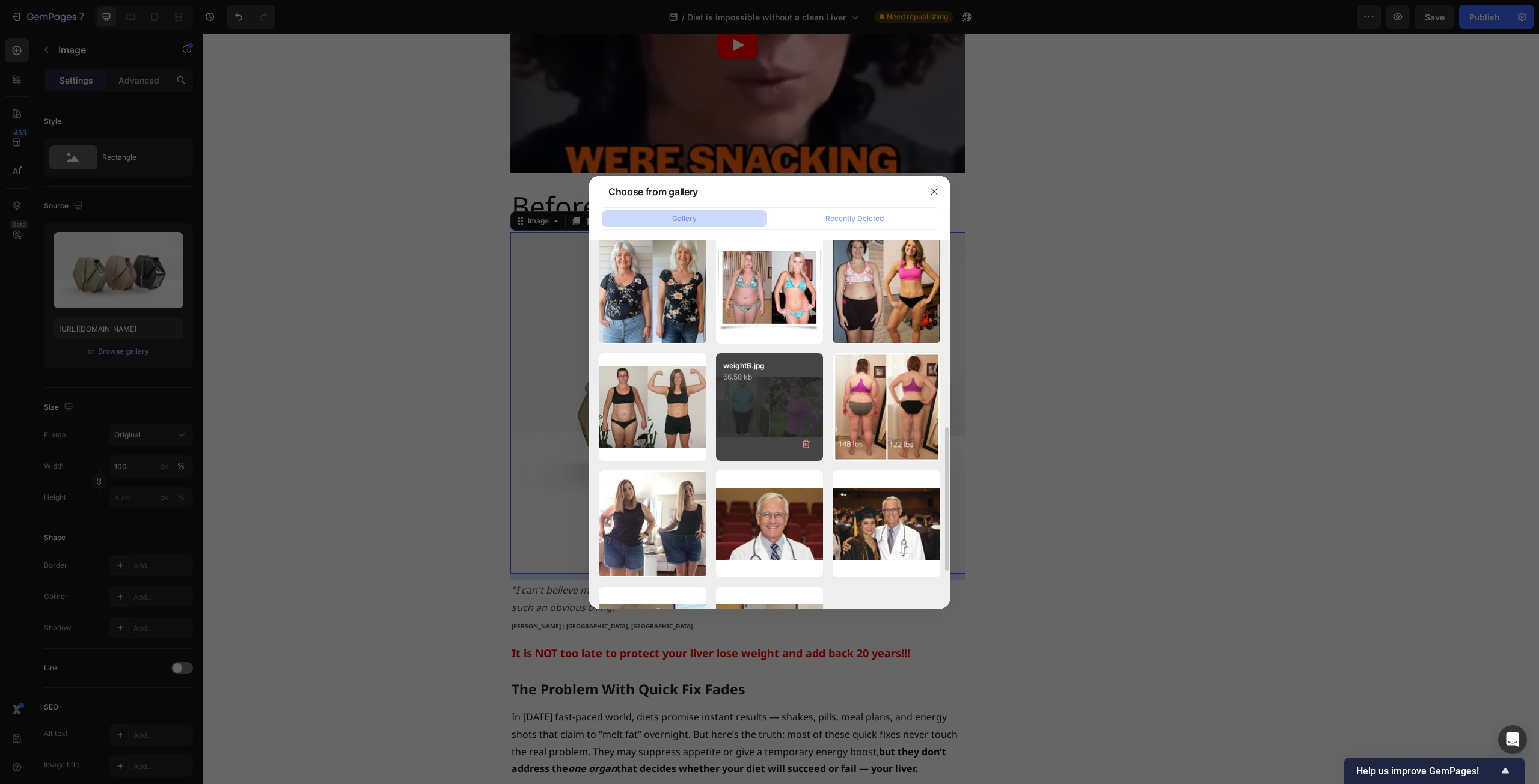
scroll to position [601, 0]
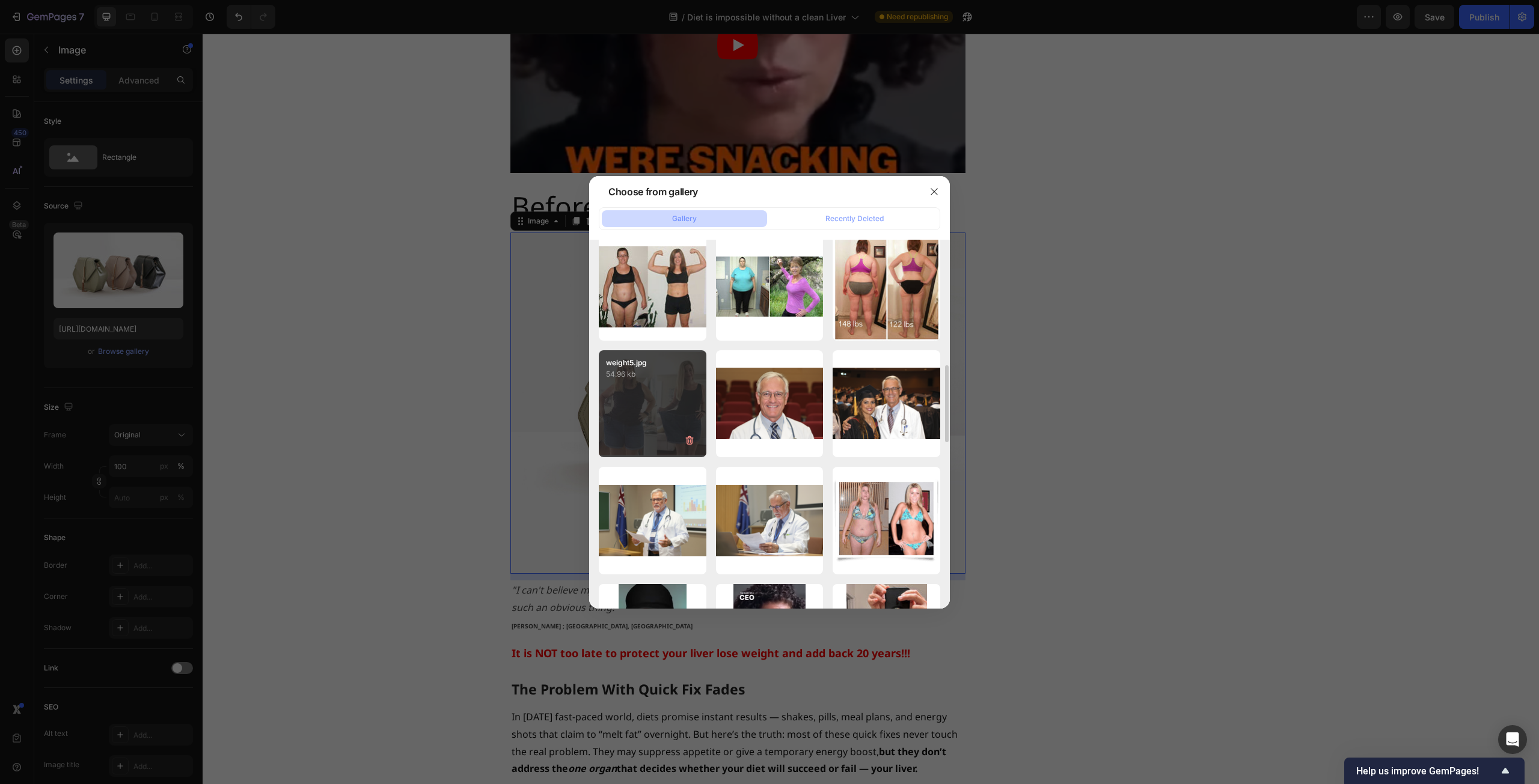
click at [624, 390] on div "weight5.jpg 54.96 kb" at bounding box center [652, 404] width 108 height 108
type input "[URL][DOMAIN_NAME]"
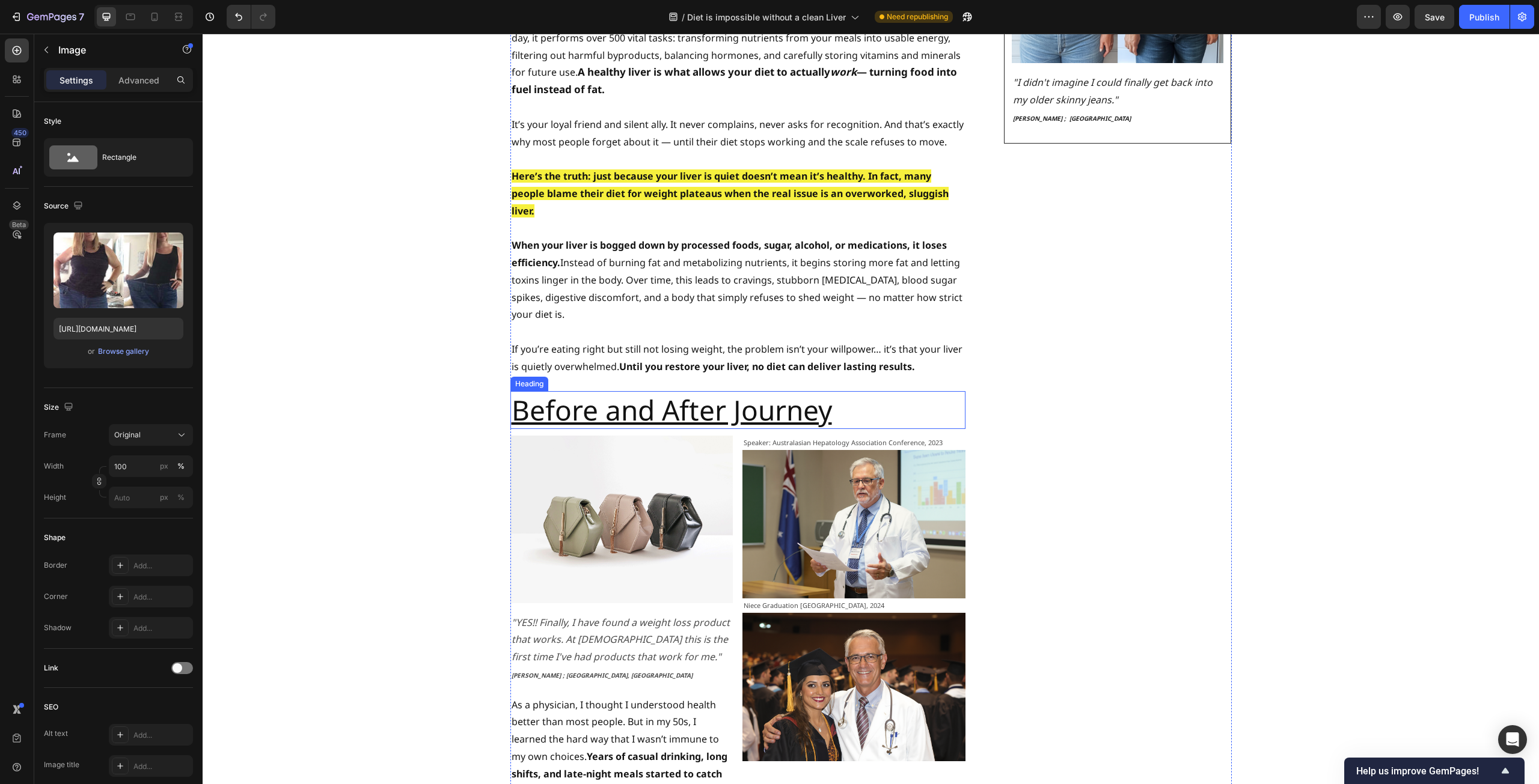
scroll to position [2283, 0]
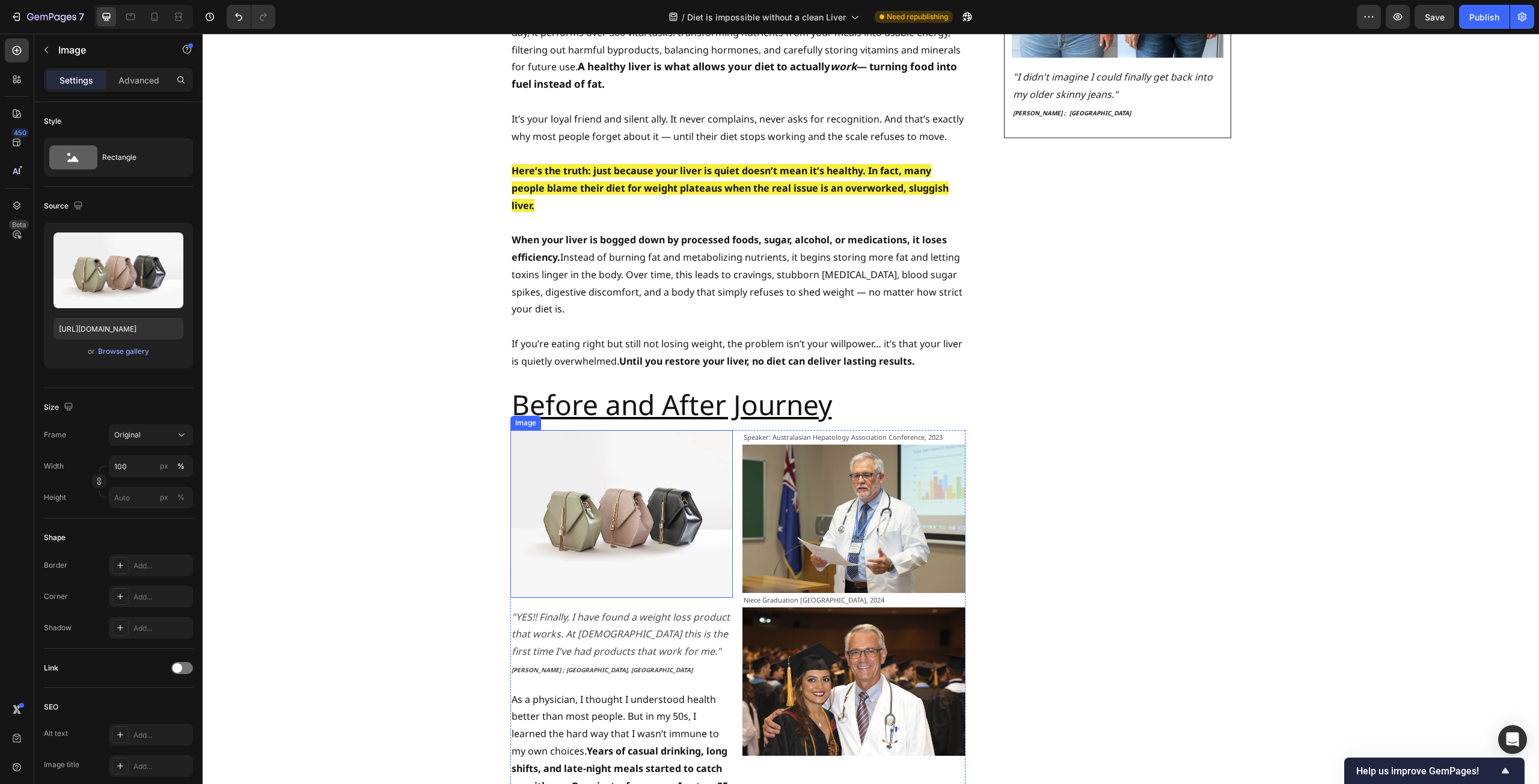
click at [623, 454] on img at bounding box center [622, 513] width 223 height 167
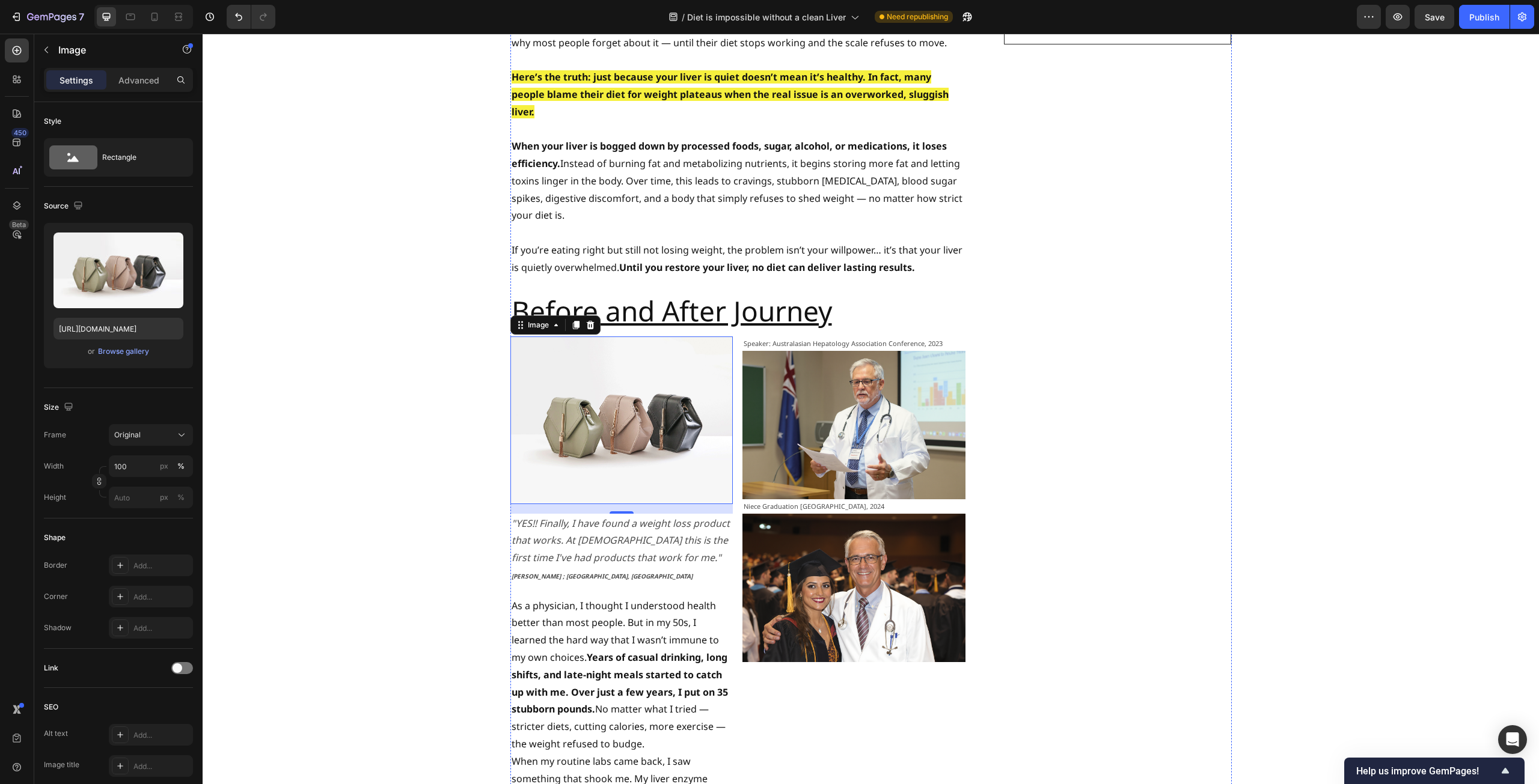
scroll to position [2403, 0]
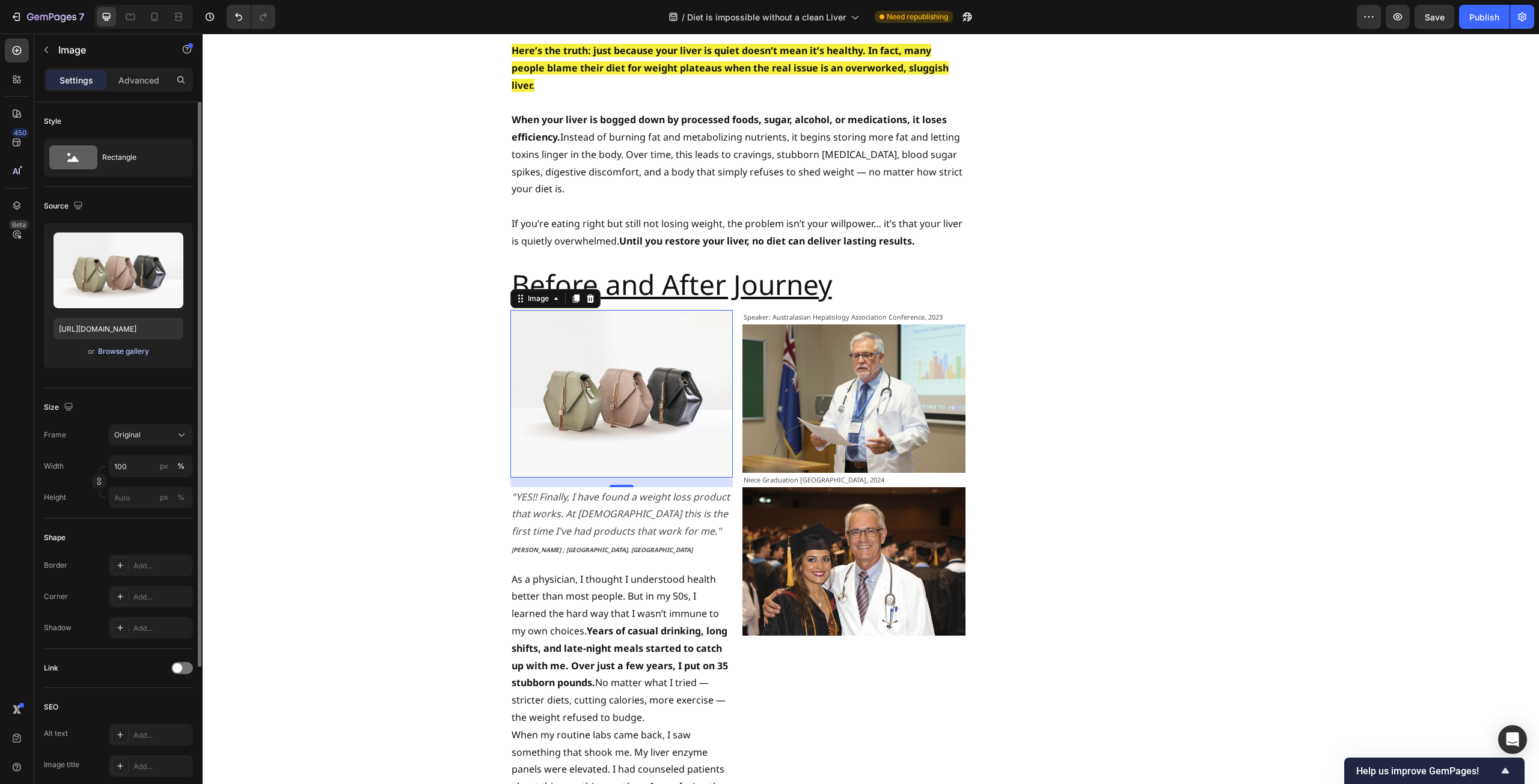
click at [139, 353] on div "Browse gallery" at bounding box center [124, 351] width 51 height 11
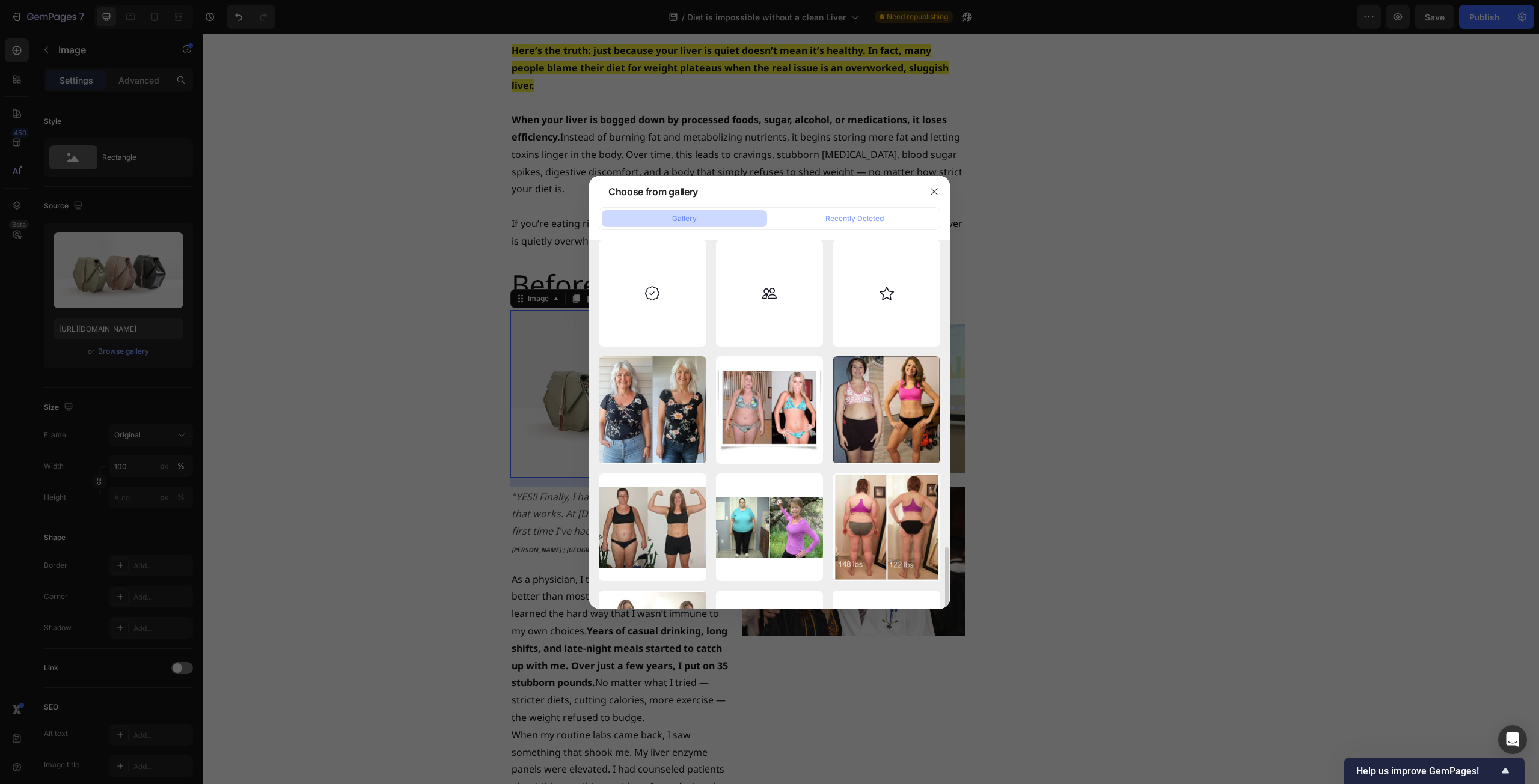
scroll to position [480, 0]
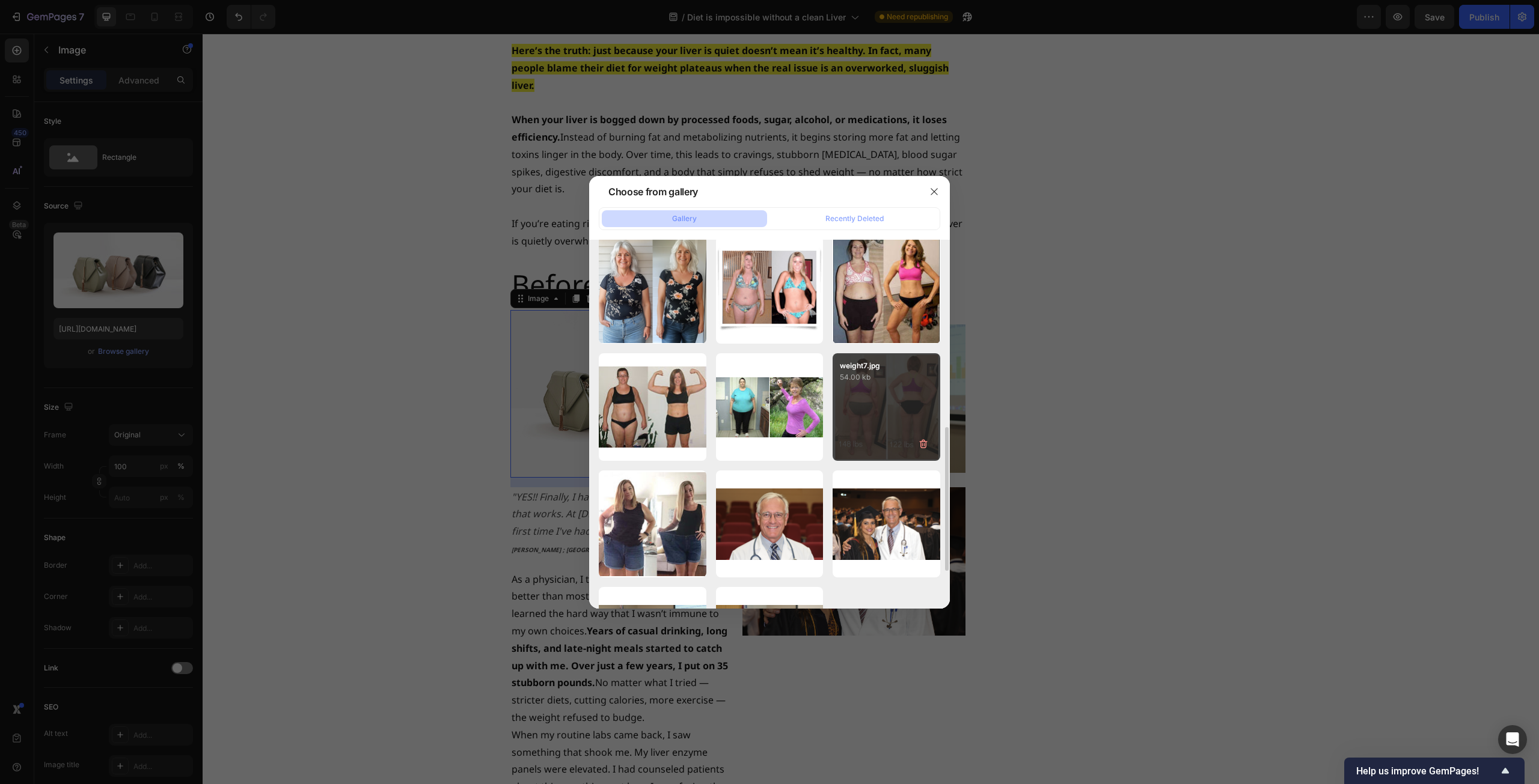
click at [875, 391] on div "weight7.jpg 54.00 kb" at bounding box center [887, 407] width 108 height 108
type input "[URL][DOMAIN_NAME]"
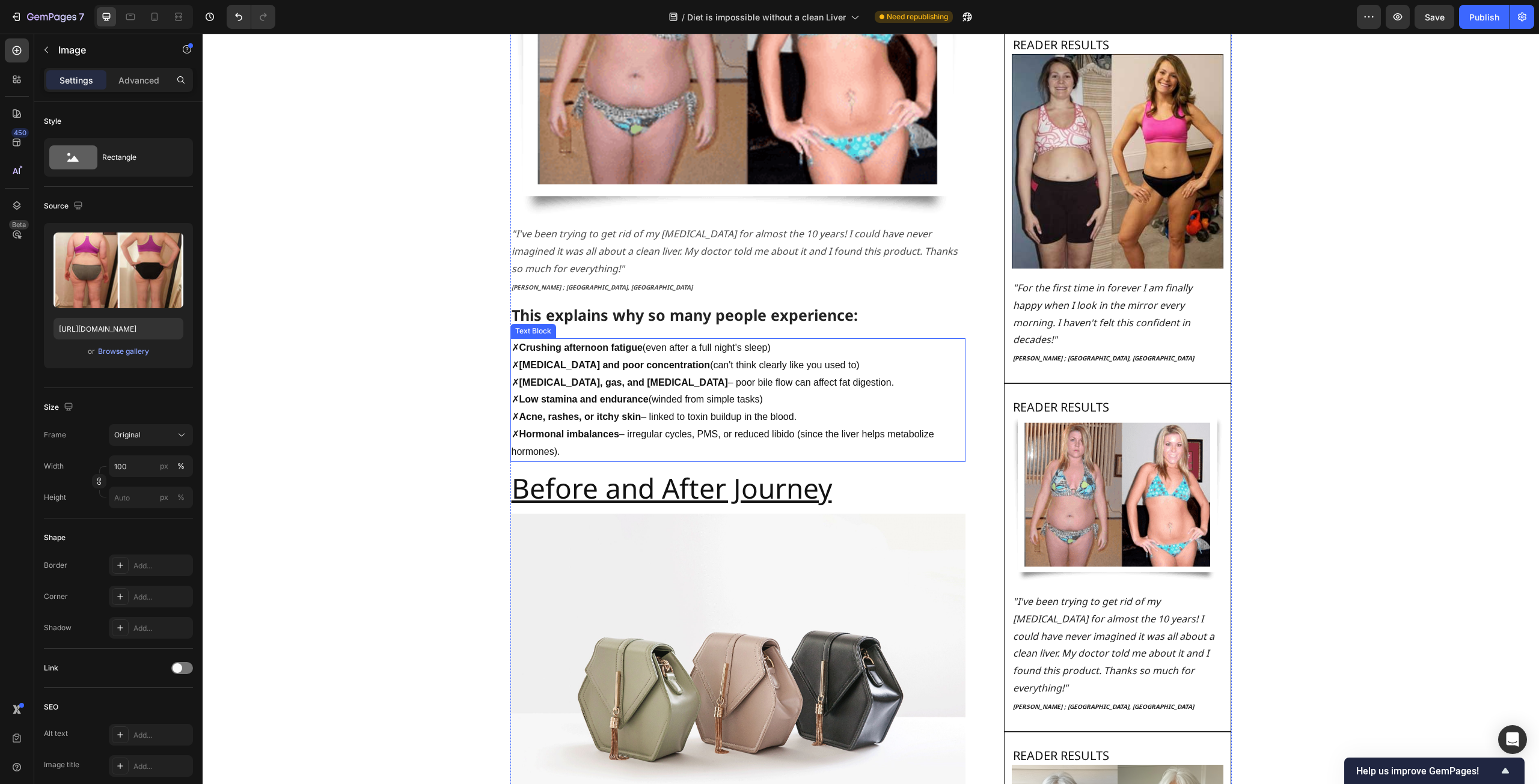
scroll to position [1502, 0]
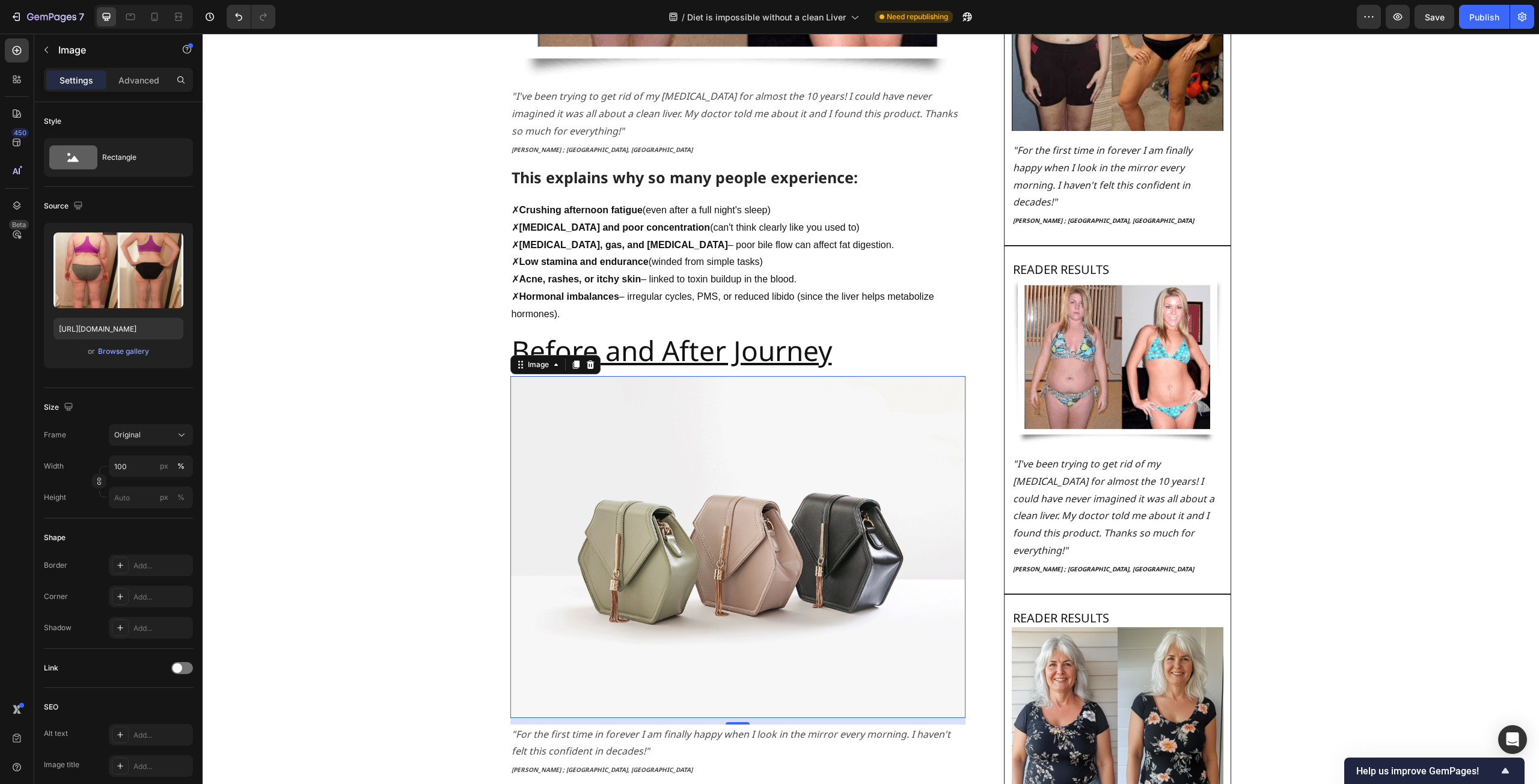
click at [753, 458] on img at bounding box center [738, 546] width 455 height 341
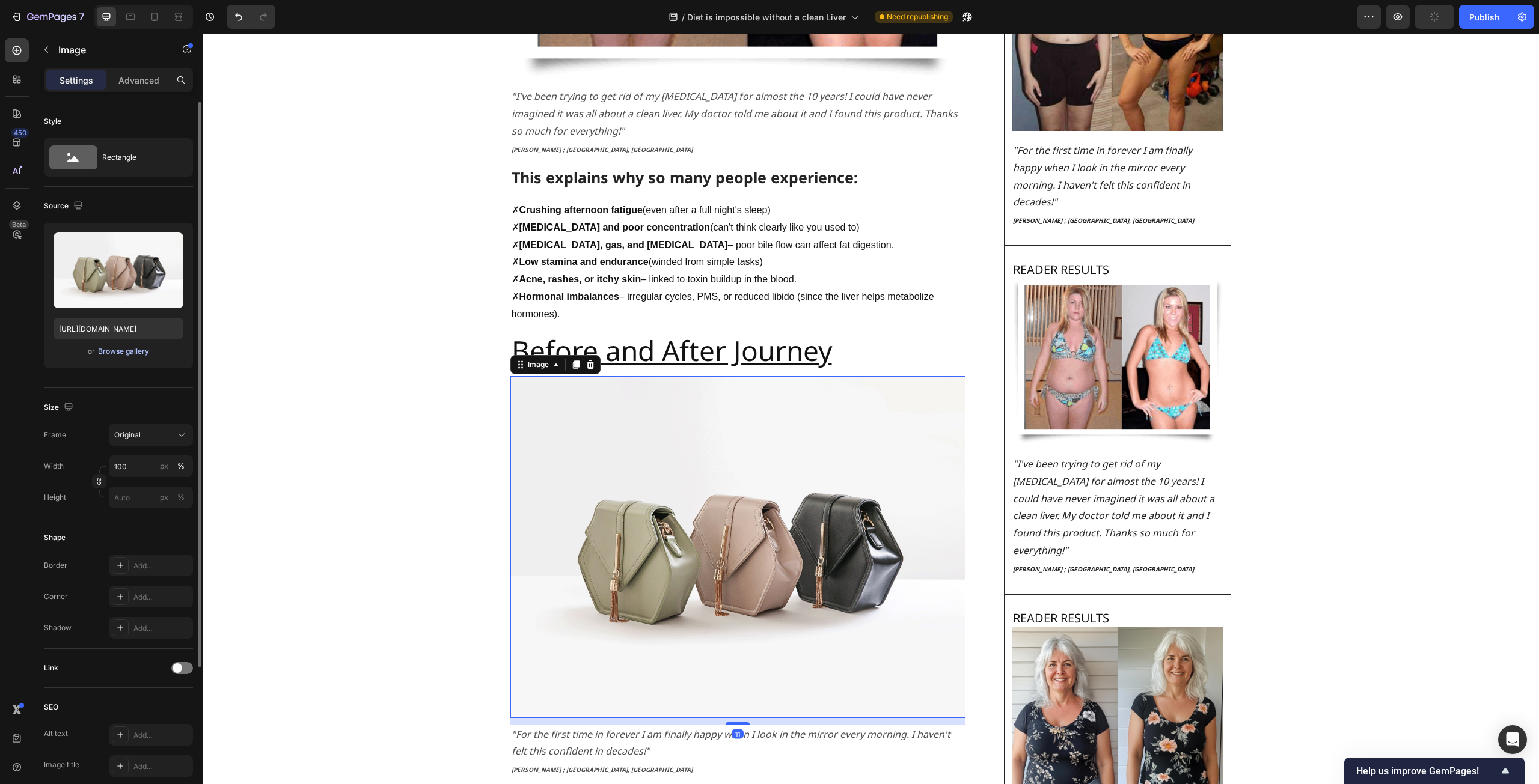
click at [138, 353] on div "Browse gallery" at bounding box center [124, 351] width 51 height 11
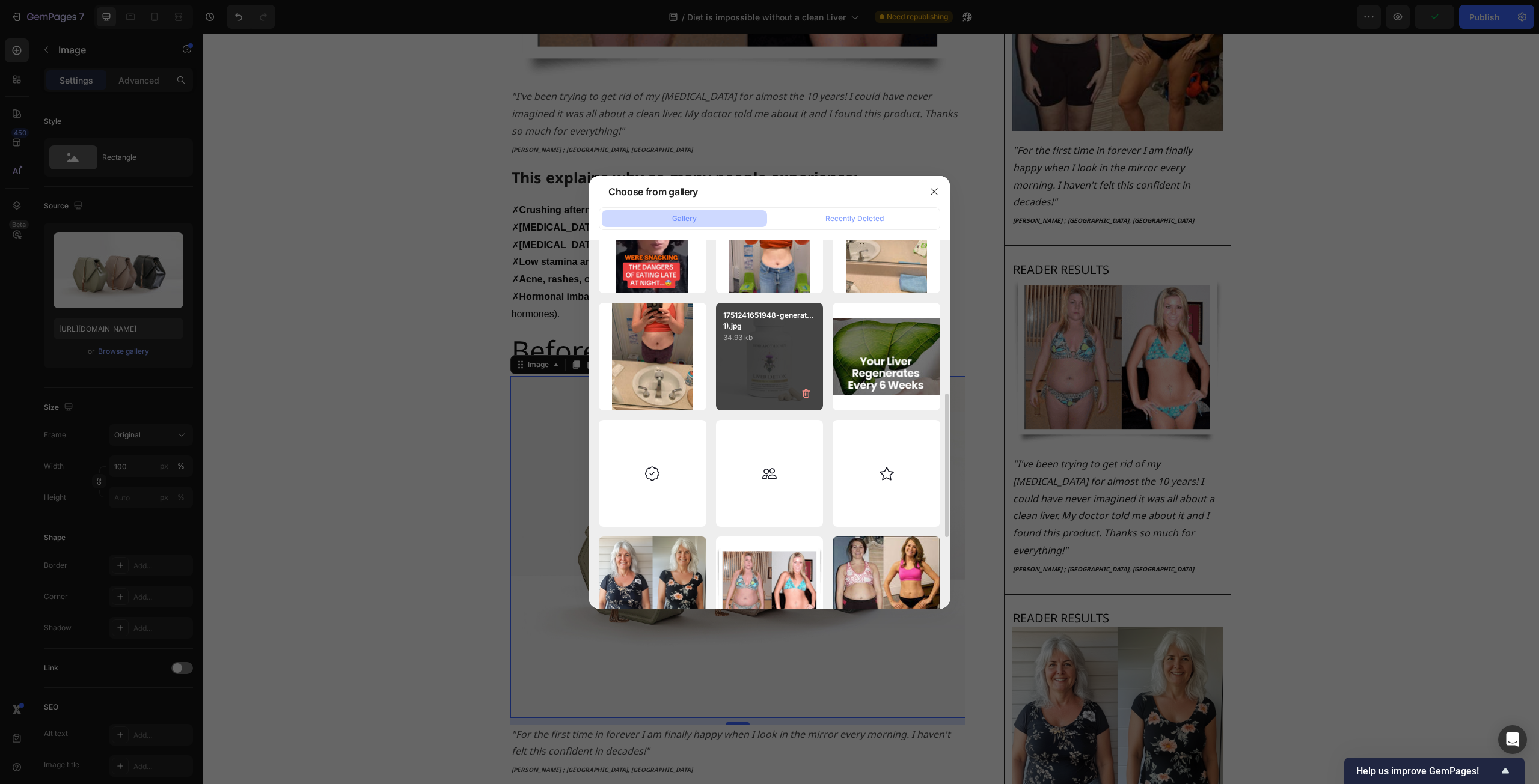
scroll to position [300, 0]
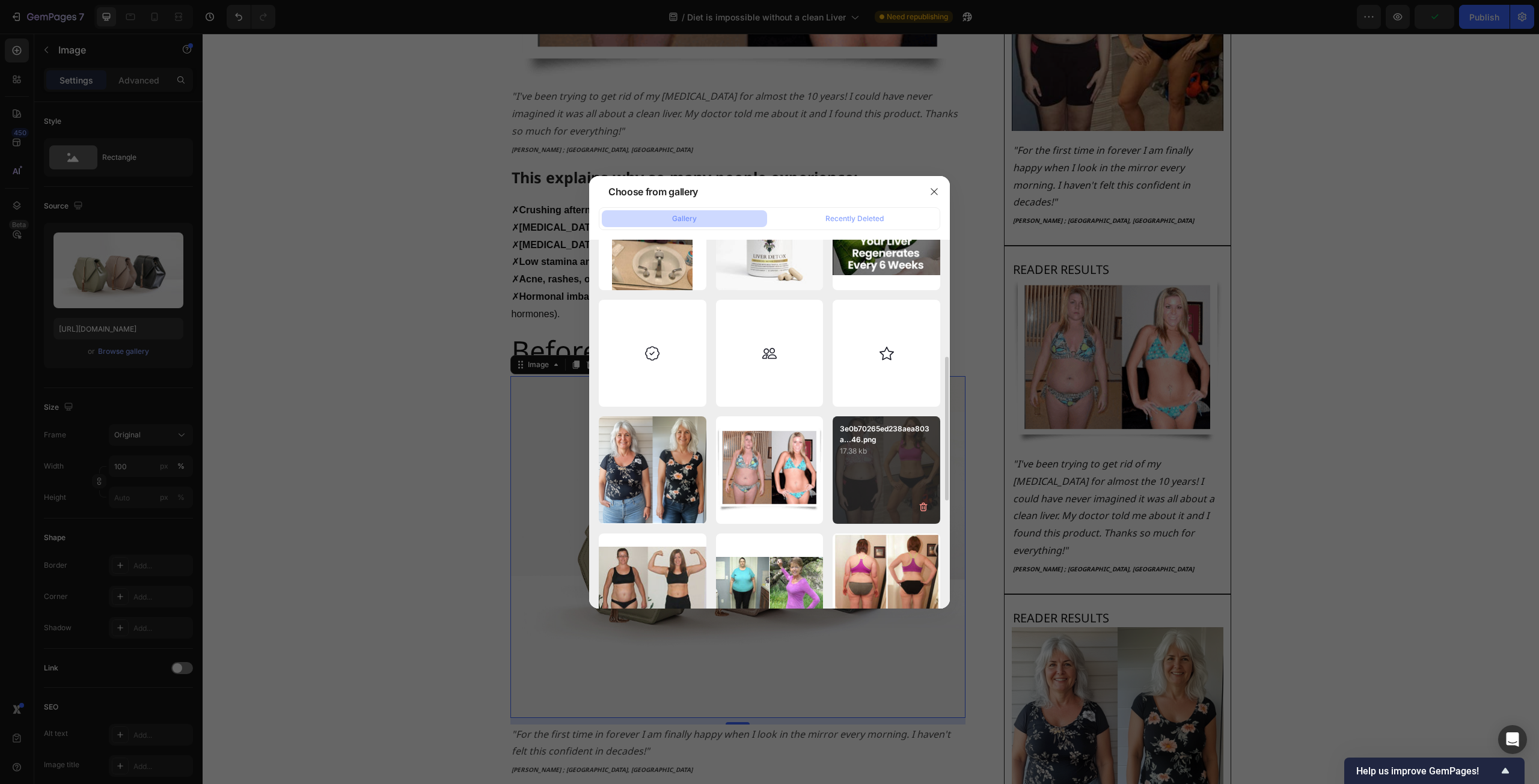
click at [860, 436] on p "3e0b70265ed238aea803a...46.png" at bounding box center [887, 434] width 93 height 22
type input "[URL][DOMAIN_NAME]"
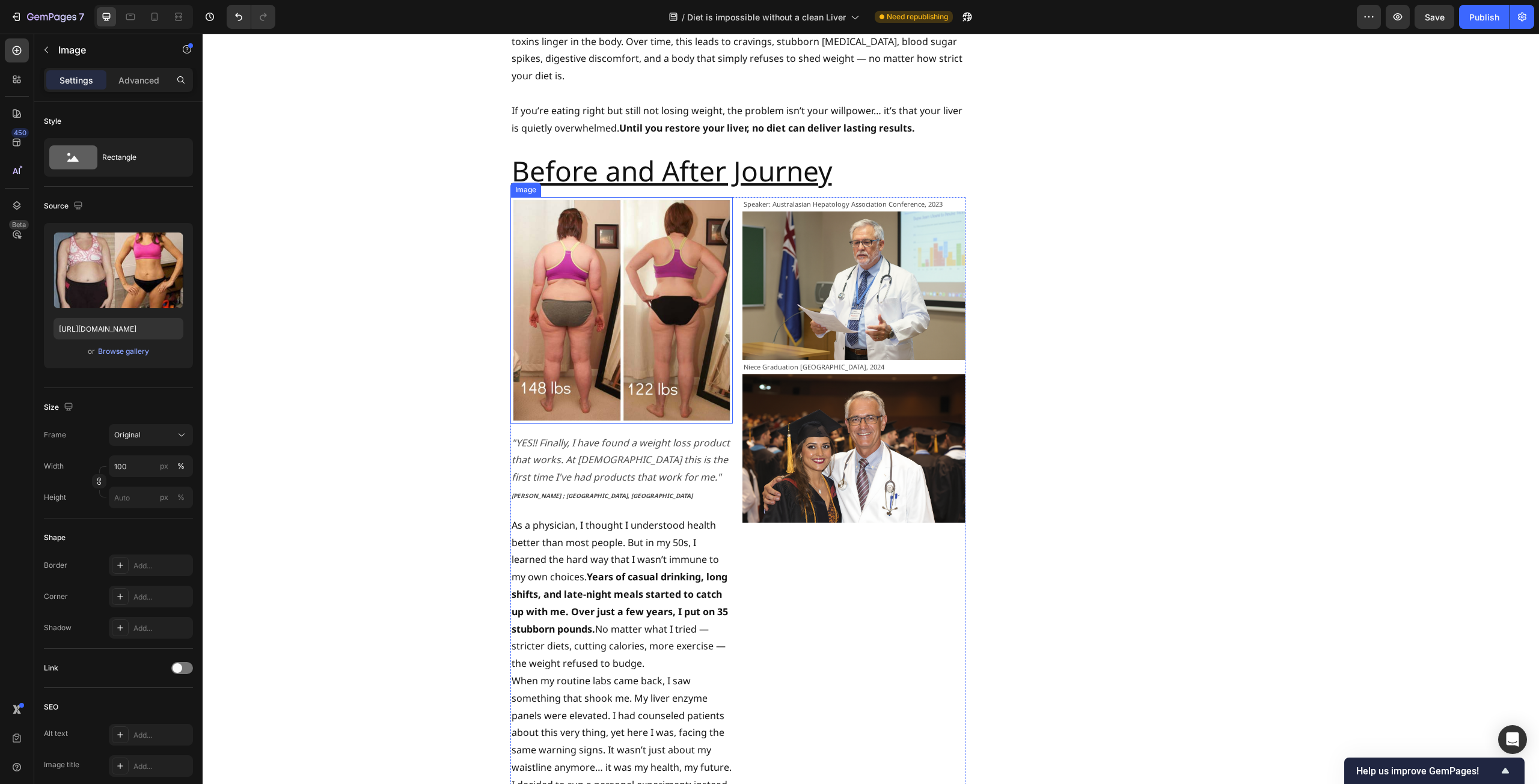
scroll to position [2643, 0]
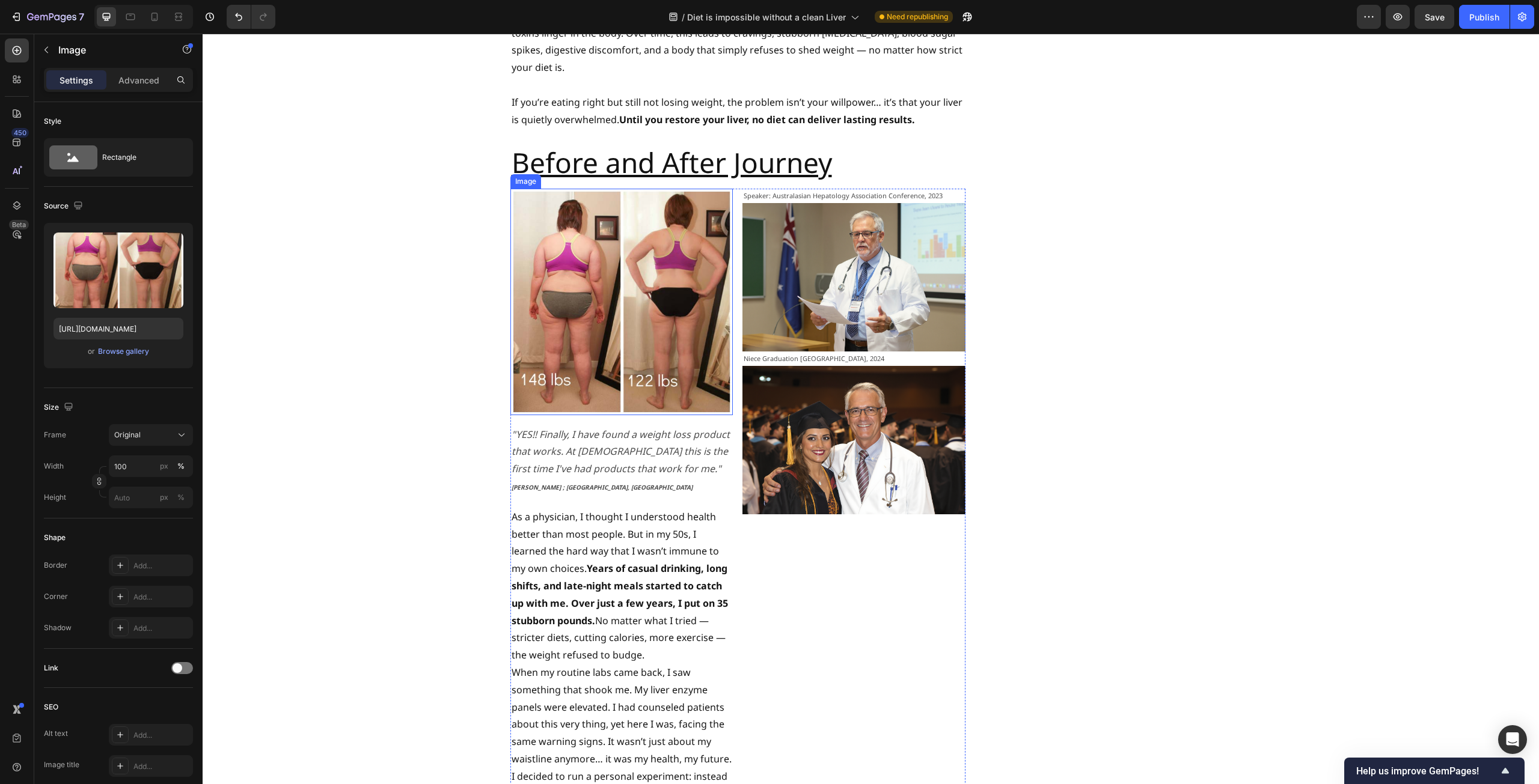
click at [642, 299] on img at bounding box center [622, 301] width 223 height 226
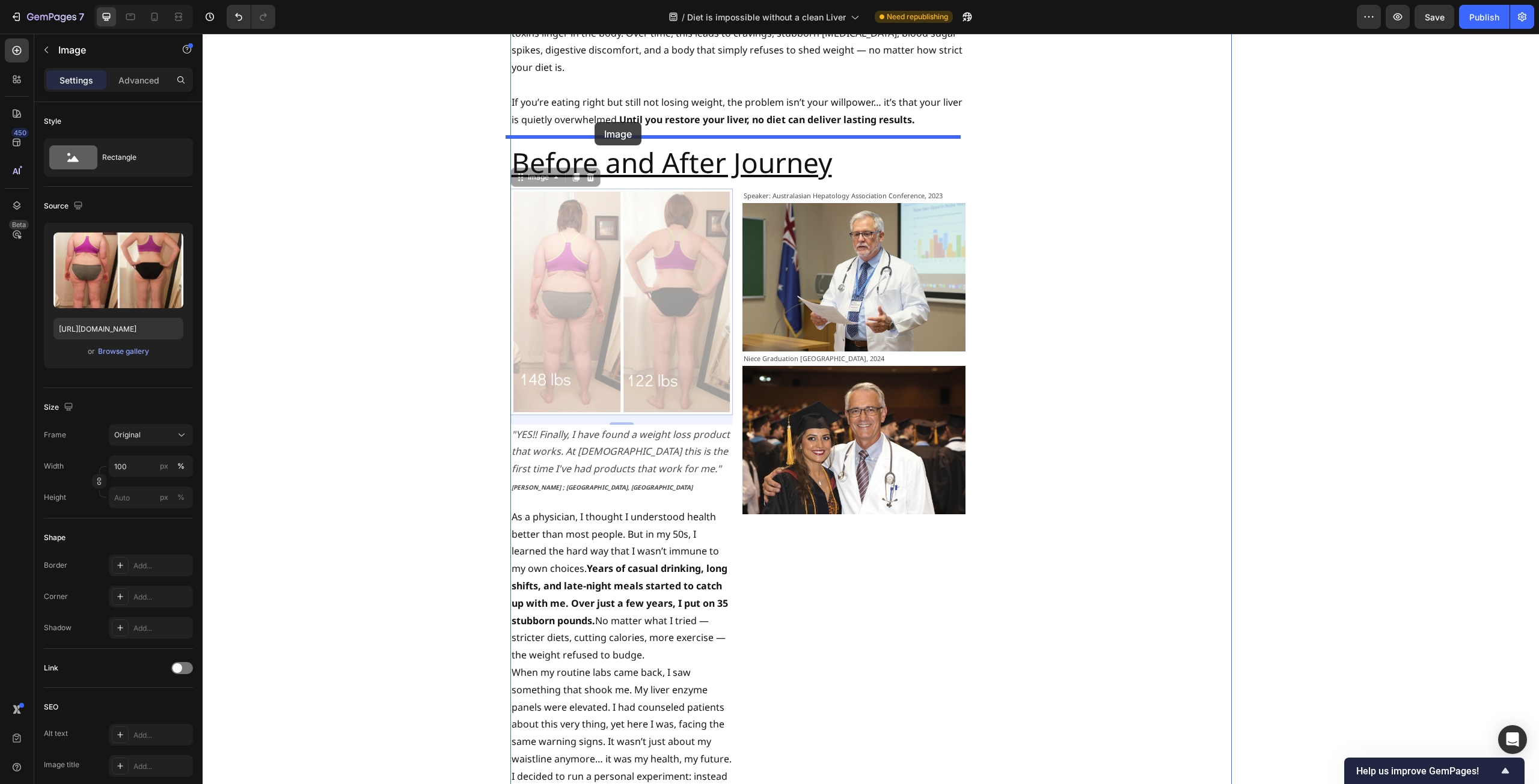
drag, startPoint x: 513, startPoint y: 127, endPoint x: 594, endPoint y: 122, distance: 81.2
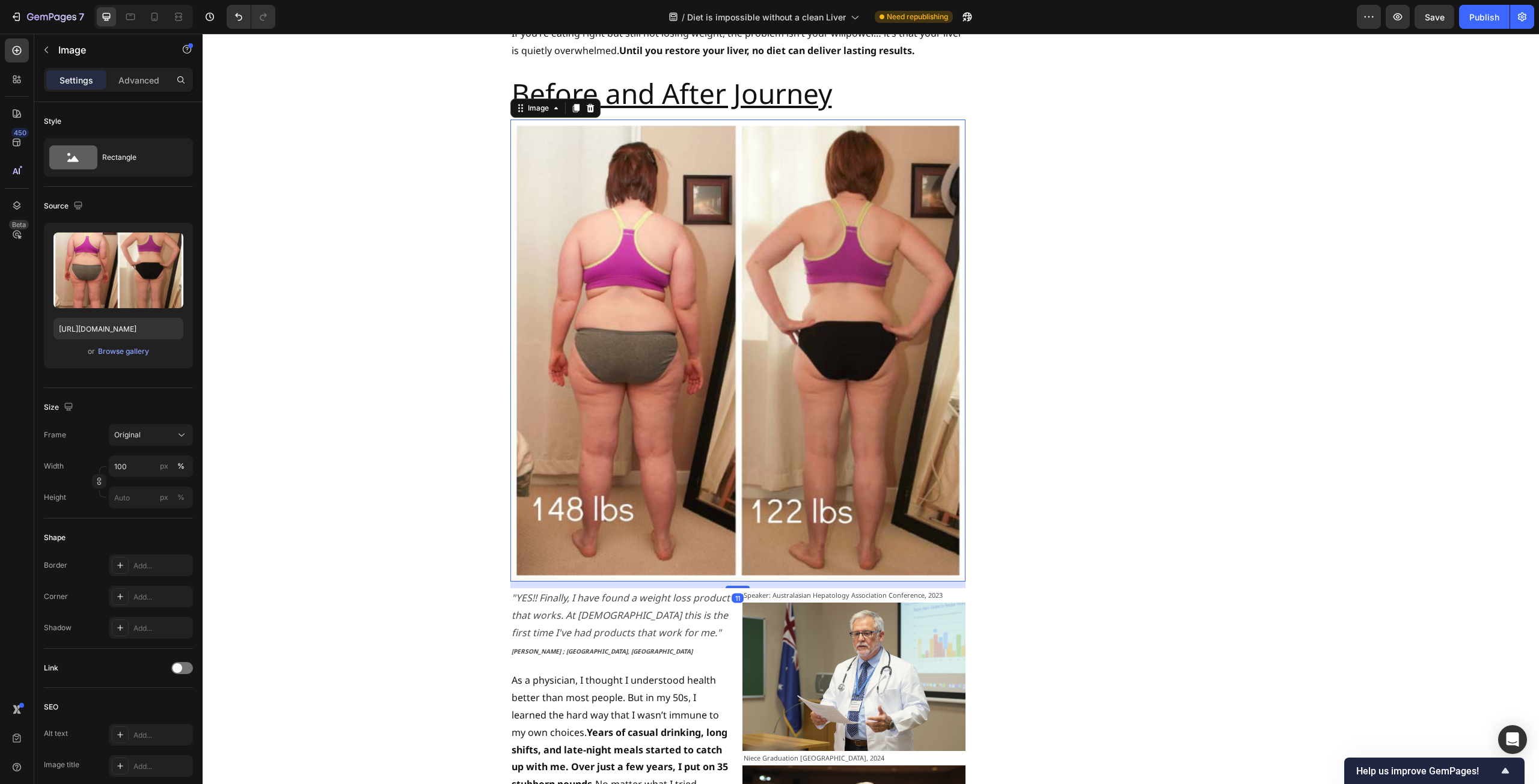
scroll to position [2884, 0]
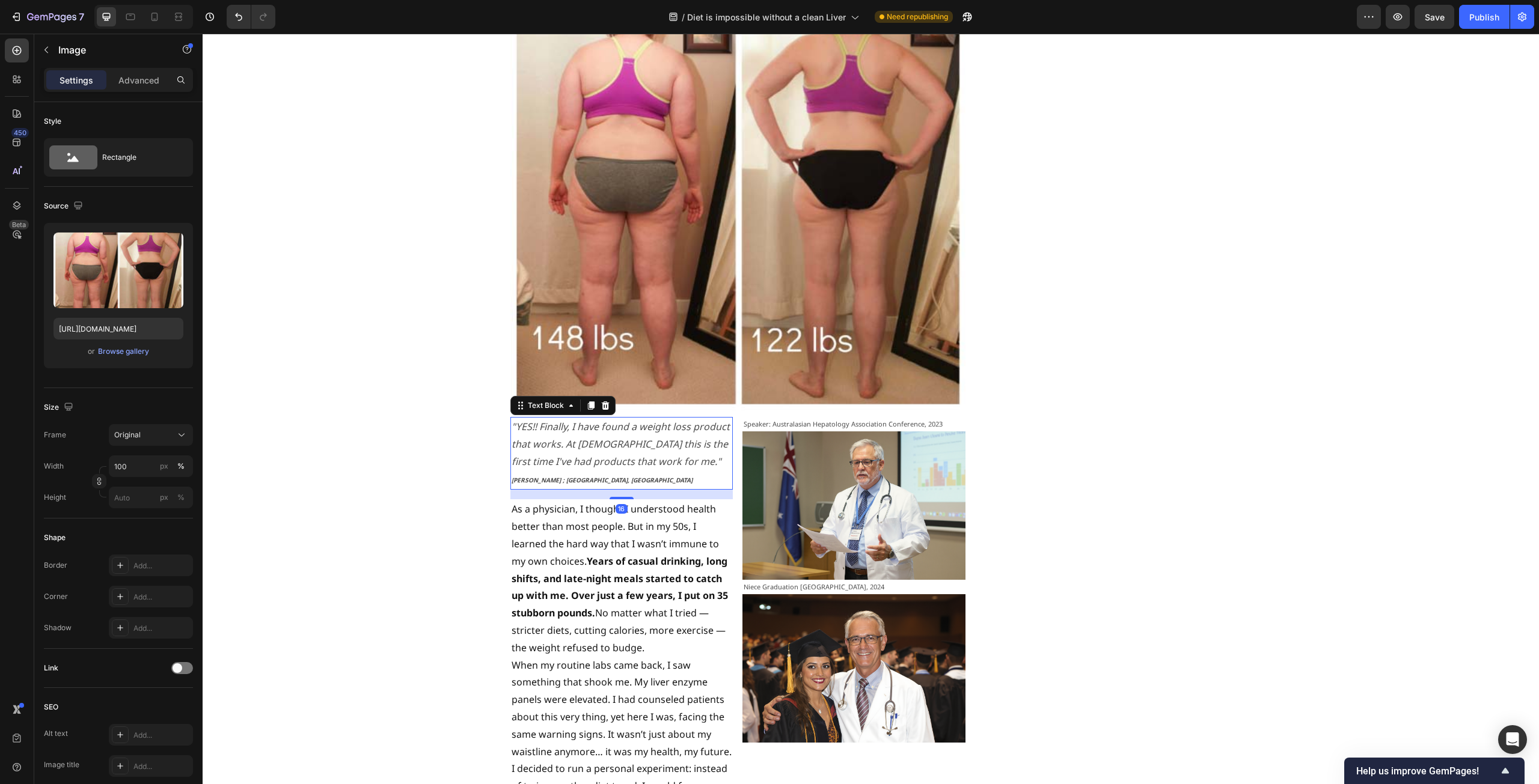
click at [620, 420] on icon ""YES!! Finally, I have found a weight loss product that works. At [DEMOGRAPHIC_…" at bounding box center [620, 444] width 218 height 48
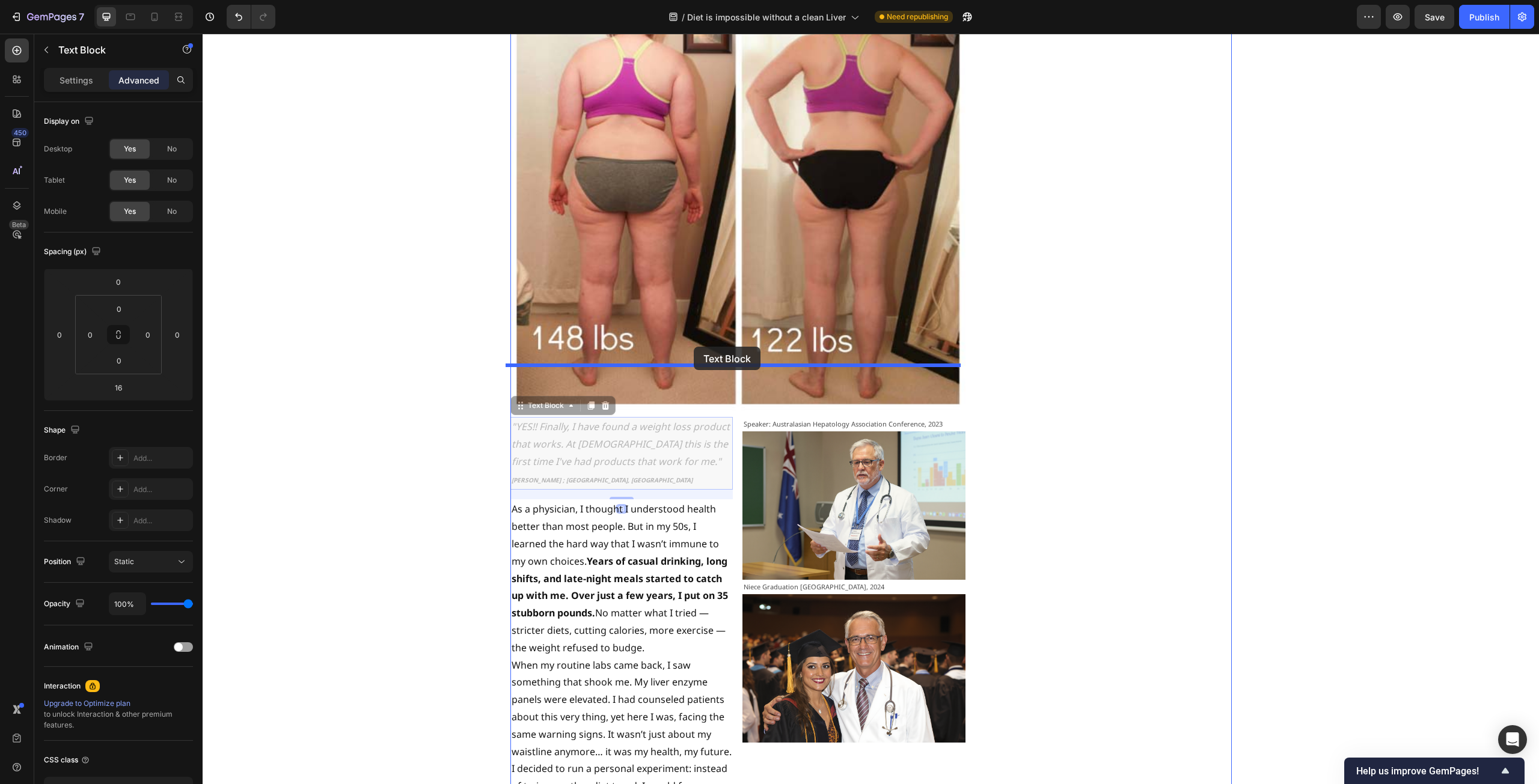
drag, startPoint x: 515, startPoint y: 357, endPoint x: 694, endPoint y: 347, distance: 179.3
type input "11"
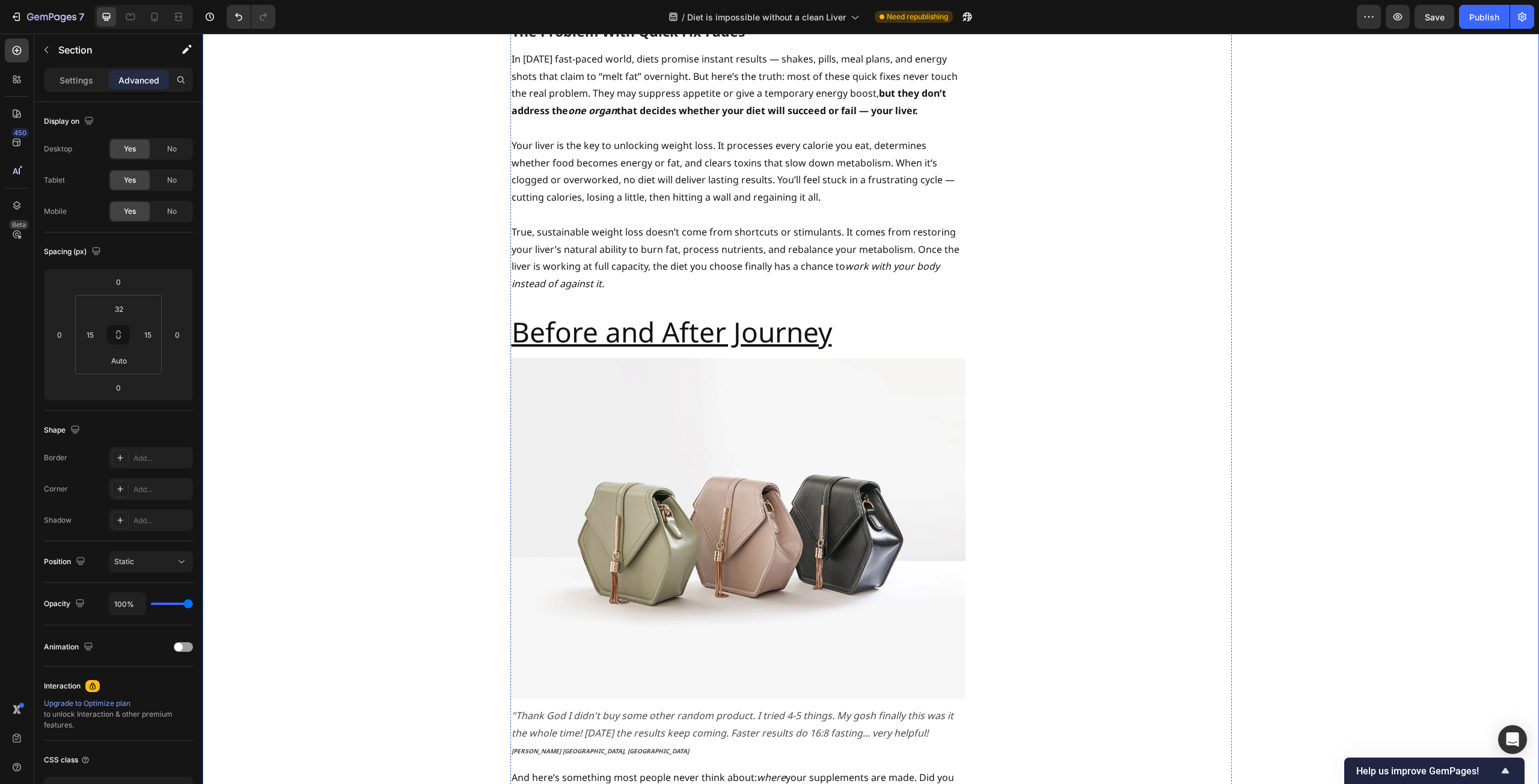
scroll to position [4806, 0]
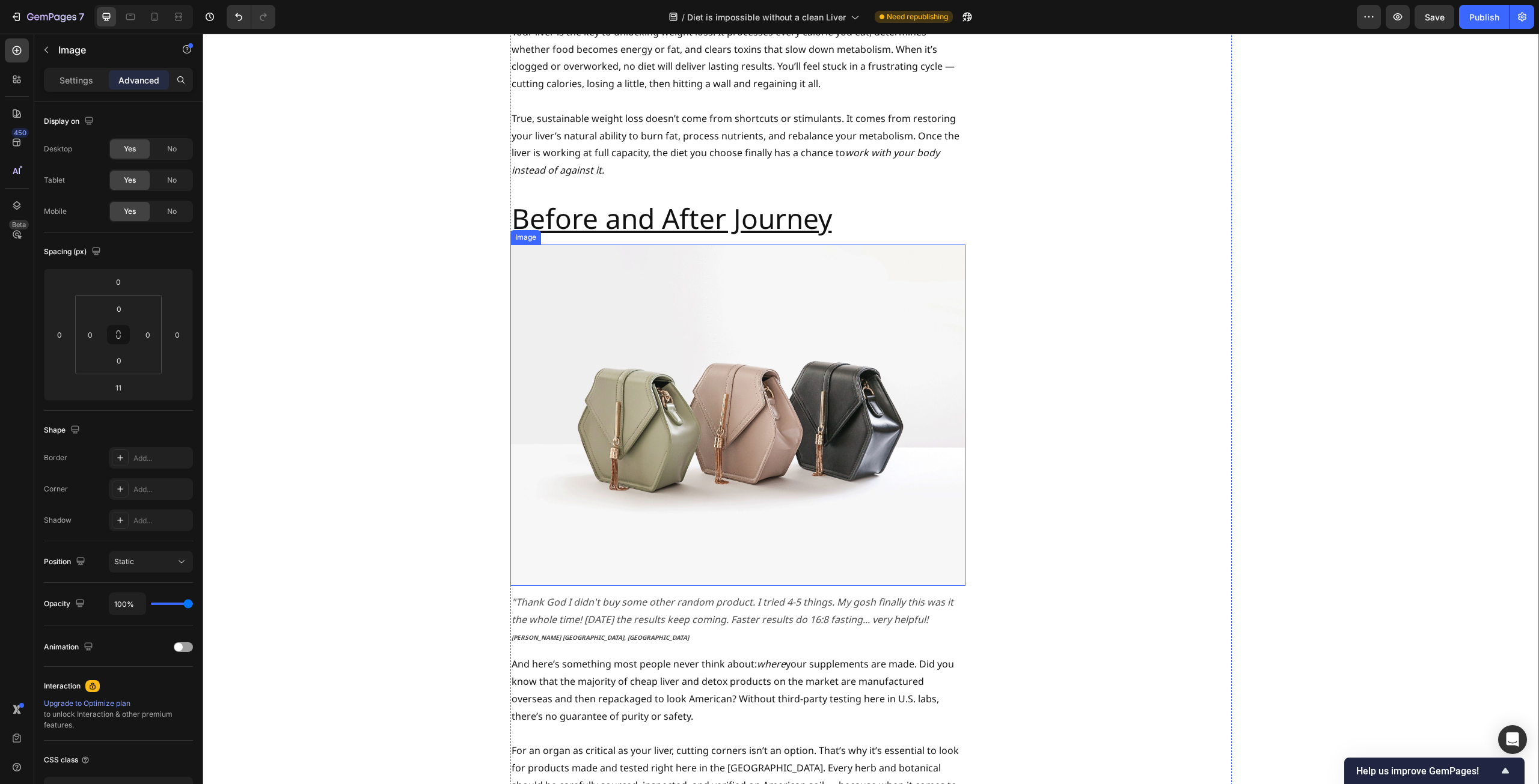
click at [625, 387] on img at bounding box center [738, 415] width 455 height 341
click at [83, 87] on div "Settings" at bounding box center [76, 80] width 60 height 19
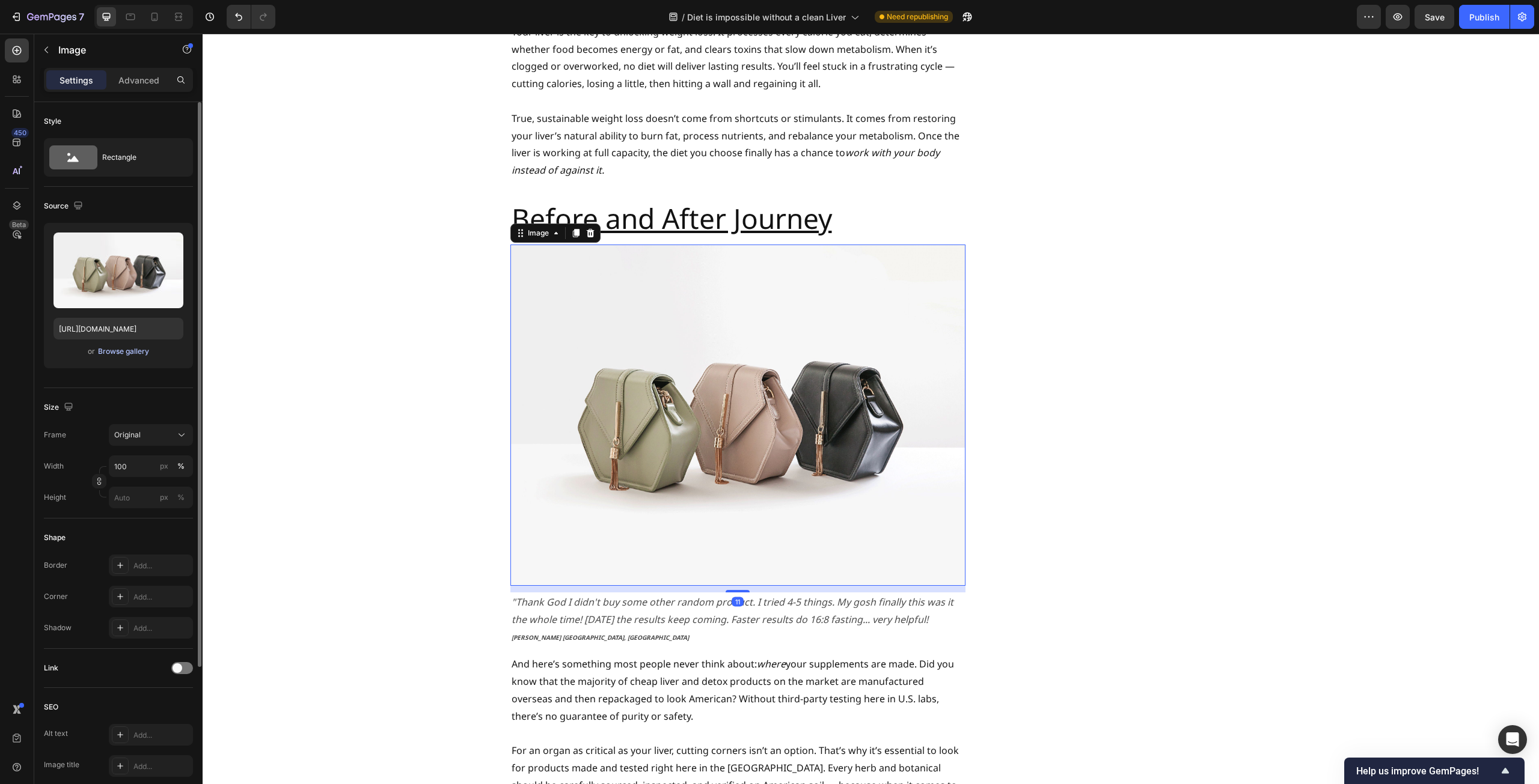
click at [123, 350] on div "Browse gallery" at bounding box center [124, 351] width 51 height 11
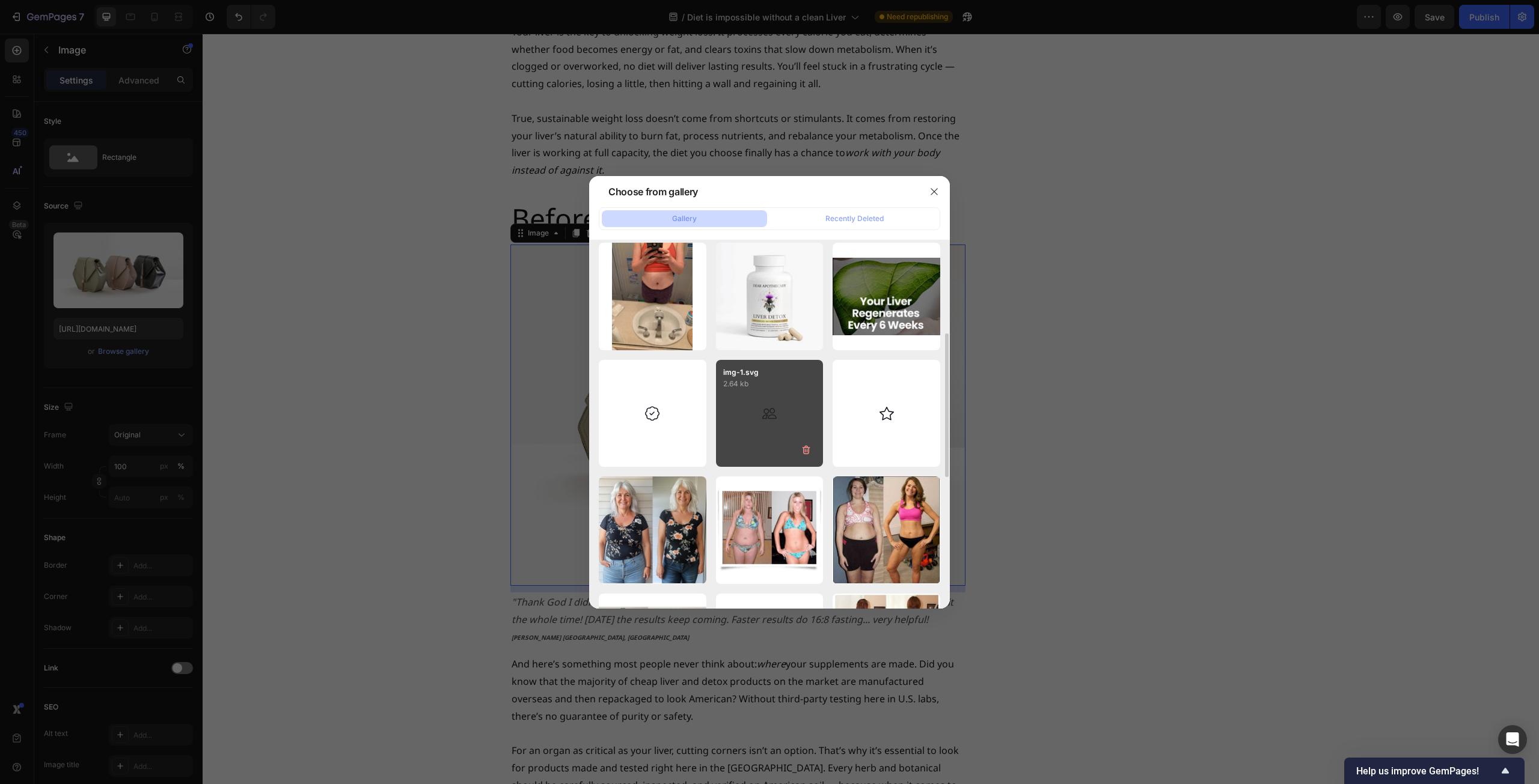
scroll to position [421, 0]
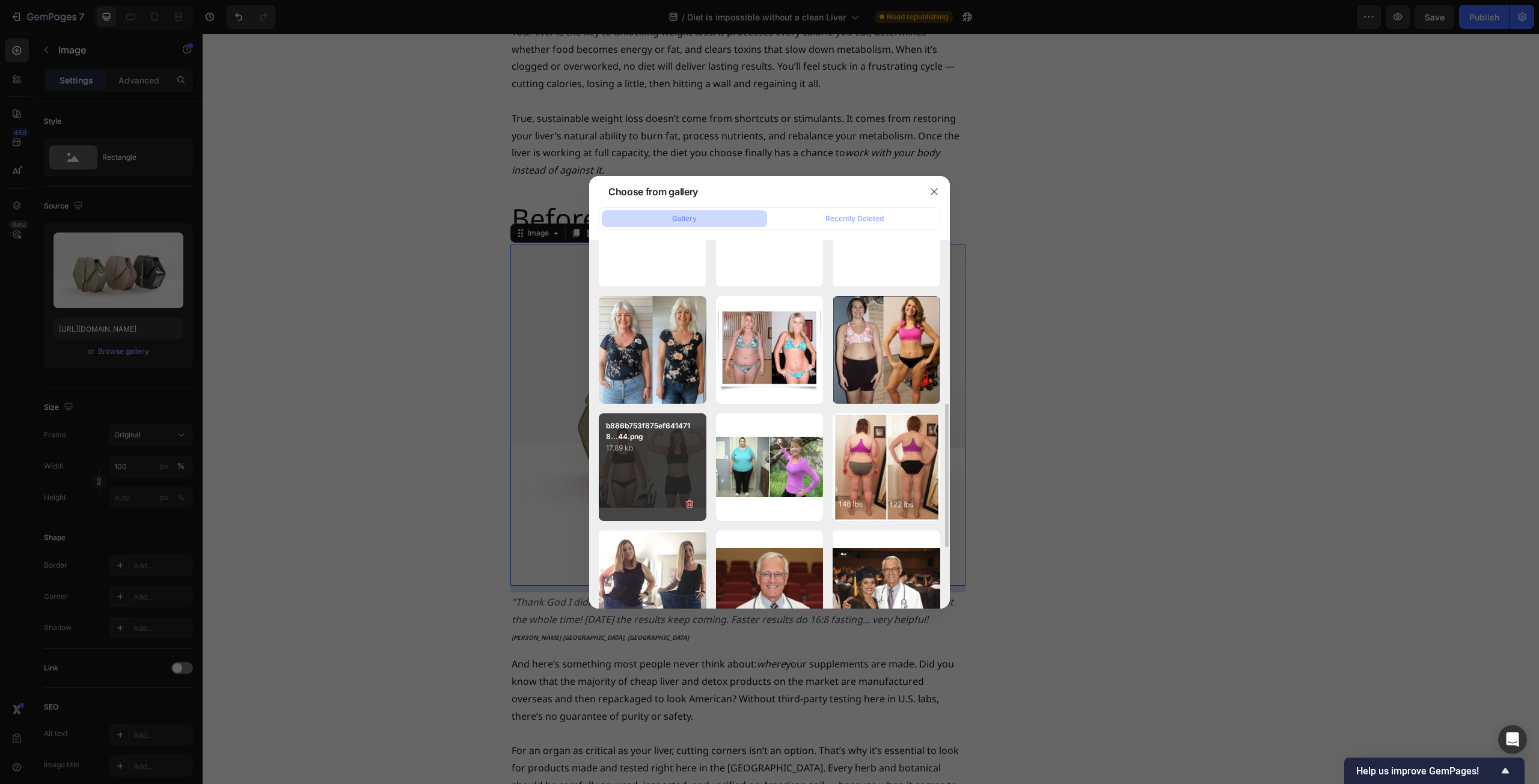
click at [648, 467] on div "b886b753f875ef6414718...44.png 17.89 kb" at bounding box center [652, 467] width 108 height 108
type input "[URL][DOMAIN_NAME]"
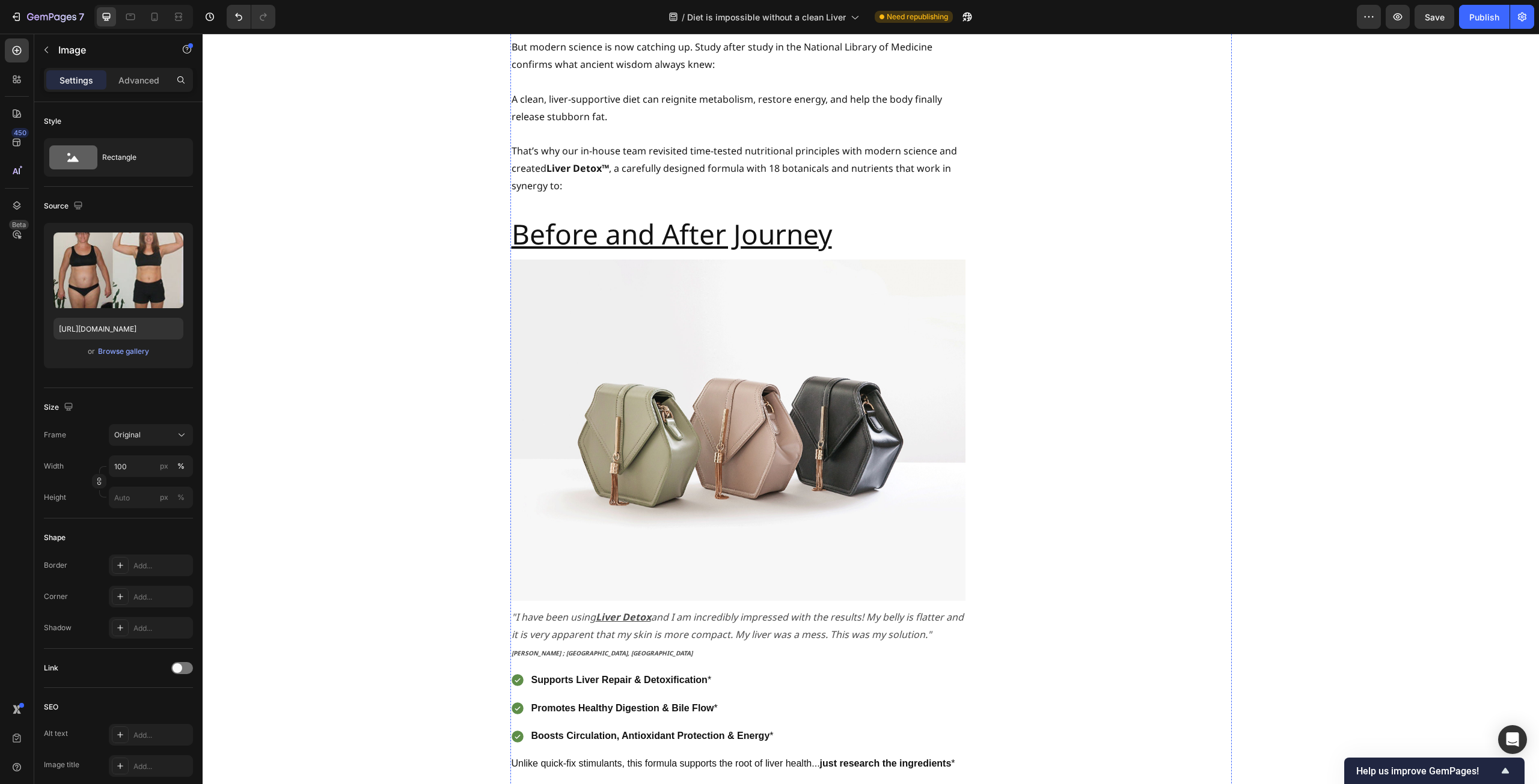
scroll to position [6428, 0]
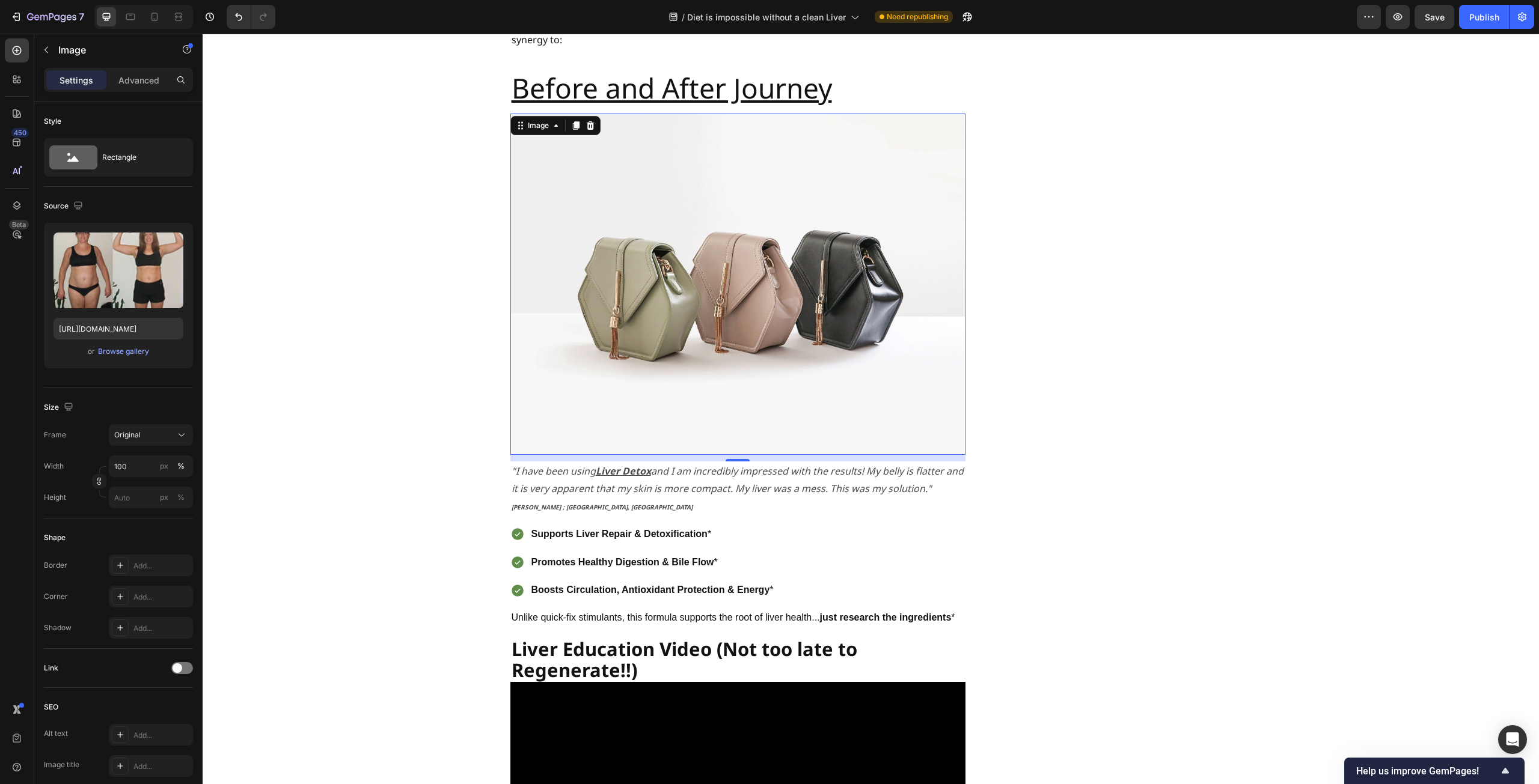
click at [732, 259] on img at bounding box center [738, 284] width 455 height 341
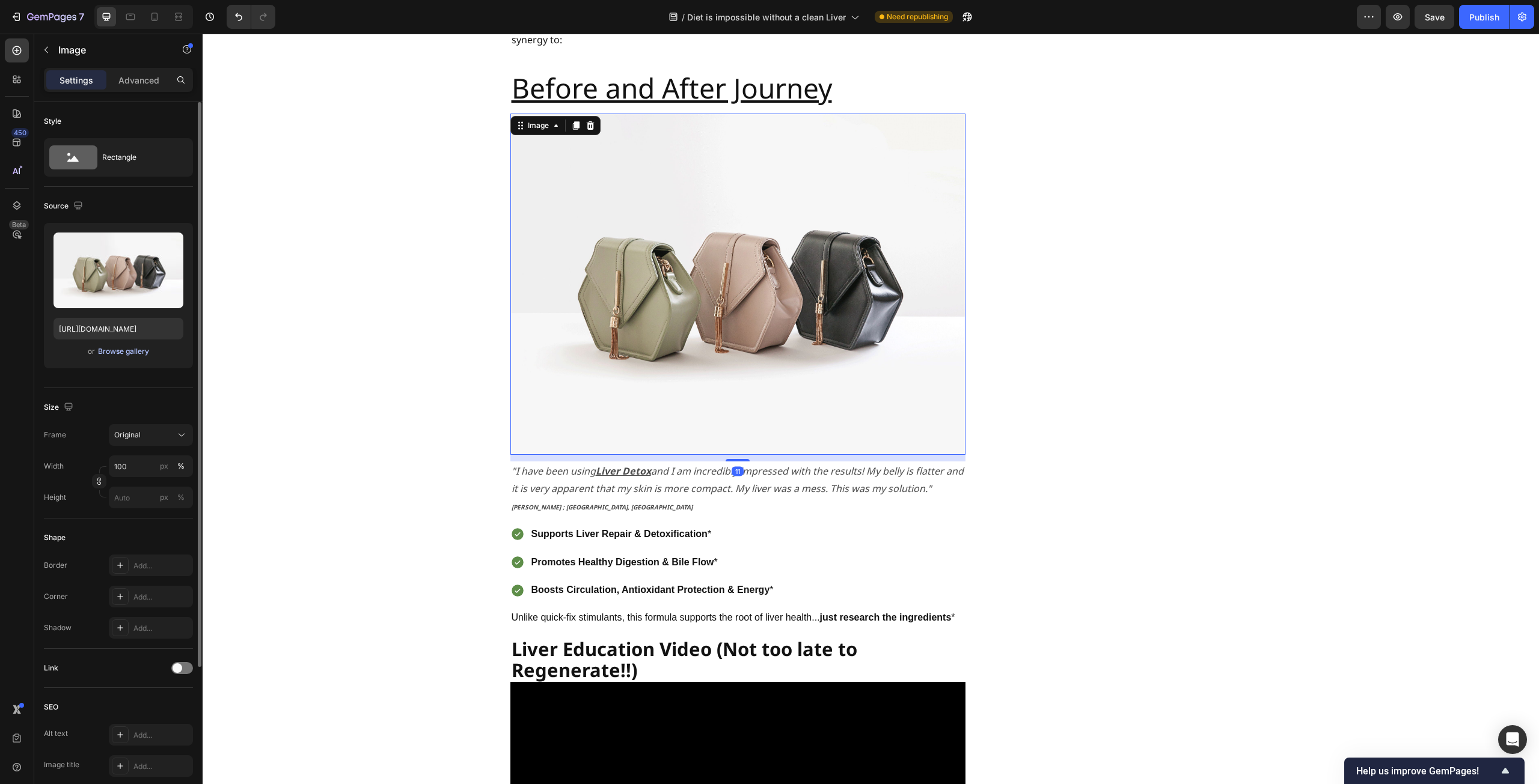
click at [129, 355] on div "Browse gallery" at bounding box center [124, 351] width 51 height 11
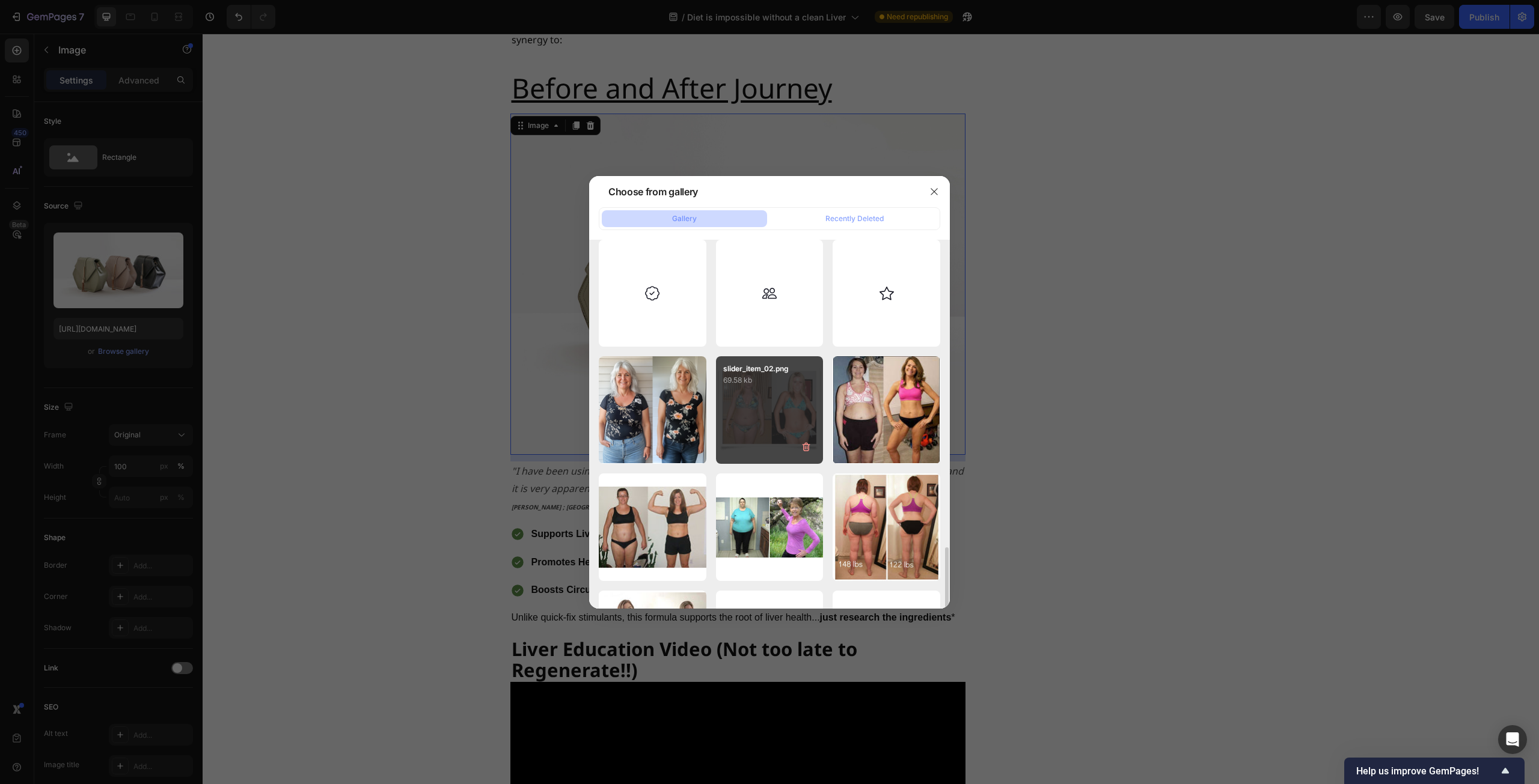
scroll to position [480, 0]
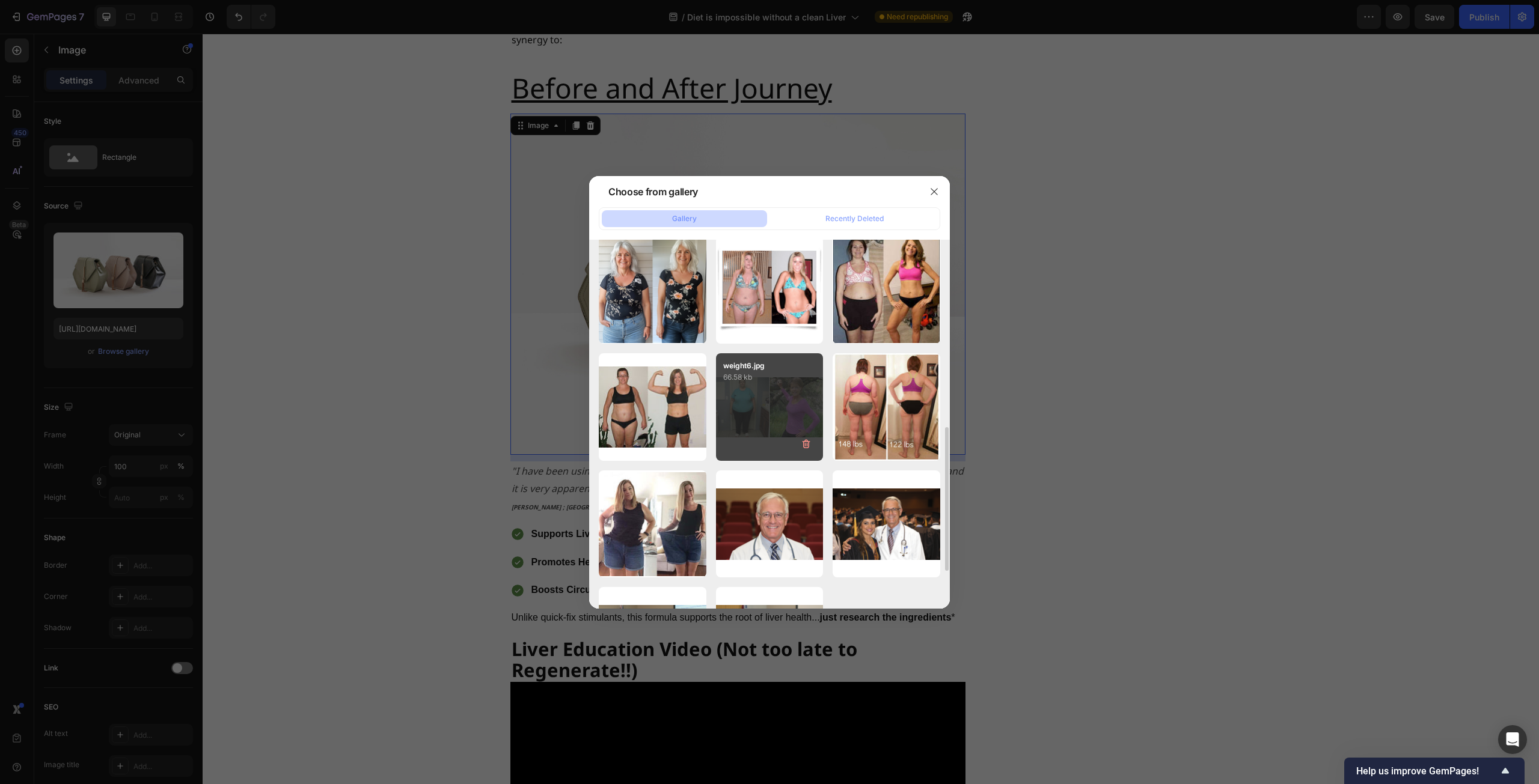
click at [774, 375] on p "66.58 kb" at bounding box center [770, 377] width 93 height 12
type input "[URL][DOMAIN_NAME]"
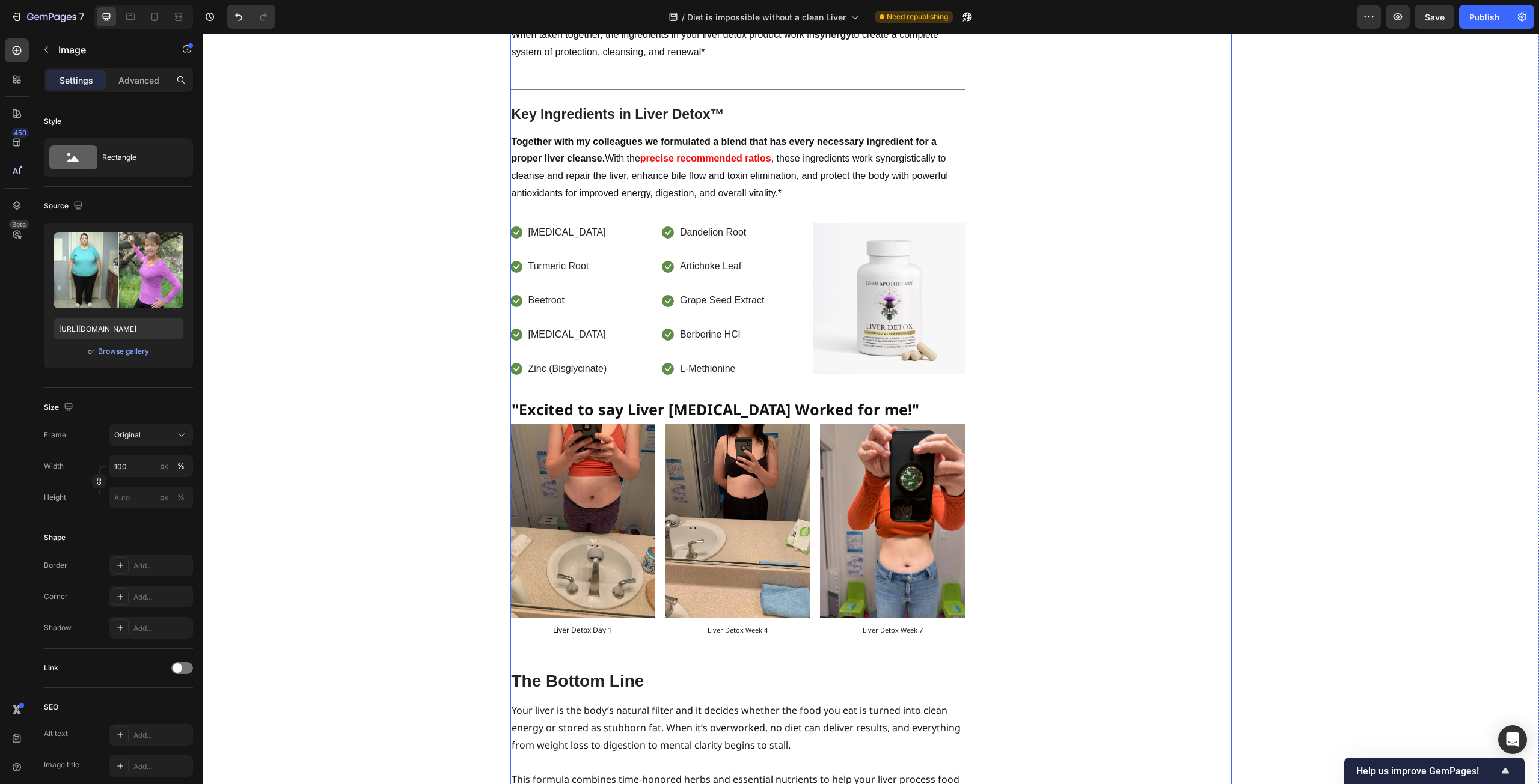
scroll to position [7569, 0]
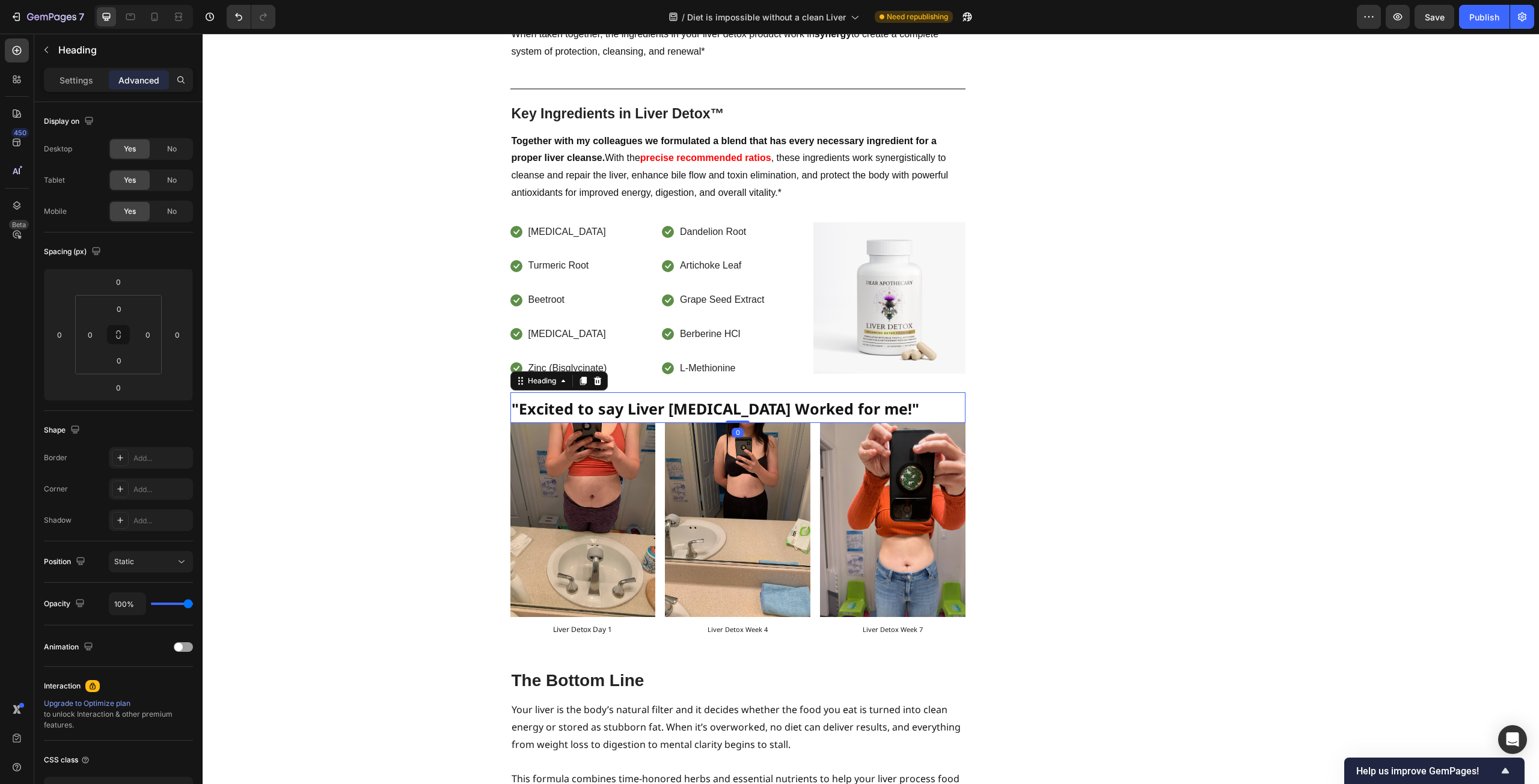
click at [858, 392] on h2 ""Excited to say Liver [MEDICAL_DATA] Worked for me!"" at bounding box center [738, 407] width 455 height 31
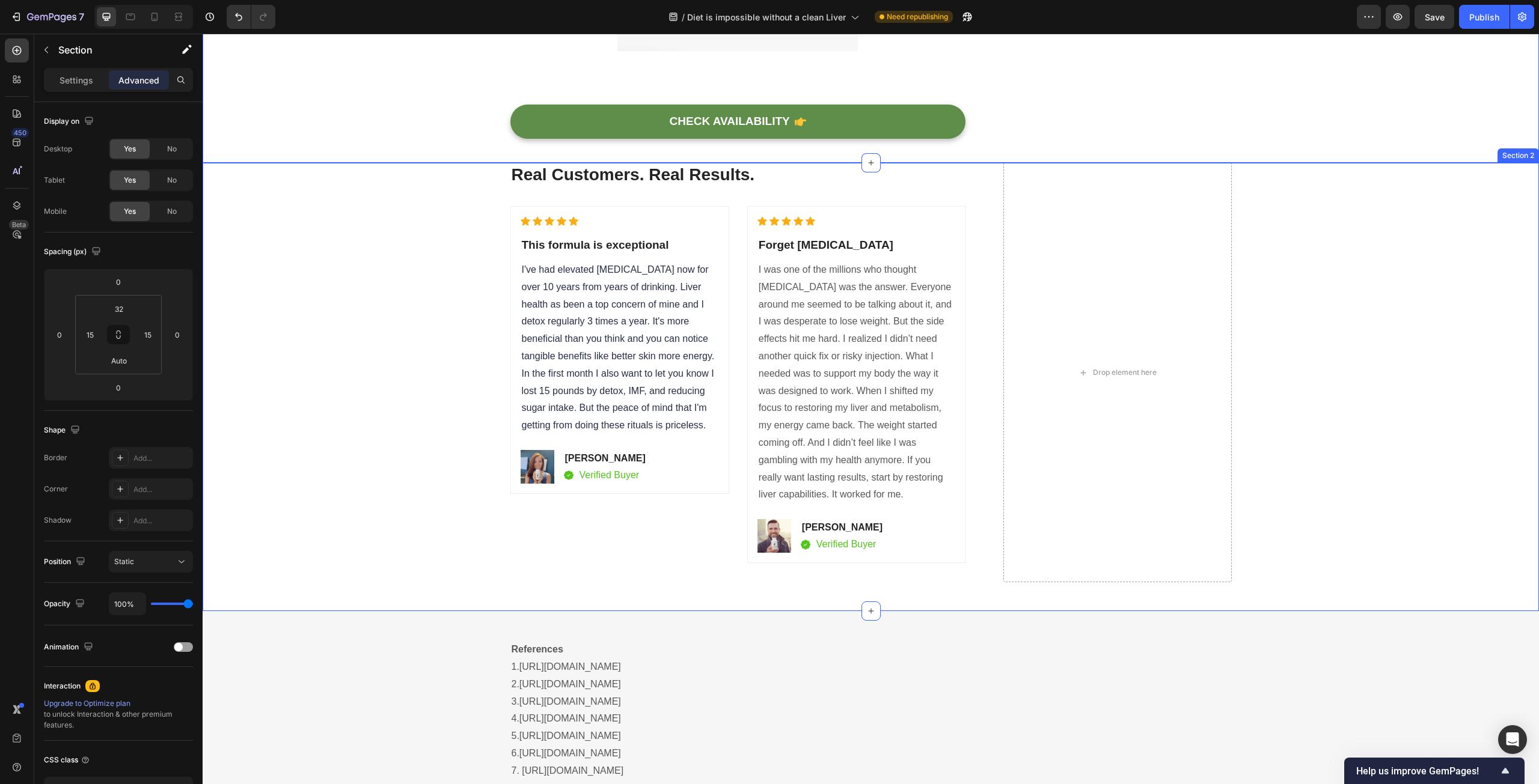
scroll to position [8710, 0]
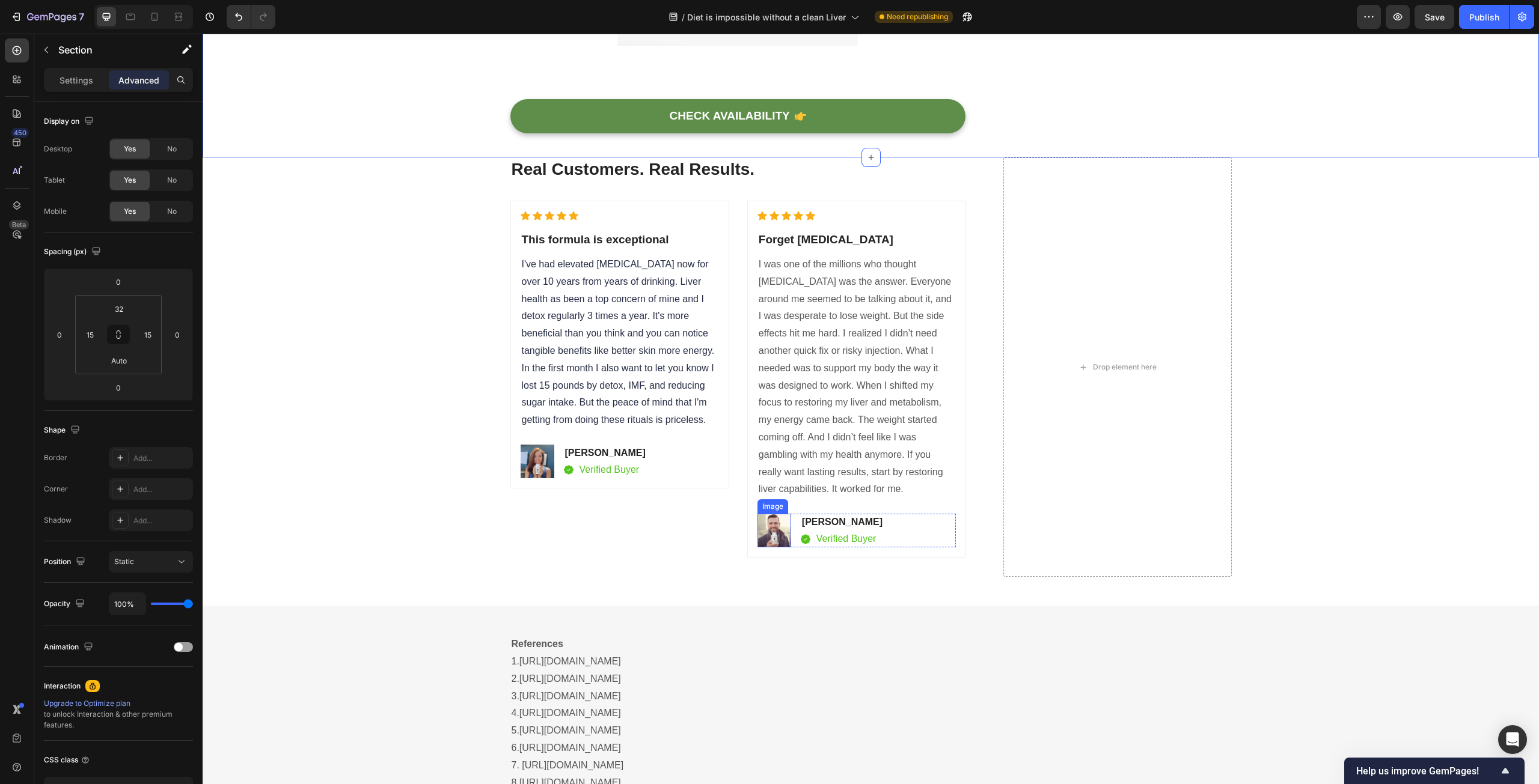
click at [772, 514] on img at bounding box center [774, 530] width 34 height 34
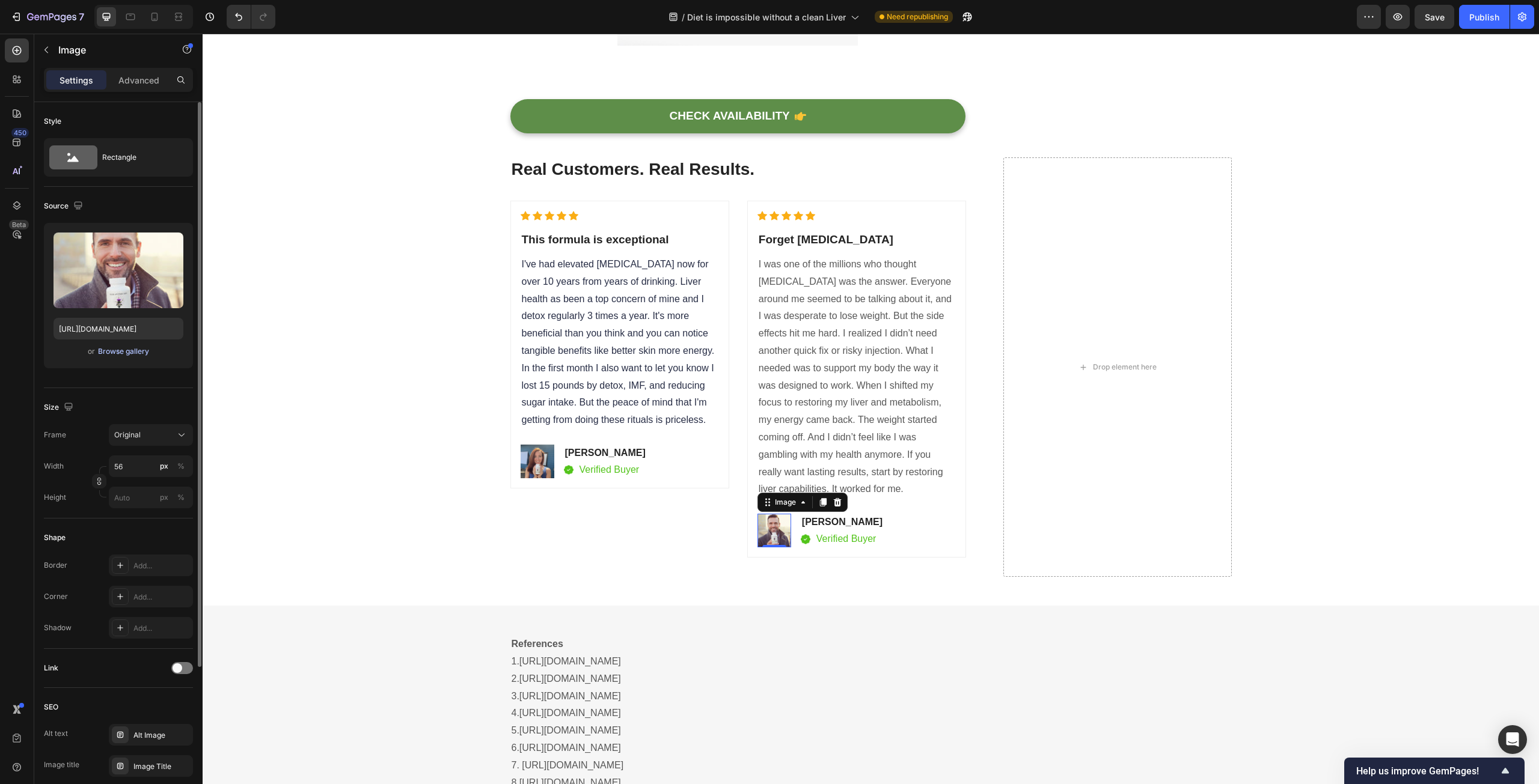
click at [130, 353] on div "Browse gallery" at bounding box center [124, 351] width 51 height 11
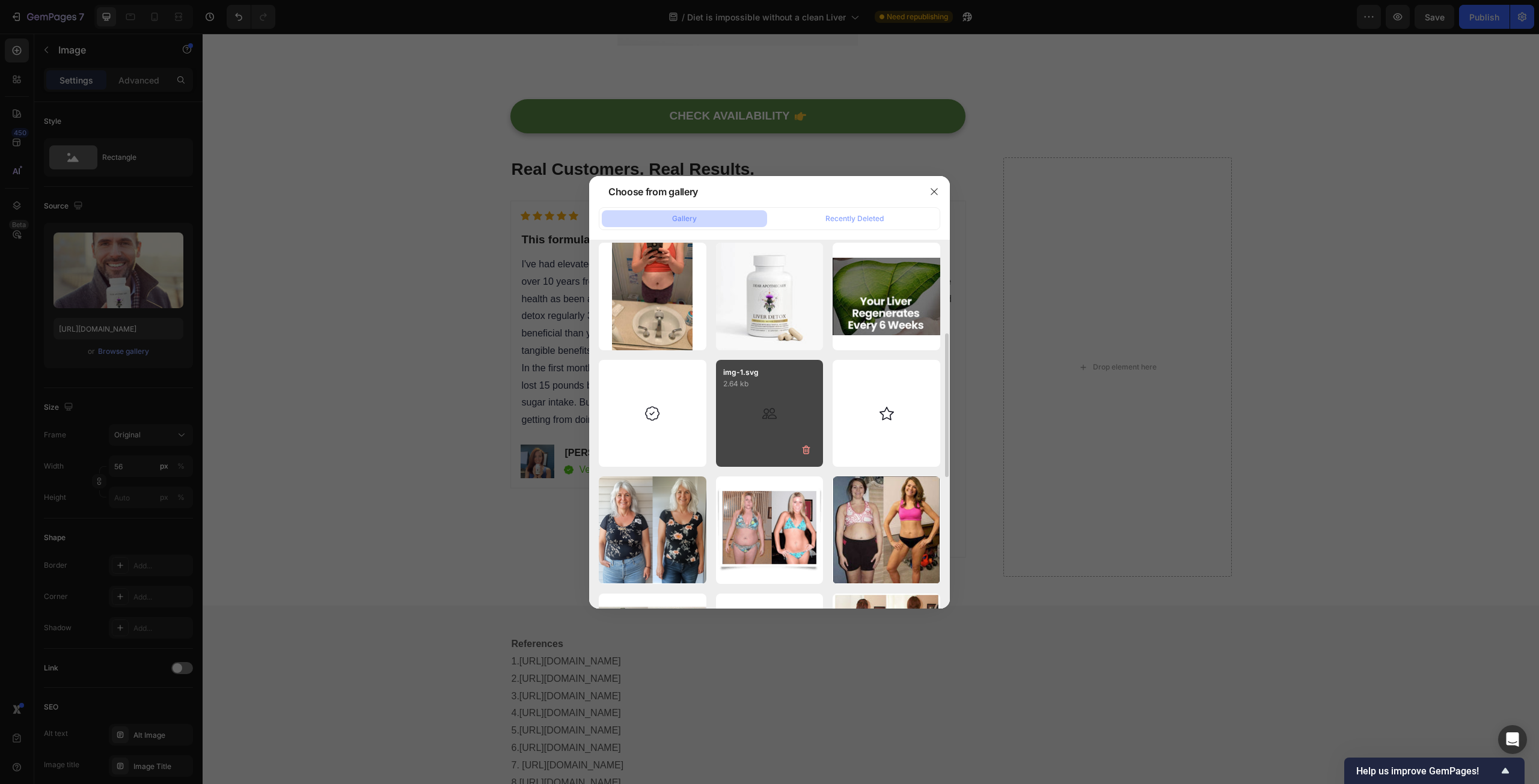
scroll to position [60, 0]
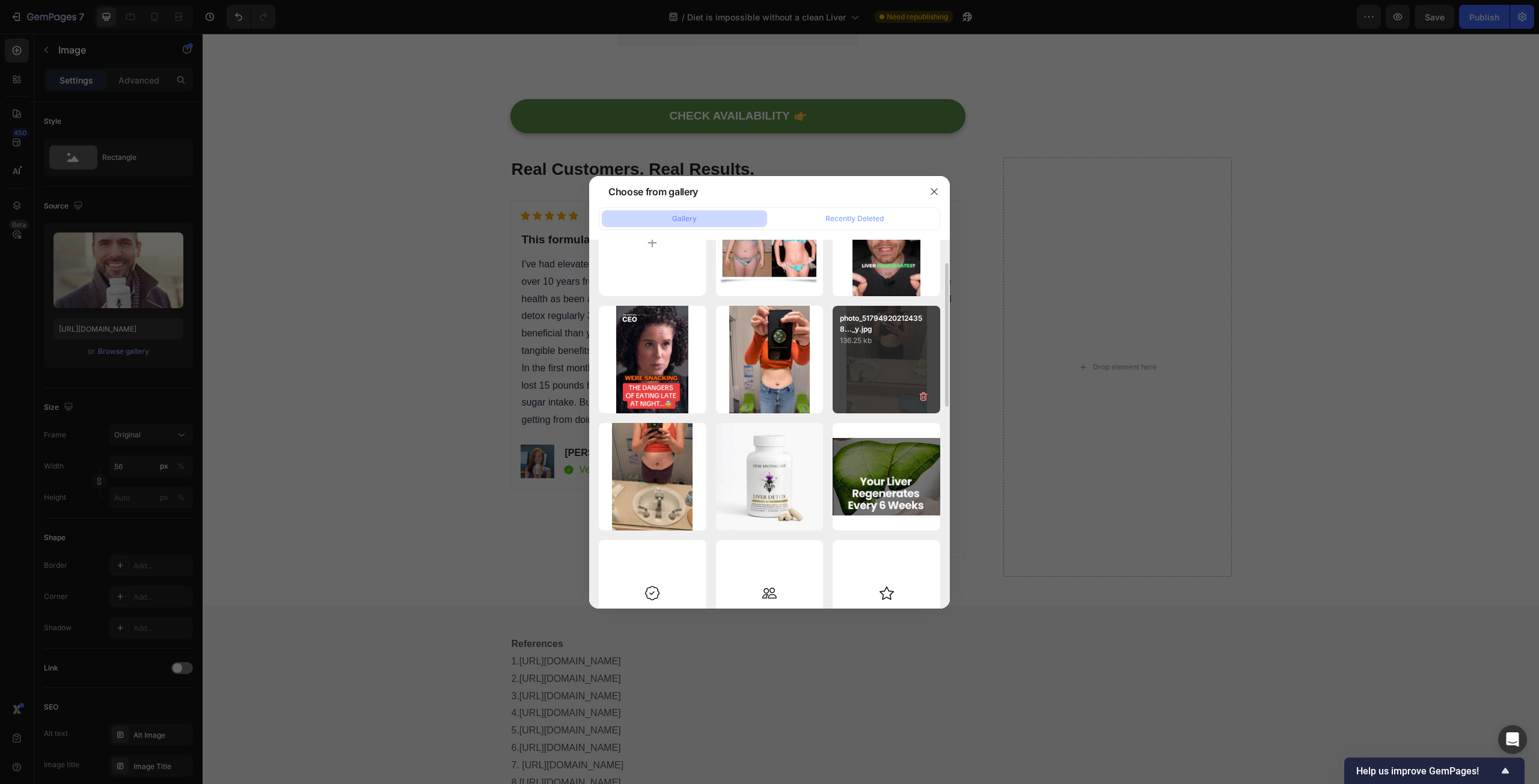
click at [889, 343] on p "136.25 kb" at bounding box center [887, 340] width 93 height 12
type input "[URL][DOMAIN_NAME]"
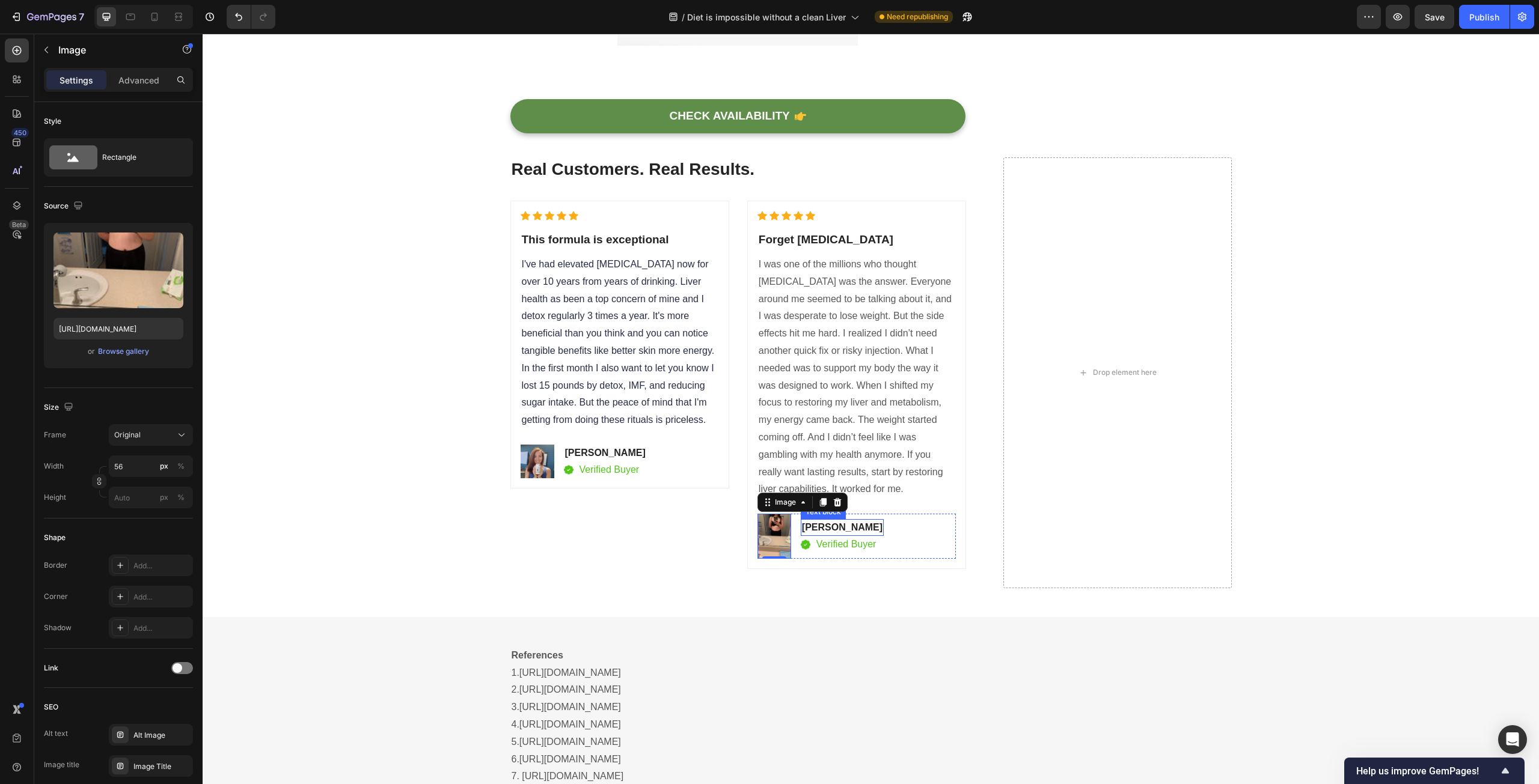
click at [824, 520] on p "[PERSON_NAME]" at bounding box center [842, 527] width 81 height 14
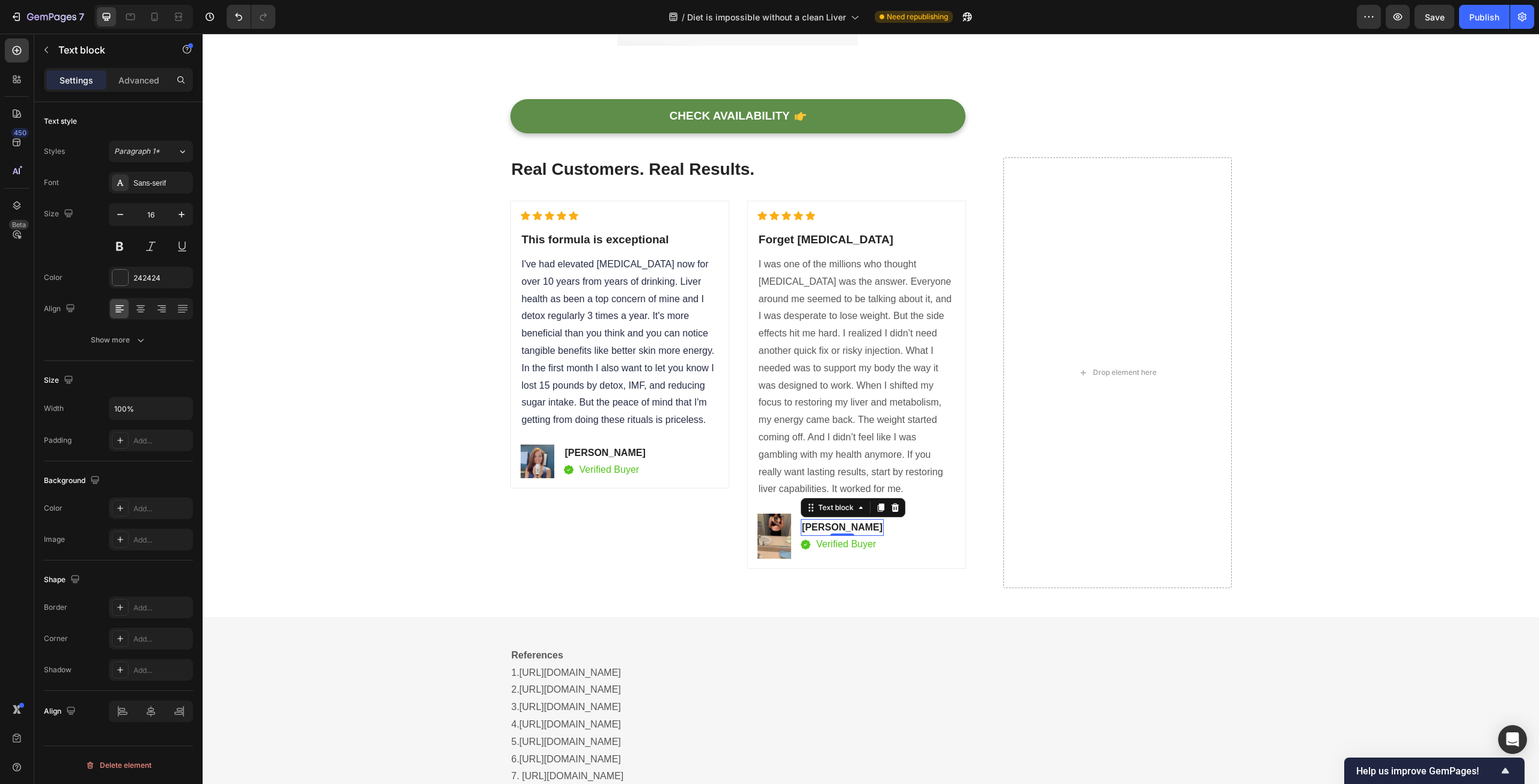
click at [824, 520] on p "[PERSON_NAME]" at bounding box center [842, 527] width 81 height 14
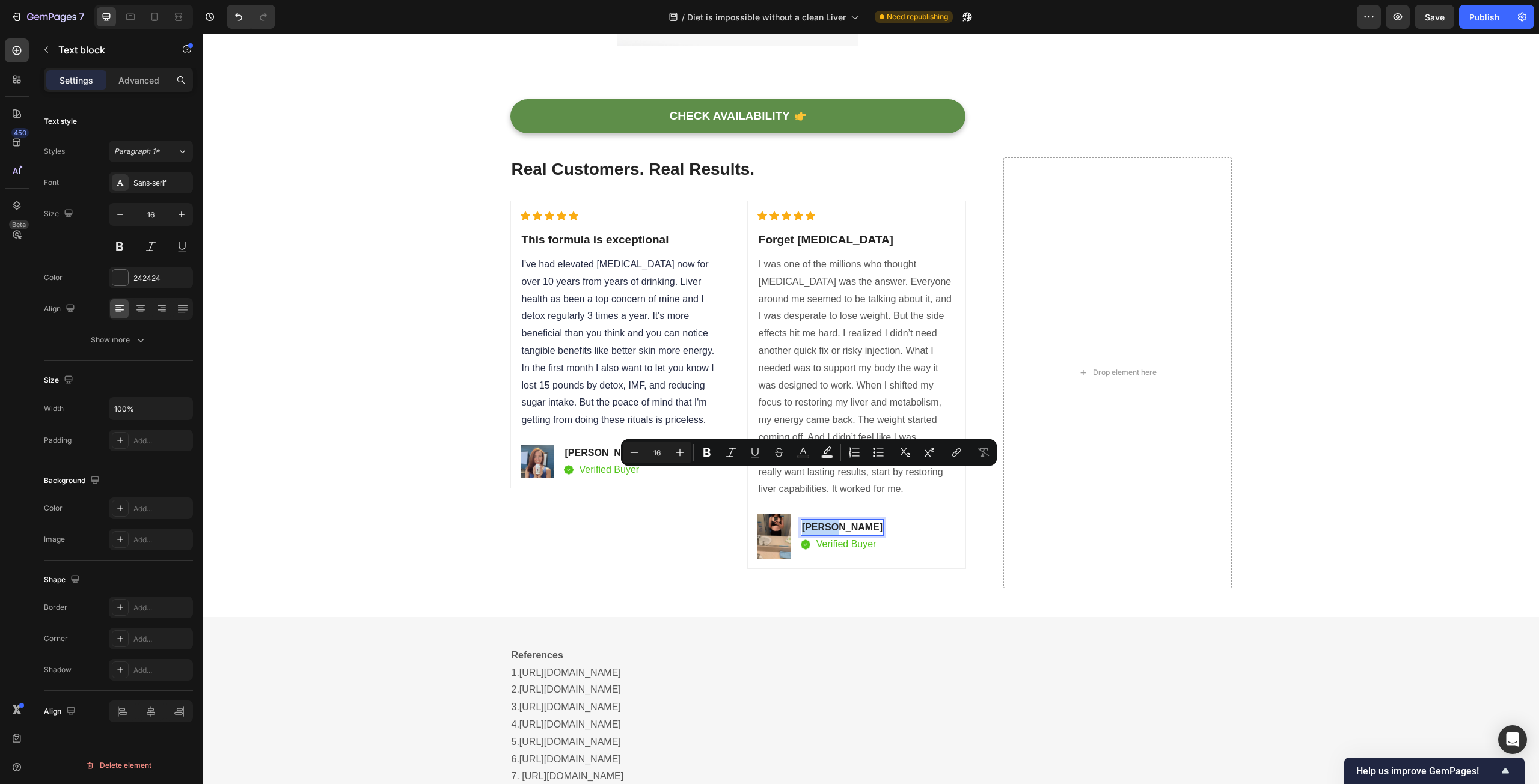
drag, startPoint x: 824, startPoint y: 478, endPoint x: 799, endPoint y: 480, distance: 25.1
click at [802, 520] on p "[PERSON_NAME]" at bounding box center [842, 527] width 81 height 14
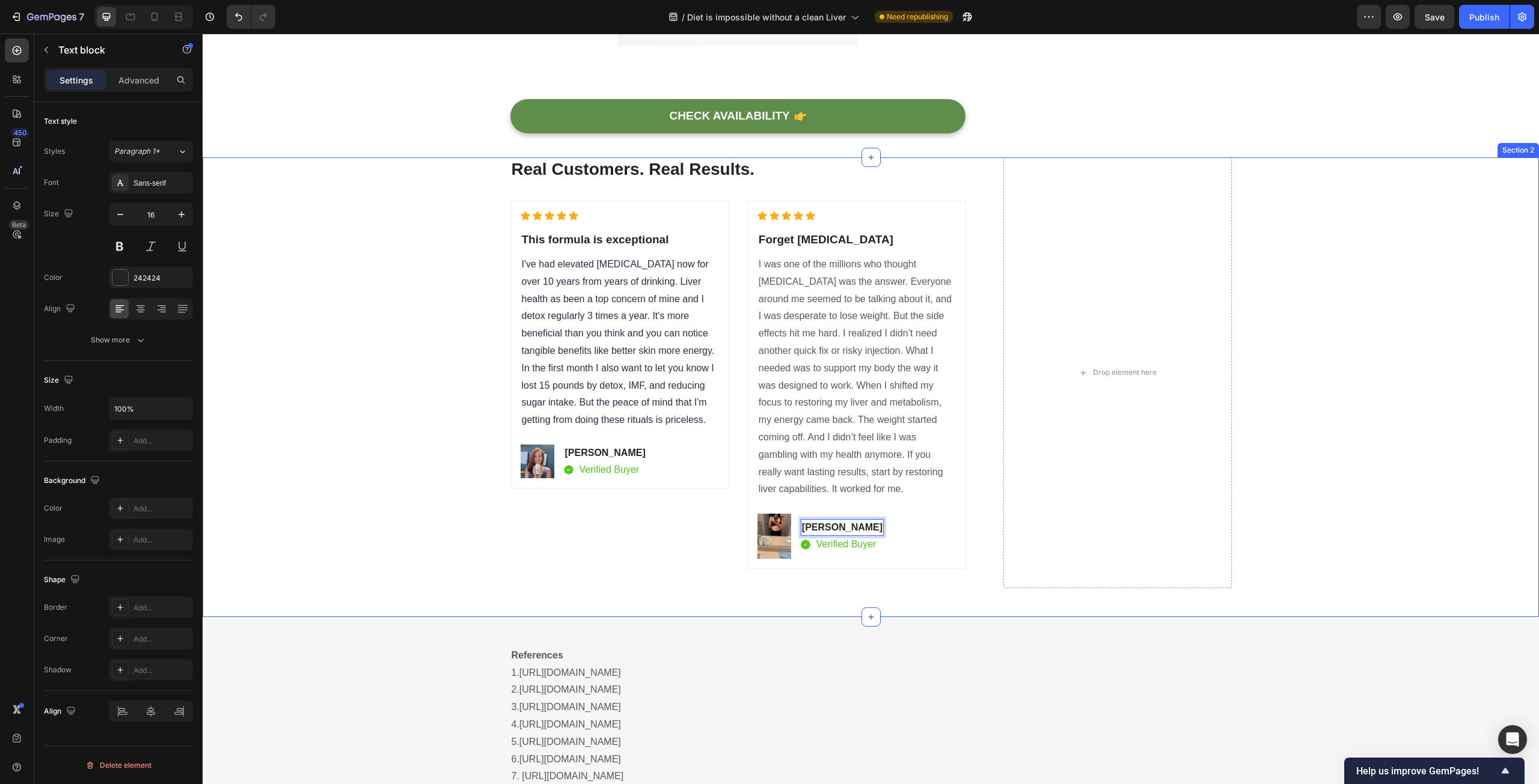
click at [406, 452] on div "Real Customers. Real Results. Heading Icon Icon Icon Icon Icon Icon List Hoz Th…" at bounding box center [871, 387] width 1318 height 460
click at [842, 281] on p "I was one of the millions who thought [MEDICAL_DATA] was the answer. Everyone a…" at bounding box center [857, 377] width 196 height 242
click at [844, 265] on p "I was one of the millions who thought [MEDICAL_DATA] was the answer. Everyone a…" at bounding box center [857, 377] width 196 height 242
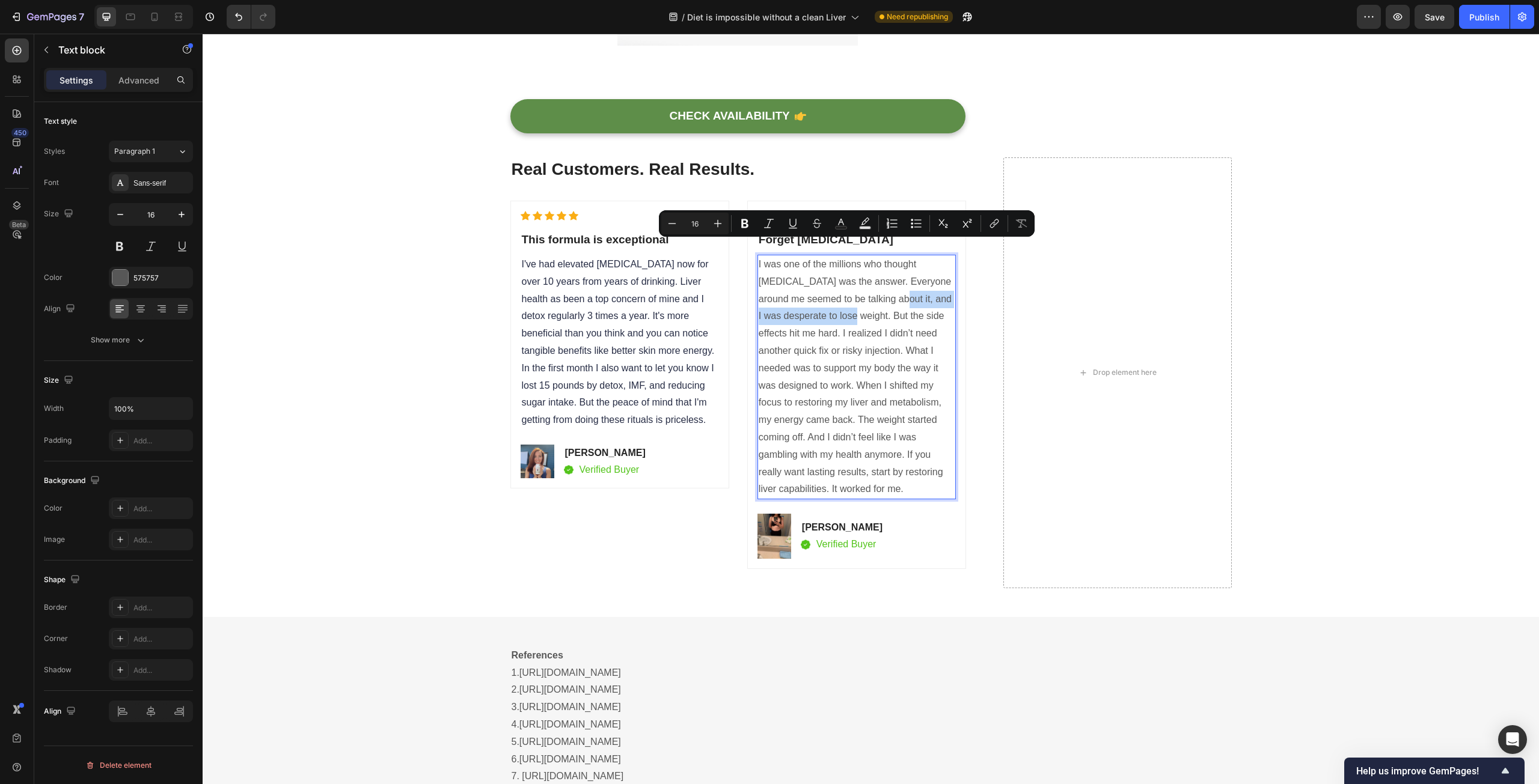
drag, startPoint x: 857, startPoint y: 265, endPoint x: 895, endPoint y: 250, distance: 40.9
click at [895, 256] on p "I was one of the millions who thought [MEDICAL_DATA] was the answer. Everyone a…" at bounding box center [857, 377] width 196 height 242
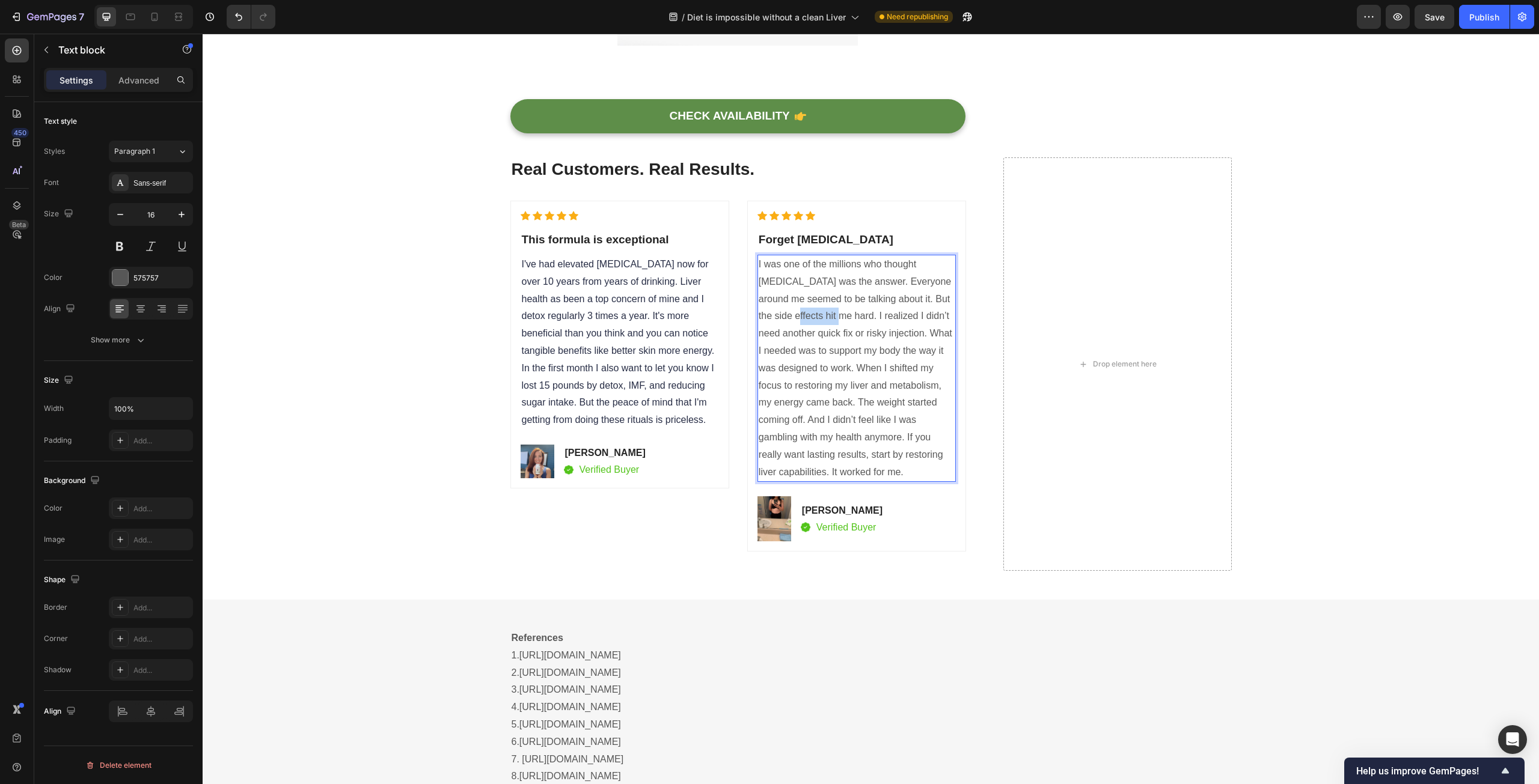
drag, startPoint x: 785, startPoint y: 263, endPoint x: 832, endPoint y: 262, distance: 47.0
click at [832, 262] on p "I was one of the millions who thought [MEDICAL_DATA] was the answer. Everyone a…" at bounding box center [857, 368] width 196 height 225
click at [406, 385] on div "Real Customers. Real Results. Heading Icon Icon Icon Icon Icon Icon List Hoz Th…" at bounding box center [871, 378] width 1318 height 442
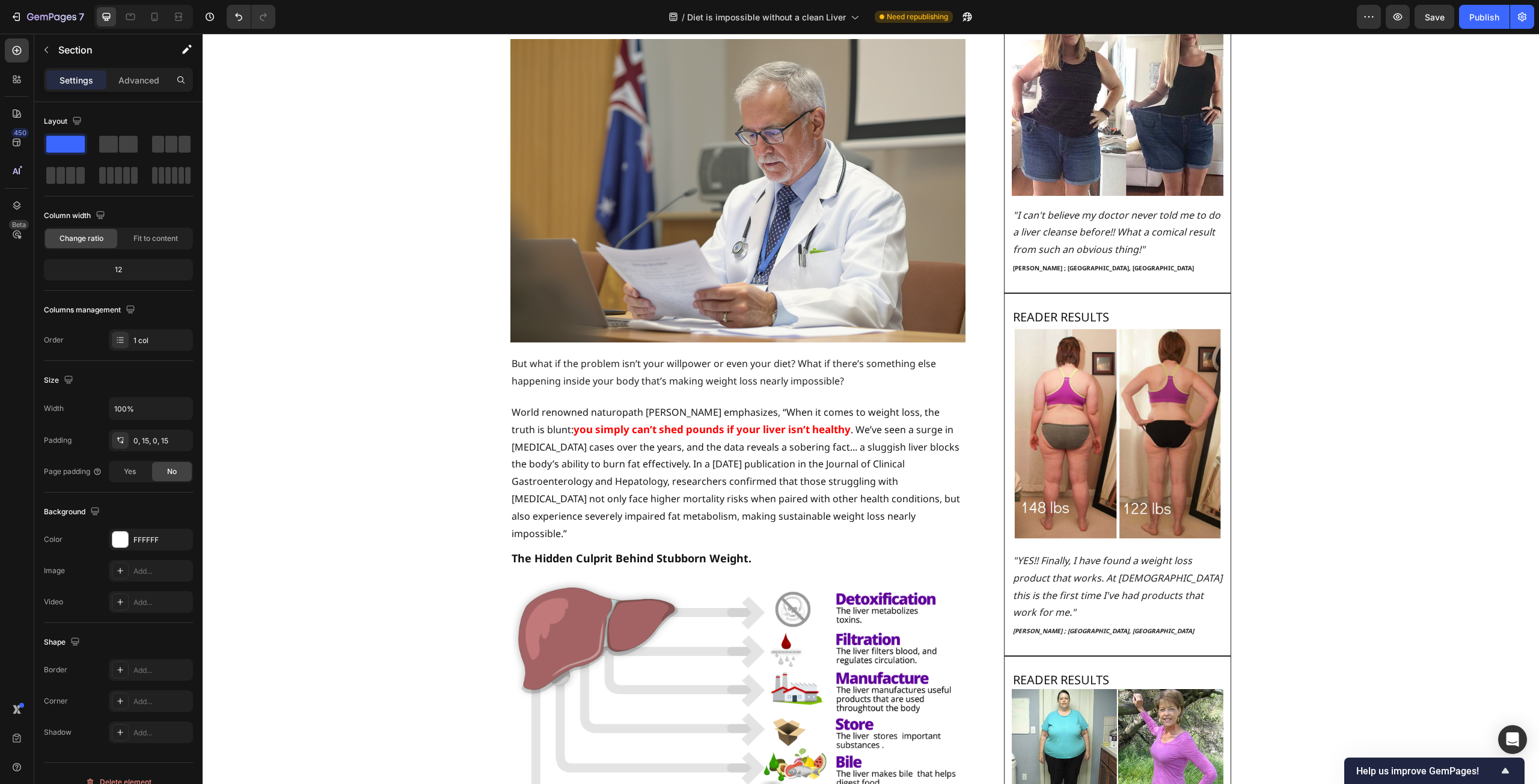
scroll to position [0, 0]
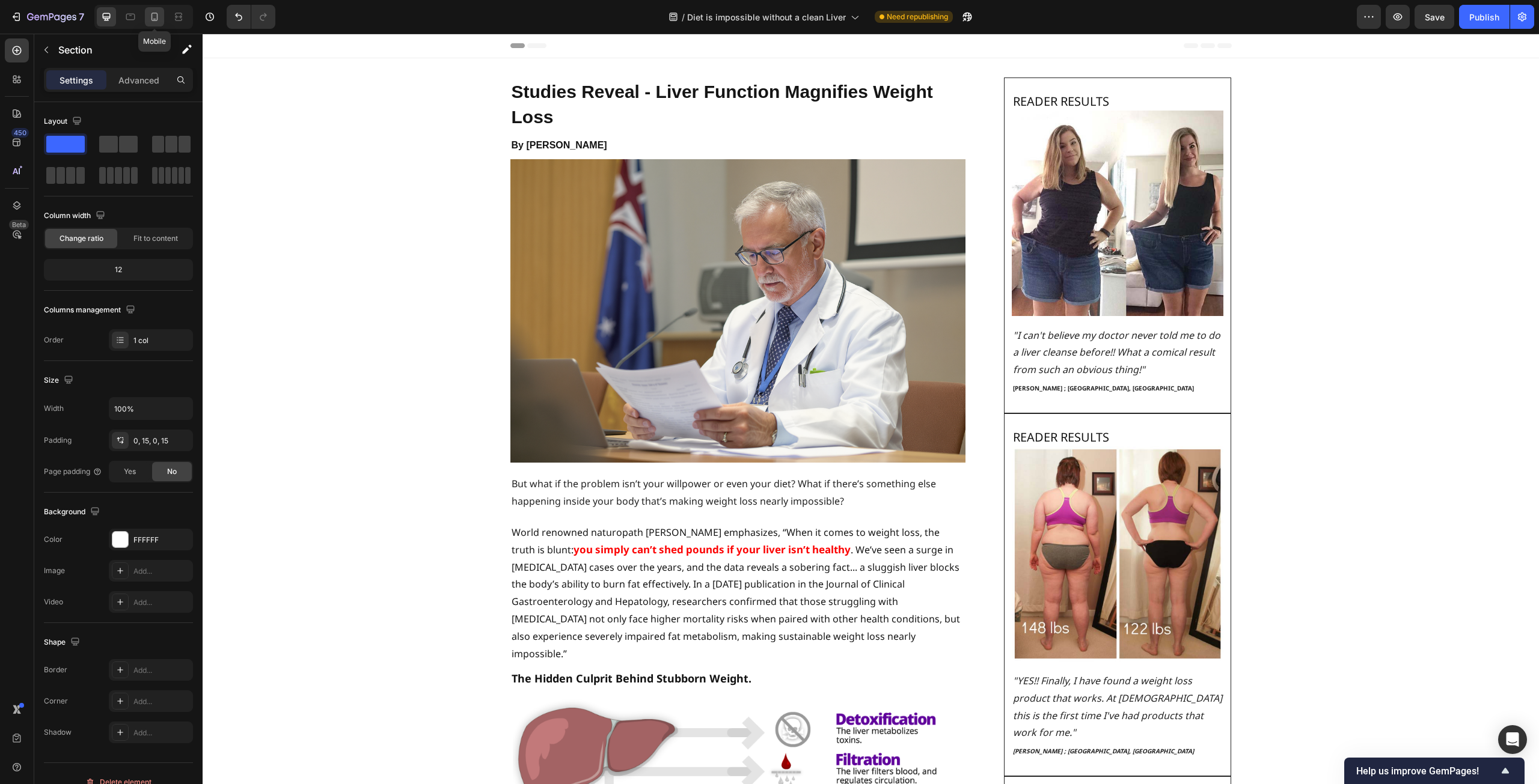
click at [158, 14] on icon at bounding box center [154, 17] width 7 height 8
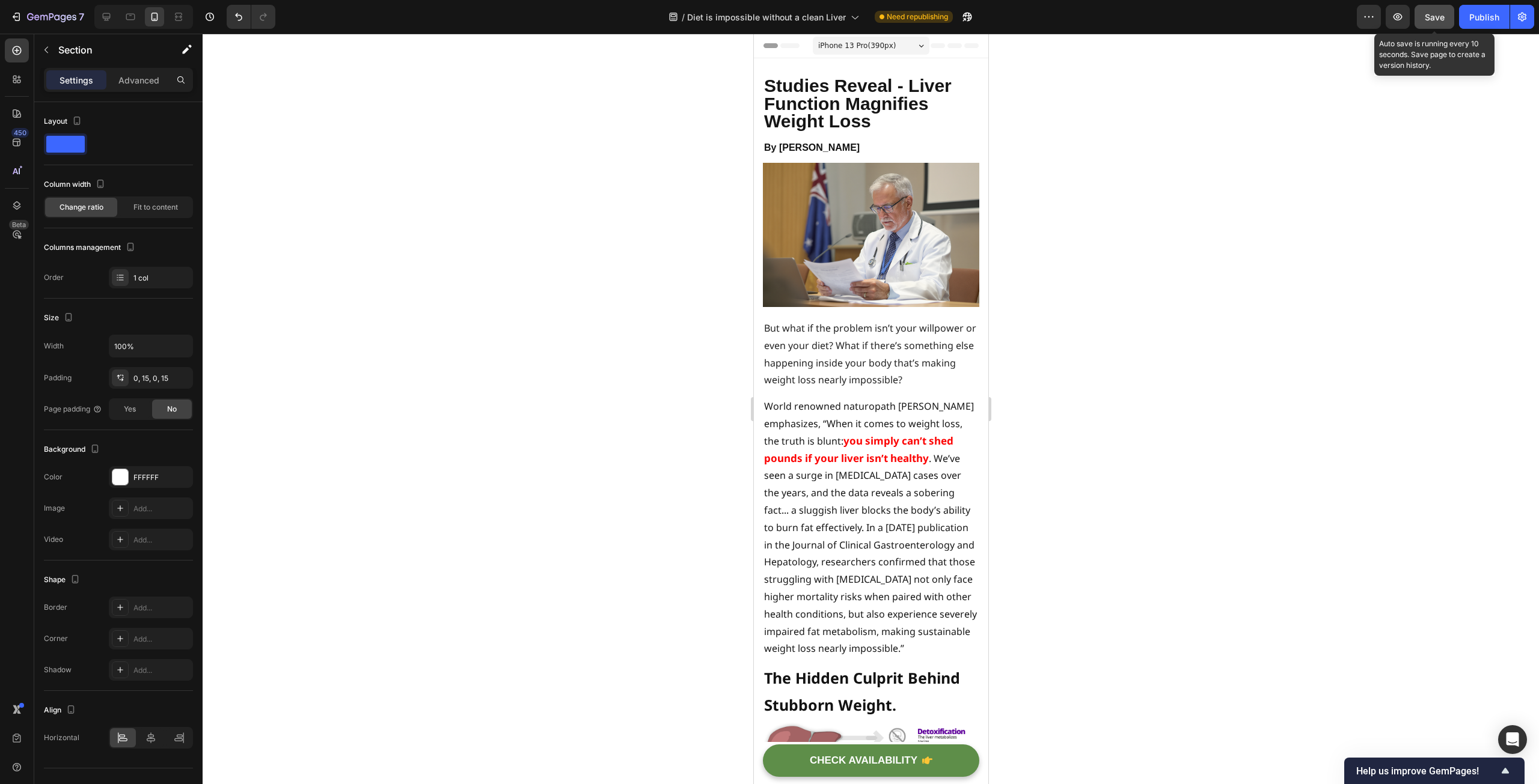
click at [1437, 17] on span "Save" at bounding box center [1434, 17] width 20 height 10
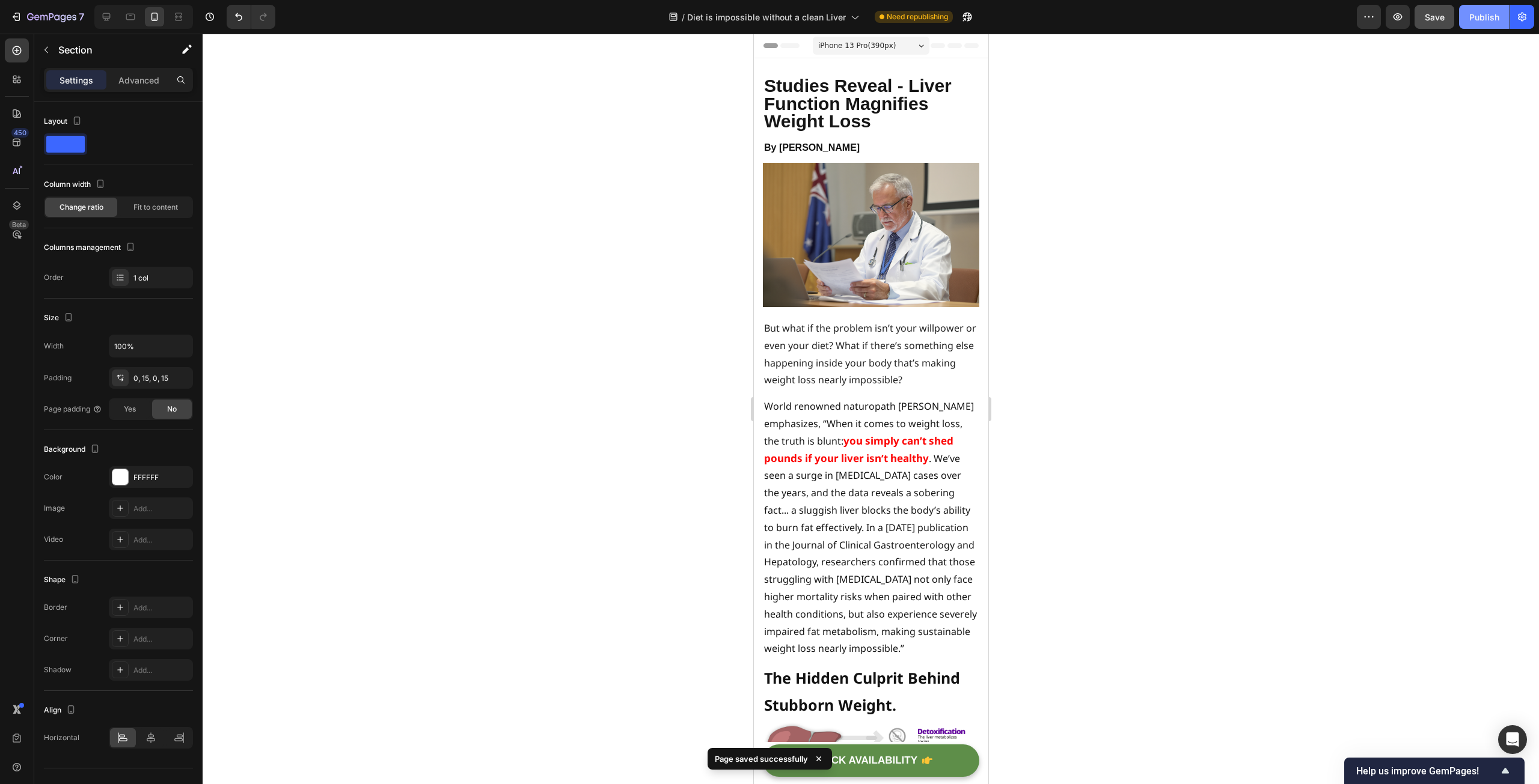
click at [1473, 17] on div "Publish" at bounding box center [1484, 17] width 30 height 12
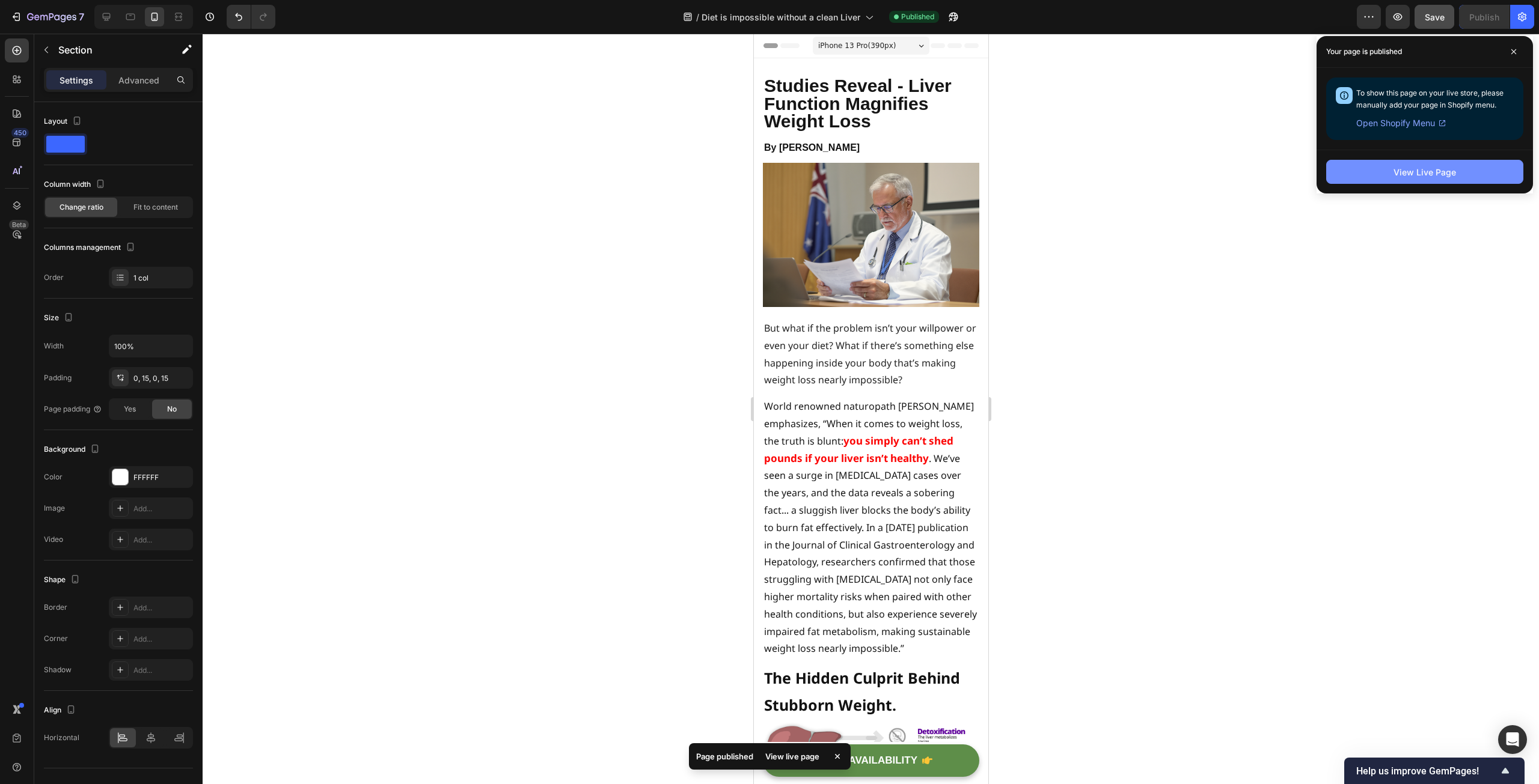
click at [1452, 168] on div "View Live Page" at bounding box center [1424, 172] width 62 height 12
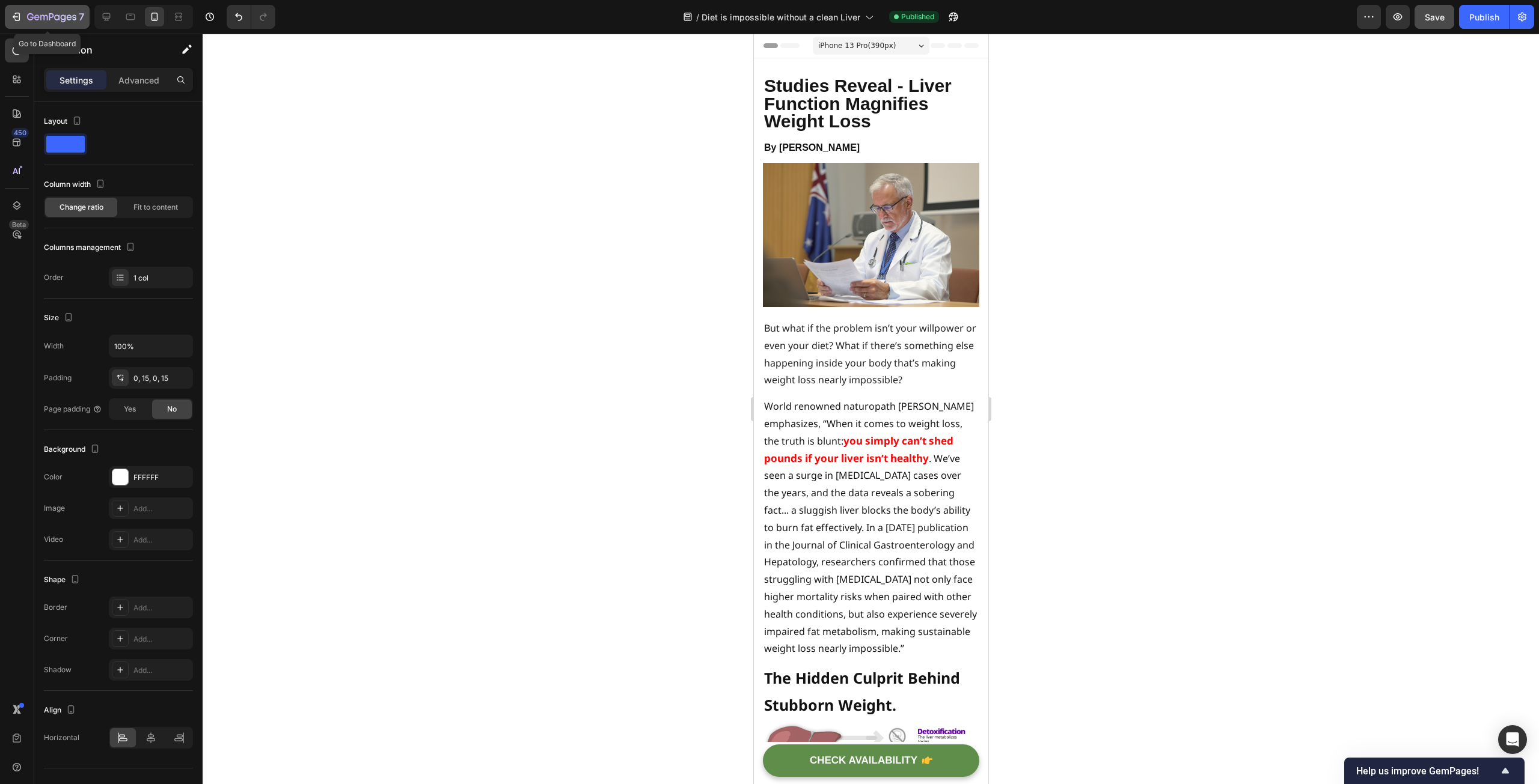
click at [22, 21] on div "7" at bounding box center [46, 17] width 74 height 14
